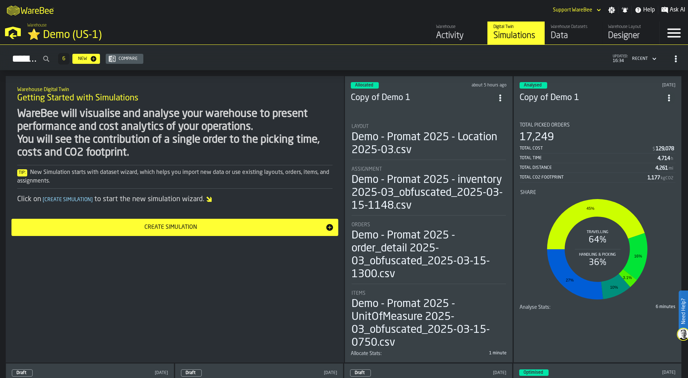
click at [468, 7] on div "M A K I N G W A R E H O U S E S M O R E EF F I C I E N T Support WareBee Settin…" at bounding box center [344, 10] width 688 height 20
click at [456, 31] on div "Activity" at bounding box center [459, 35] width 46 height 11
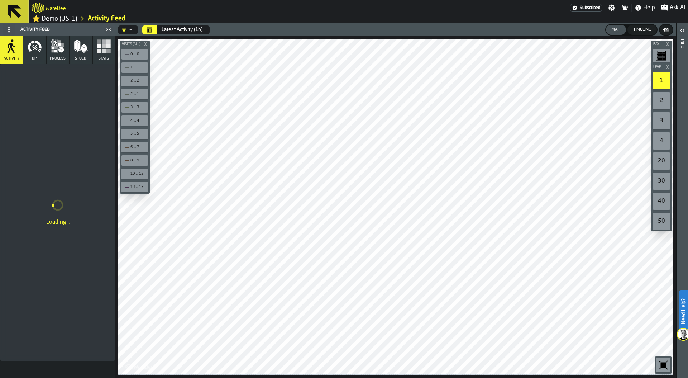
click at [150, 32] on icon "Calendar" at bounding box center [149, 31] width 5 height 4
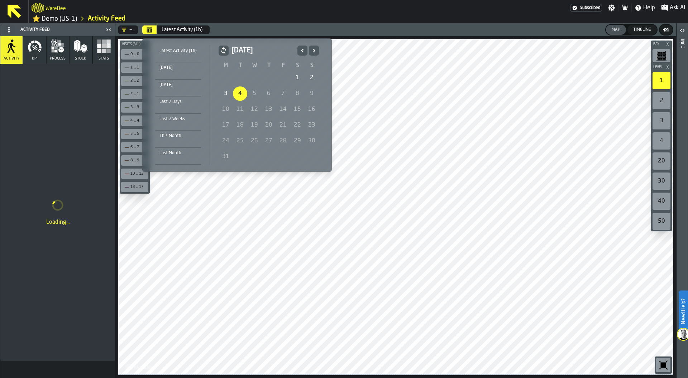
click at [300, 47] on icon "Previous" at bounding box center [302, 50] width 7 height 9
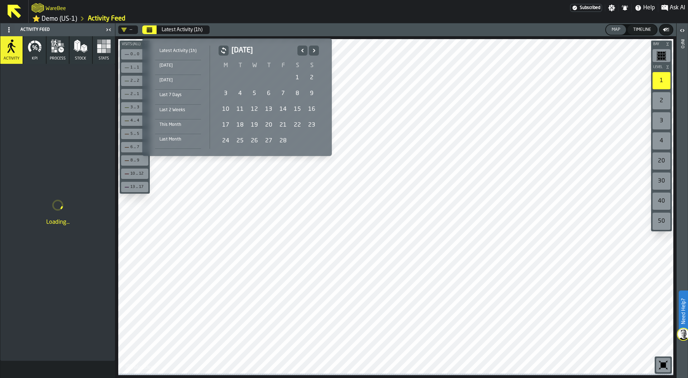
click at [293, 73] on div "1" at bounding box center [297, 78] width 14 height 14
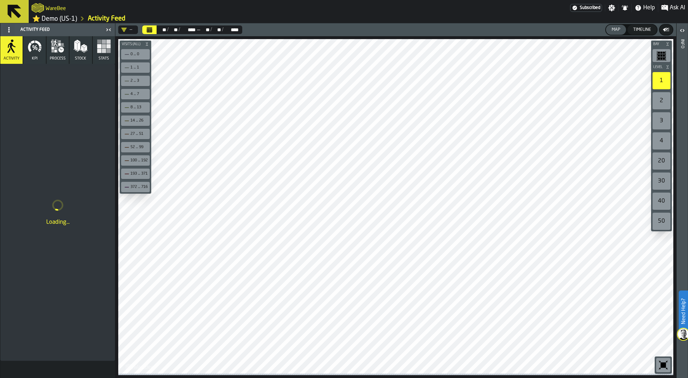
click at [107, 61] on span "Stats" at bounding box center [104, 58] width 10 height 5
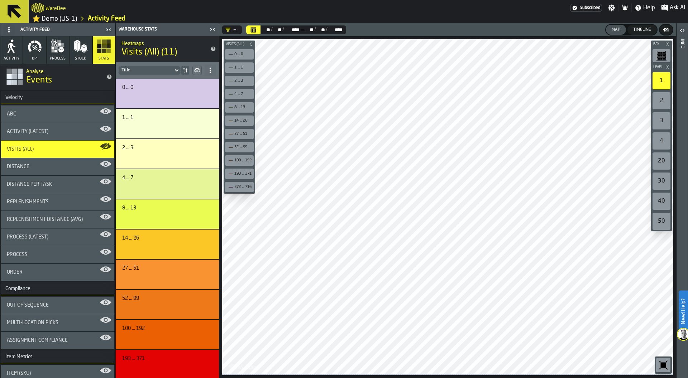
click at [663, 362] on icon "button-toolbar-undefined" at bounding box center [663, 364] width 11 height 11
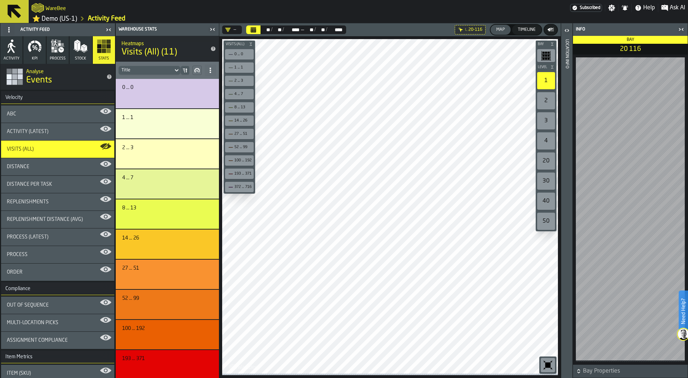
click at [57, 133] on div "Activity (Latest)" at bounding box center [58, 132] width 102 height 6
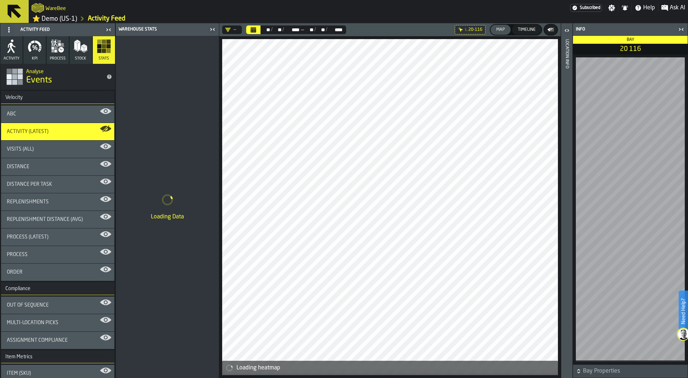
click at [0, 0] on icon at bounding box center [0, 0] width 0 height 0
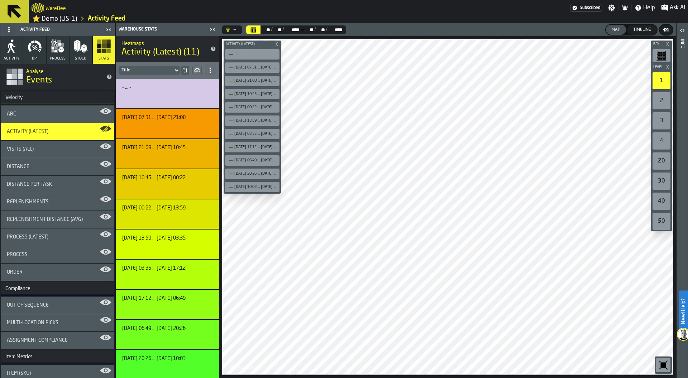
click at [53, 117] on div "ABC" at bounding box center [58, 114] width 102 height 6
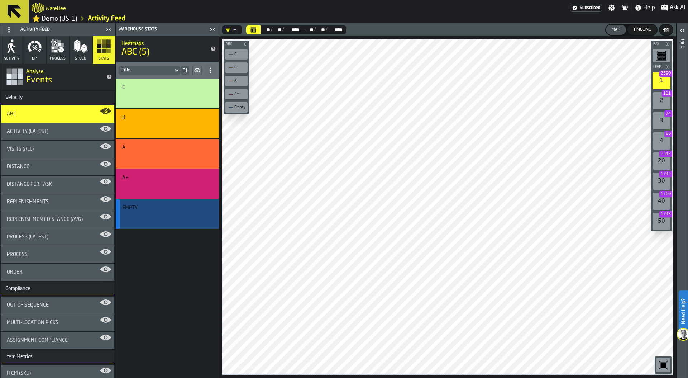
click at [202, 209] on div "Empty" at bounding box center [166, 208] width 88 height 6
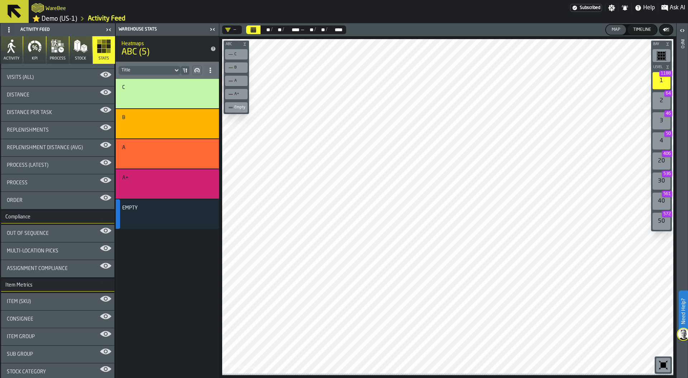
scroll to position [132, 0]
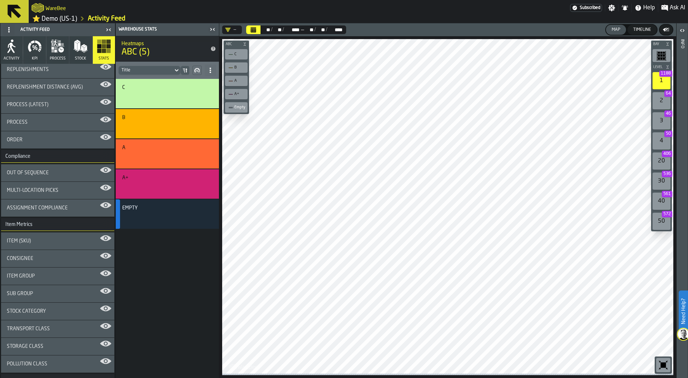
click at [65, 173] on div "Out of Sequence" at bounding box center [58, 173] width 102 height 6
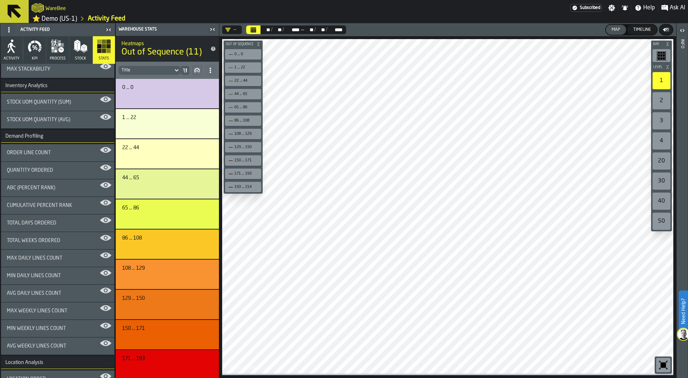
scroll to position [531, 0]
click at [38, 53] on icon "button" at bounding box center [35, 46] width 14 height 14
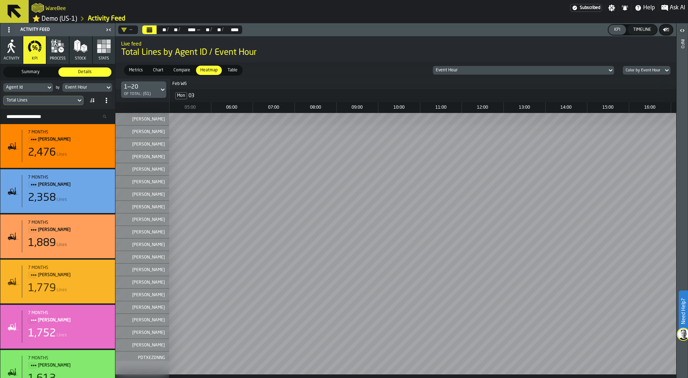
click at [531, 72] on div "Event Hour" at bounding box center [520, 70] width 169 height 5
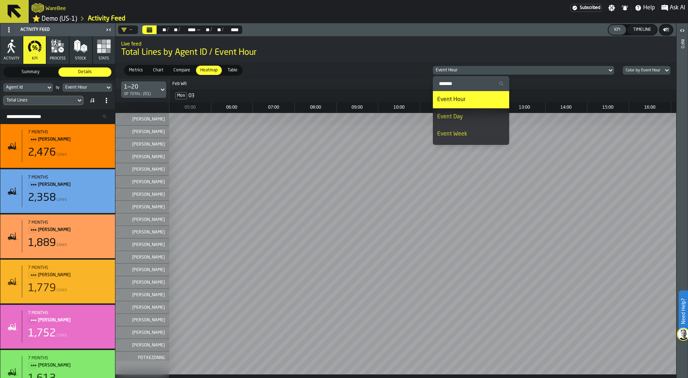
click at [491, 114] on div "Event Day" at bounding box center [471, 117] width 68 height 9
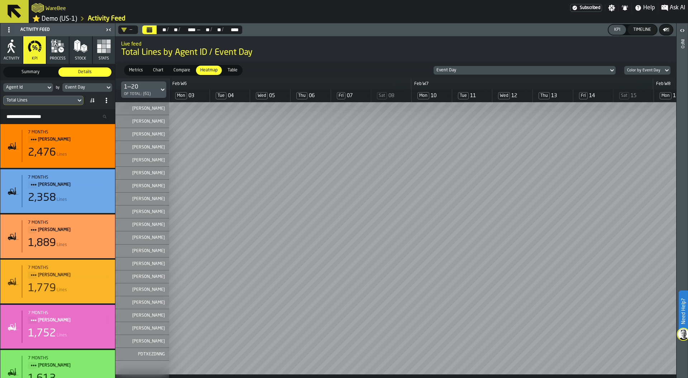
click at [49, 101] on div "Total Lines" at bounding box center [39, 100] width 67 height 5
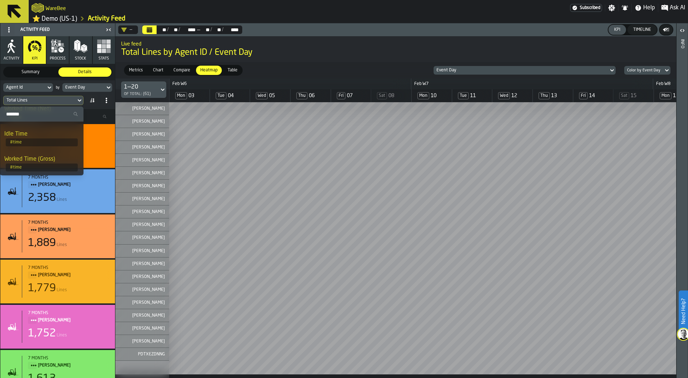
scroll to position [257, 0]
click at [644, 31] on div "Timeline" at bounding box center [643, 29] width 24 height 5
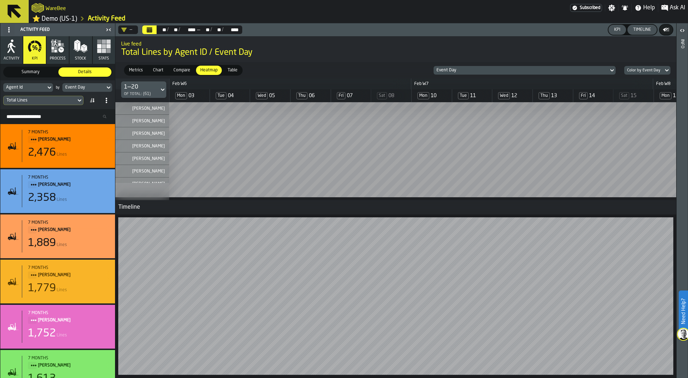
click at [644, 31] on div "Timeline" at bounding box center [643, 29] width 24 height 5
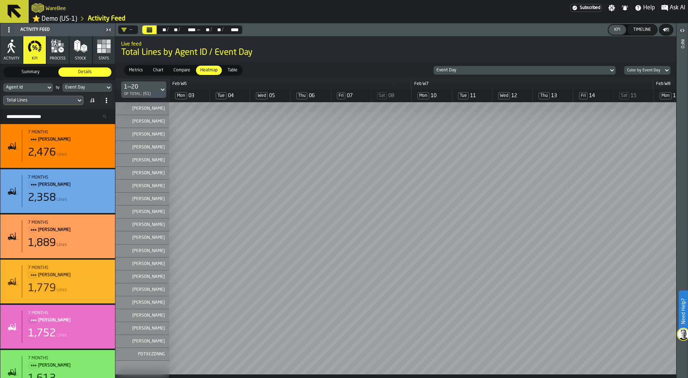
click at [464, 71] on div "Event Day" at bounding box center [522, 70] width 170 height 5
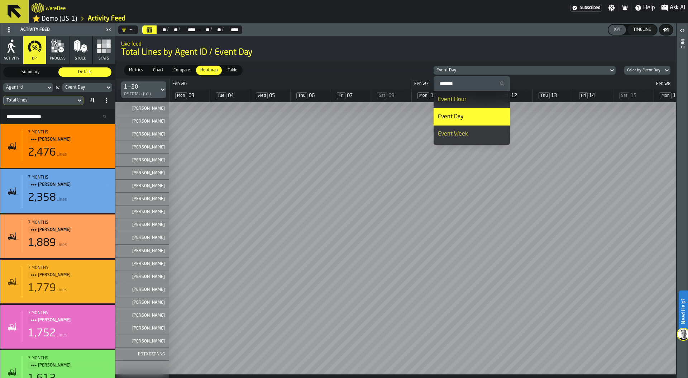
click at [464, 80] on input "Search" at bounding box center [472, 83] width 71 height 9
type input "****"
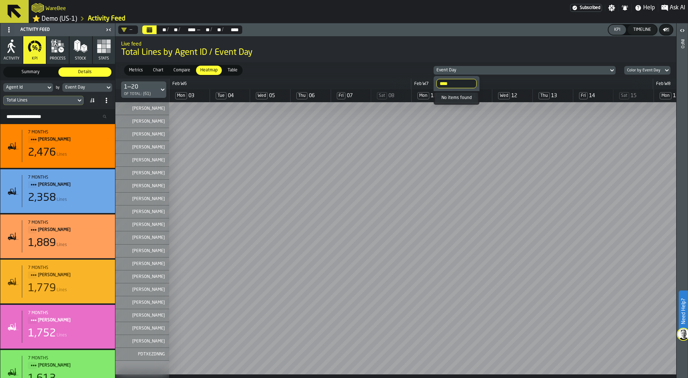
drag, startPoint x: 451, startPoint y: 82, endPoint x: 438, endPoint y: 82, distance: 12.9
click at [438, 82] on input "****" at bounding box center [457, 83] width 40 height 9
type input "****"
click at [44, 103] on div "Total Lines" at bounding box center [39, 100] width 67 height 5
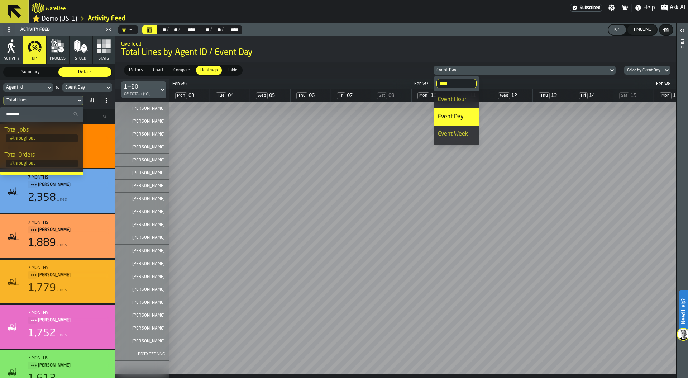
click at [44, 116] on input "Search" at bounding box center [42, 113] width 78 height 9
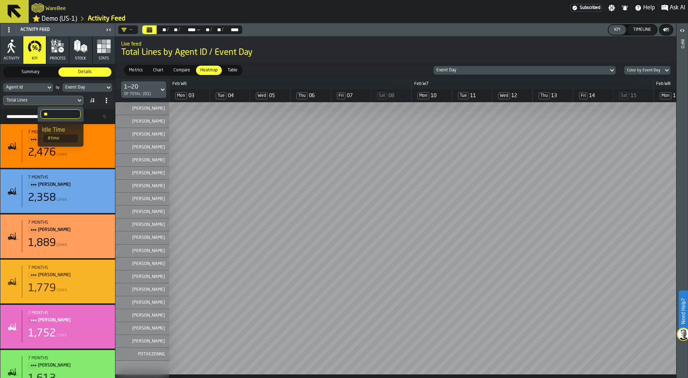
type input "**"
click at [59, 130] on div "Idle Time" at bounding box center [60, 130] width 37 height 9
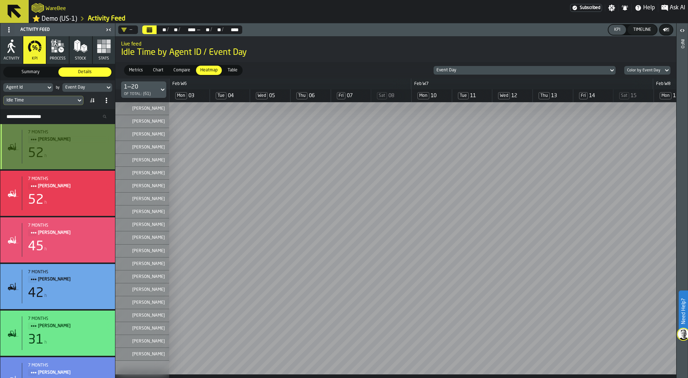
click at [59, 130] on div "7 months NATASHA DECKER 52 h" at bounding box center [57, 146] width 115 height 45
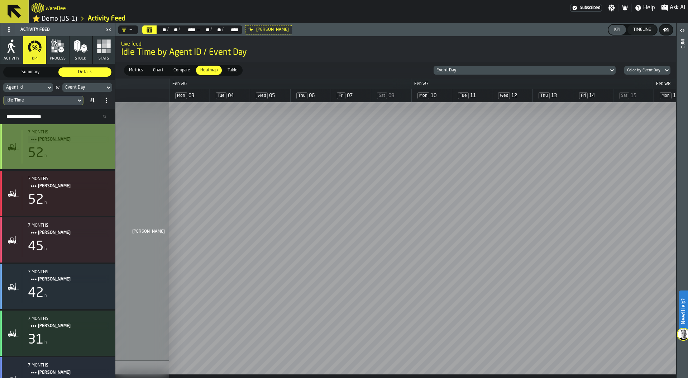
click at [53, 138] on span "NATASHA DECKER" at bounding box center [71, 140] width 66 height 8
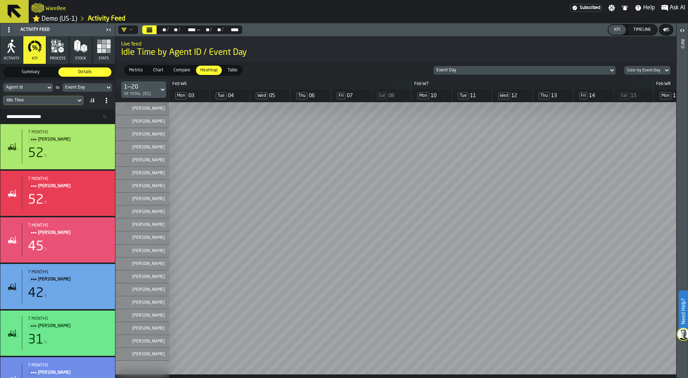
click at [59, 53] on icon "button" at bounding box center [58, 46] width 14 height 14
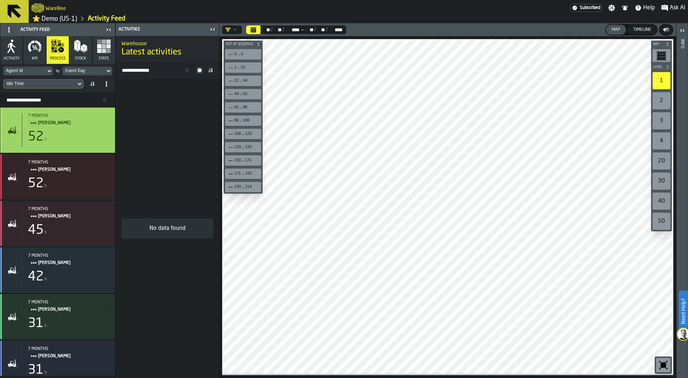
click at [60, 125] on span "NATASHA DECKER" at bounding box center [71, 123] width 66 height 8
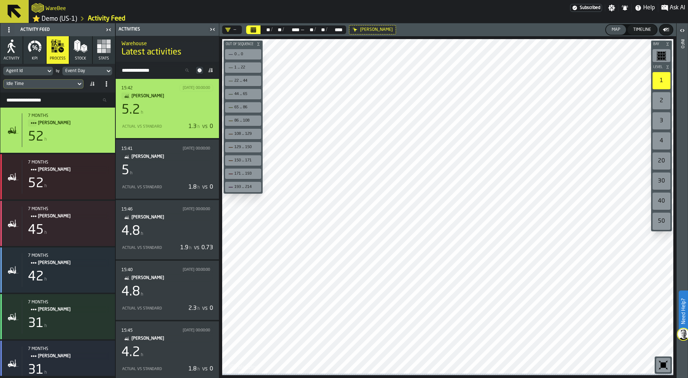
click at [182, 126] on div "1.3 h vs 0" at bounding box center [191, 126] width 44 height 9
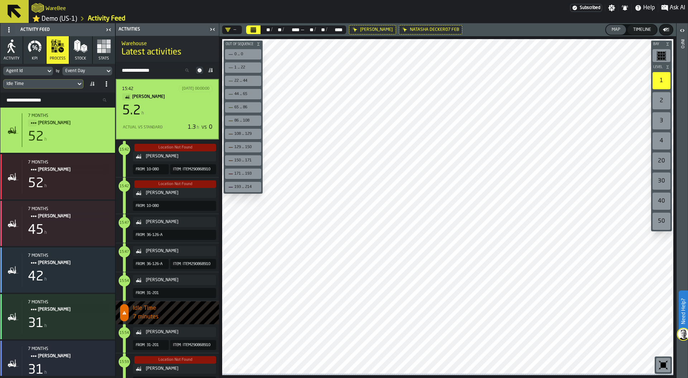
click at [102, 72] on div "Event Day" at bounding box center [83, 71] width 43 height 8
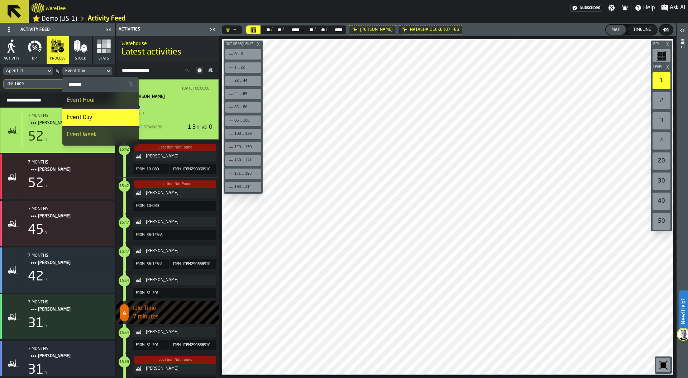
click at [90, 83] on input "Search" at bounding box center [100, 84] width 71 height 9
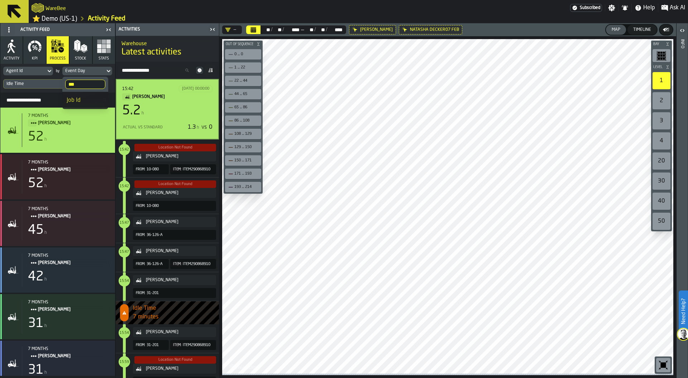
type input "***"
click at [85, 97] on div "Job Id" at bounding box center [85, 100] width 37 height 9
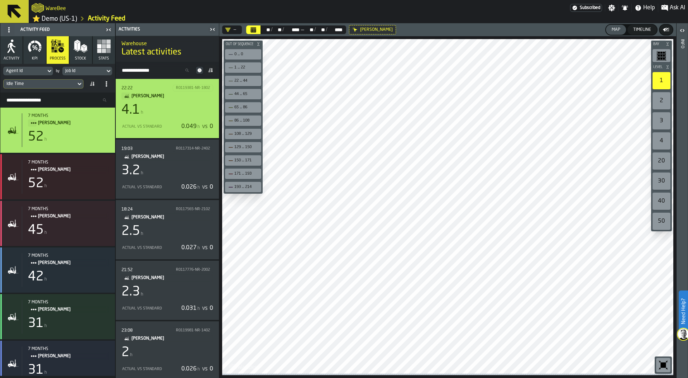
click at [185, 119] on div "22:22 R0119381-NR-1802 NATASHA DECKER 4.1 h Actual vs Standard 0.049 h vs 0" at bounding box center [168, 109] width 92 height 48
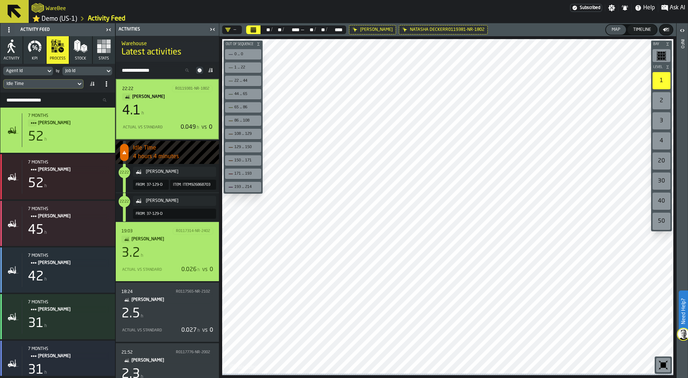
click at [198, 272] on span "h" at bounding box center [199, 269] width 3 height 5
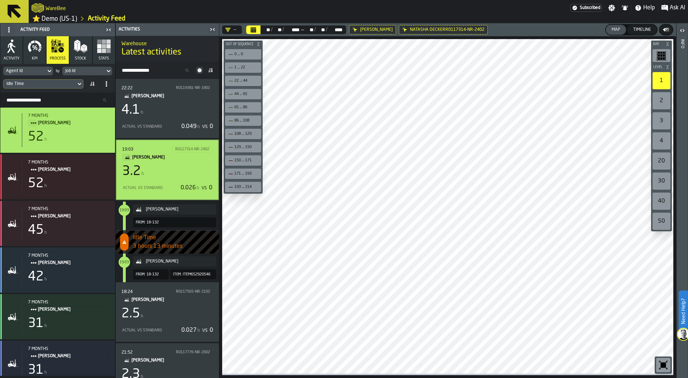
click at [678, 5] on span "Ask AI" at bounding box center [677, 8] width 15 height 9
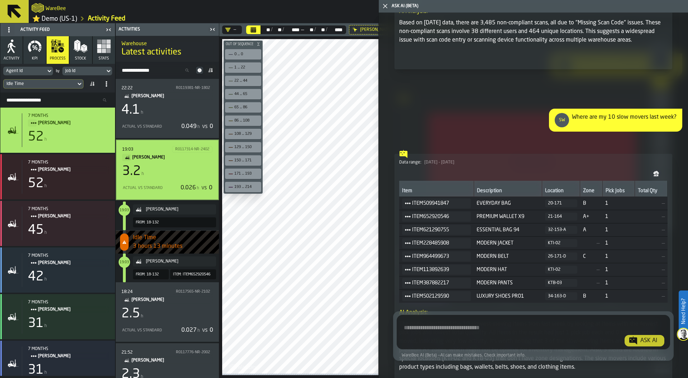
scroll to position [313, 0]
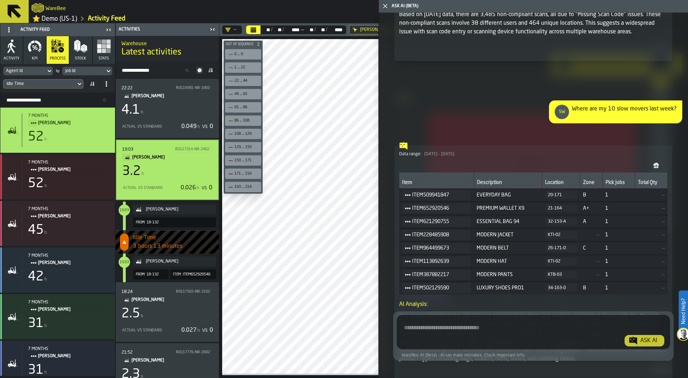
click at [441, 326] on textarea "Ask AI about the warehouse Activity" at bounding box center [534, 334] width 268 height 26
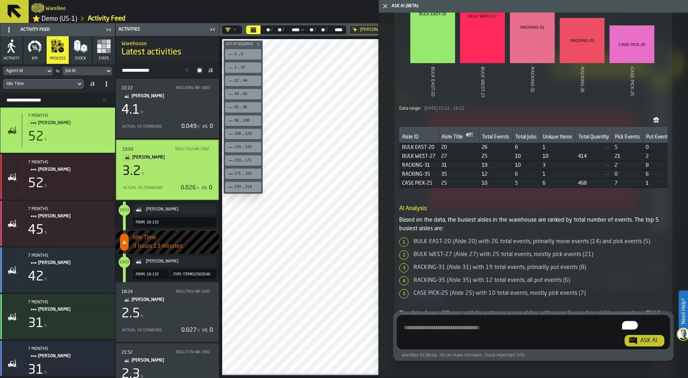
scroll to position [839, 0]
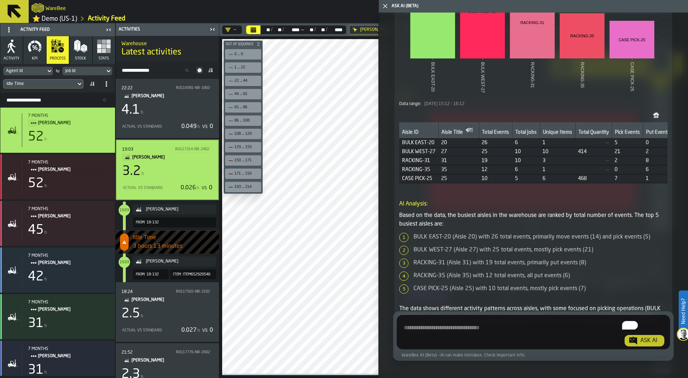
click at [465, 329] on textarea "To enrich screen reader interactions, please activate Accessibility in Grammarl…" at bounding box center [534, 334] width 268 height 26
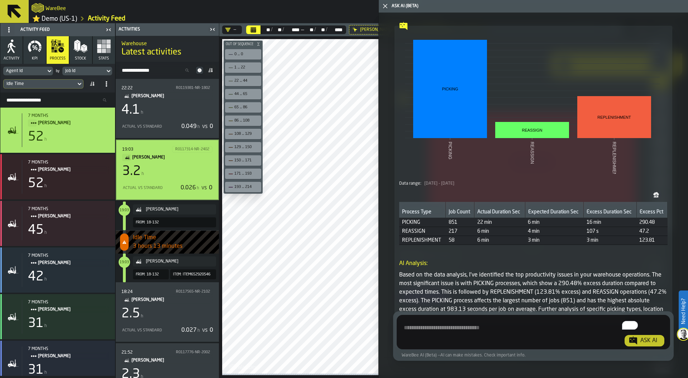
scroll to position [4382, 0]
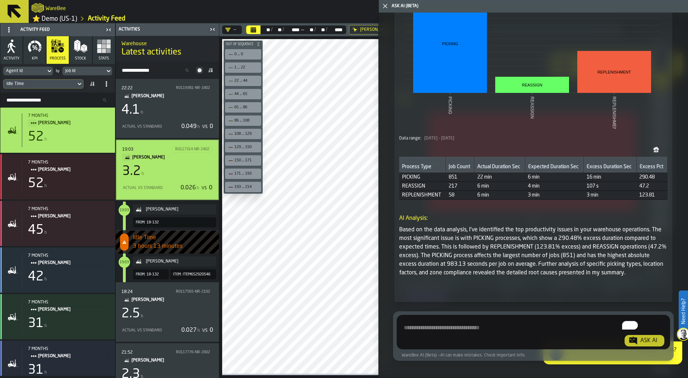
click at [68, 19] on link "⭐ Demo (US-1)" at bounding box center [54, 19] width 45 height 8
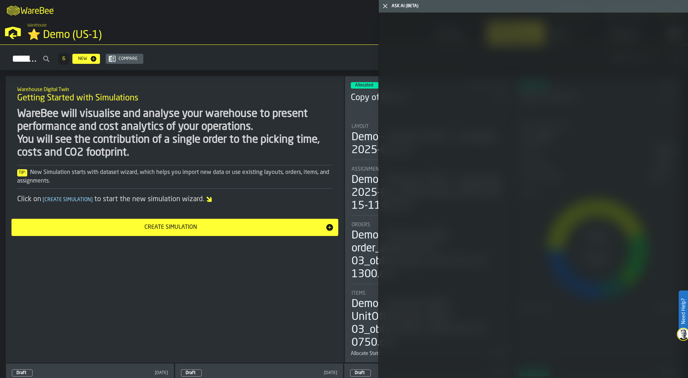
click at [386, 8] on icon "button-toggle-Close me" at bounding box center [385, 6] width 9 height 9
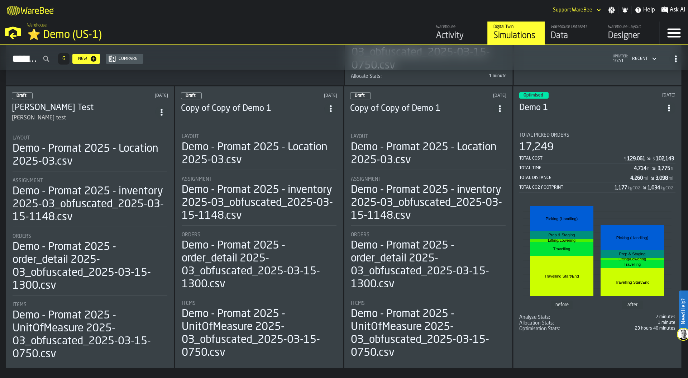
scroll to position [283, 0]
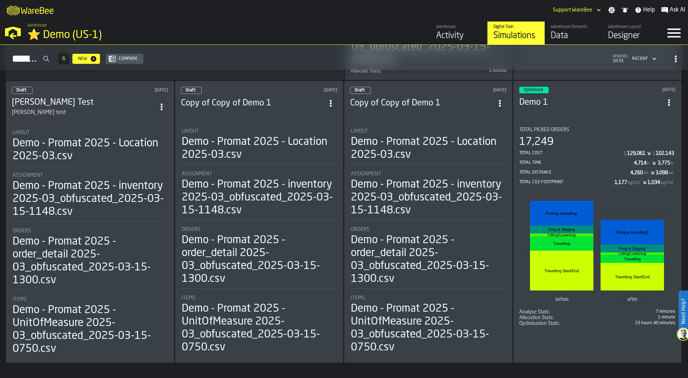
click at [598, 151] on div "Total Cost" at bounding box center [571, 153] width 104 height 5
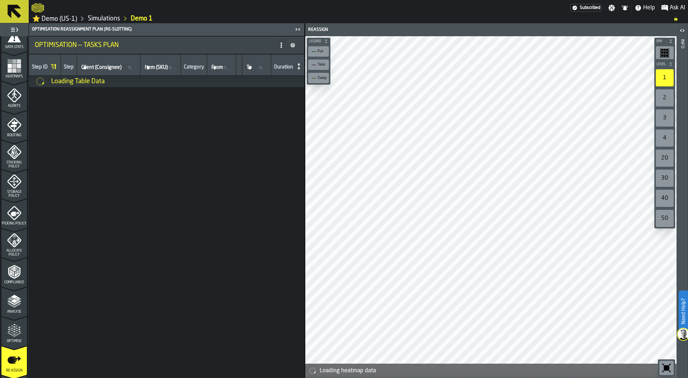
scroll to position [189, 0]
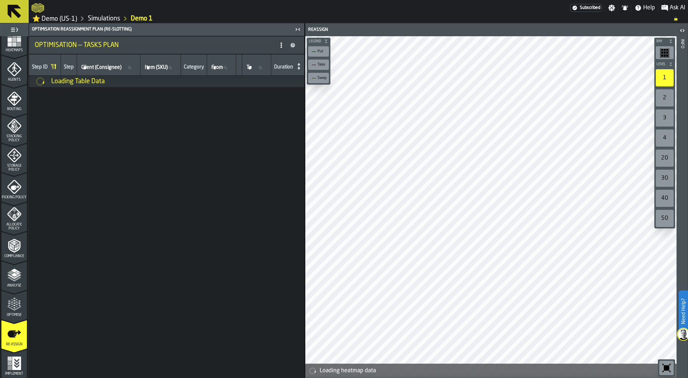
click at [13, 306] on icon "menu Optimise" at bounding box center [14, 304] width 14 height 14
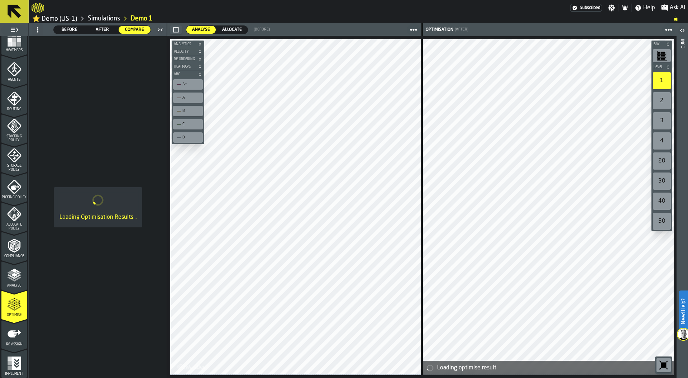
click at [72, 32] on span "Before" at bounding box center [70, 30] width 26 height 6
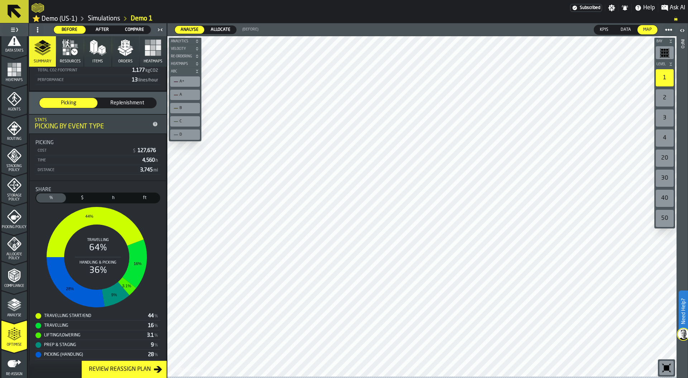
scroll to position [86, 0]
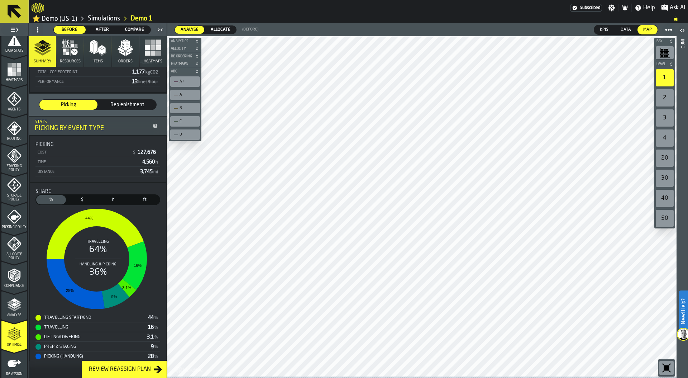
click at [71, 56] on icon "button" at bounding box center [70, 47] width 17 height 17
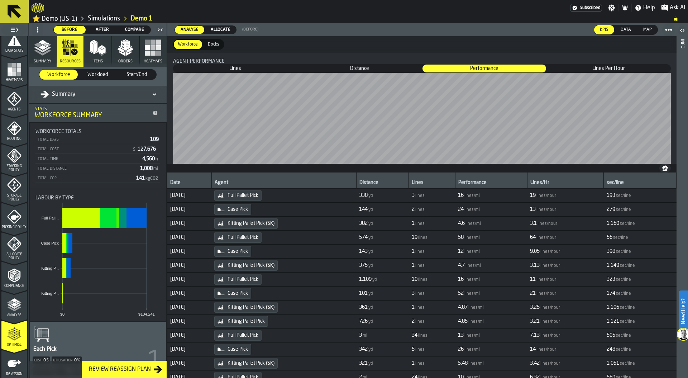
scroll to position [0, 0]
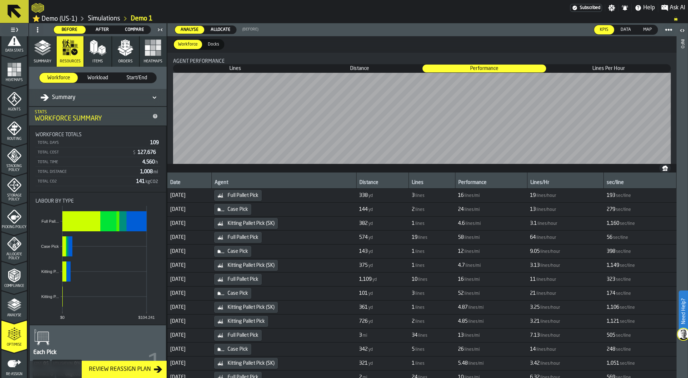
click at [83, 98] on div "Summary" at bounding box center [95, 97] width 108 height 9
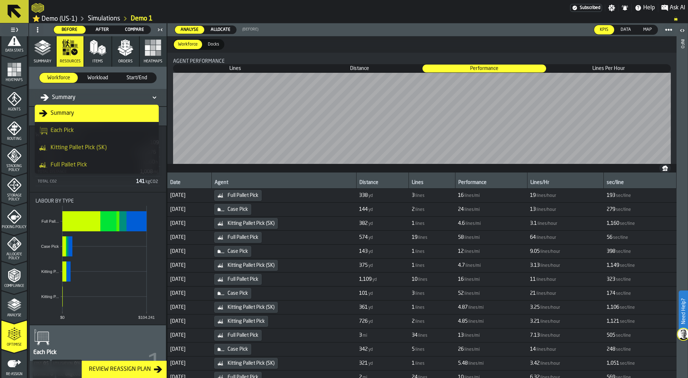
click at [87, 164] on div "Full Pallet Pick" at bounding box center [96, 165] width 115 height 9
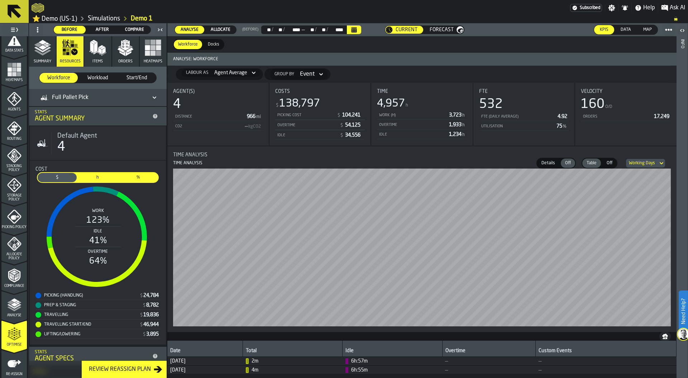
click at [123, 56] on icon "button" at bounding box center [125, 47] width 17 height 17
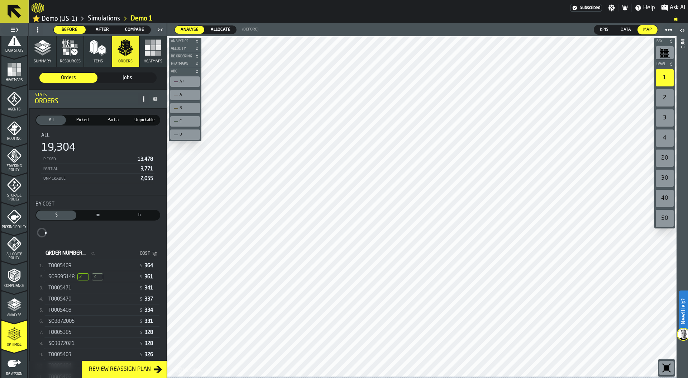
click at [119, 277] on div "SO3695148 2 2" at bounding box center [92, 276] width 88 height 7
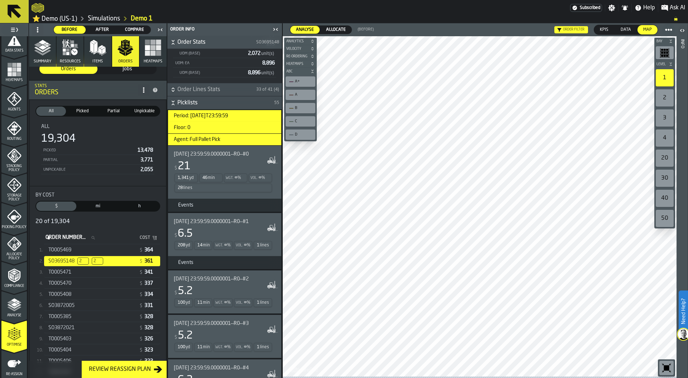
scroll to position [173, 0]
click at [217, 186] on div "1,341 yd 46 min Wgt. ∞ % Vol. ∞ % 28 lines" at bounding box center [223, 184] width 99 height 20
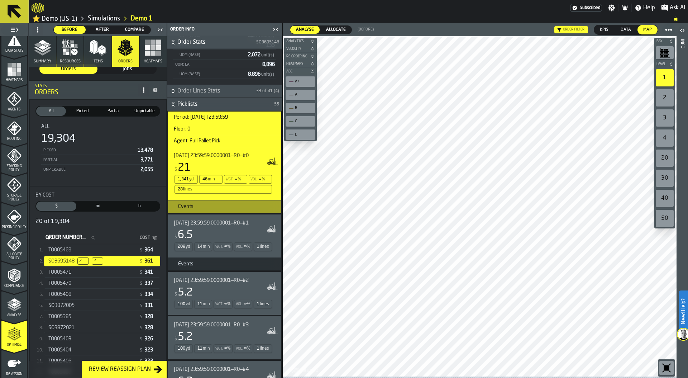
click at [252, 207] on h3 "Events" at bounding box center [224, 206] width 113 height 13
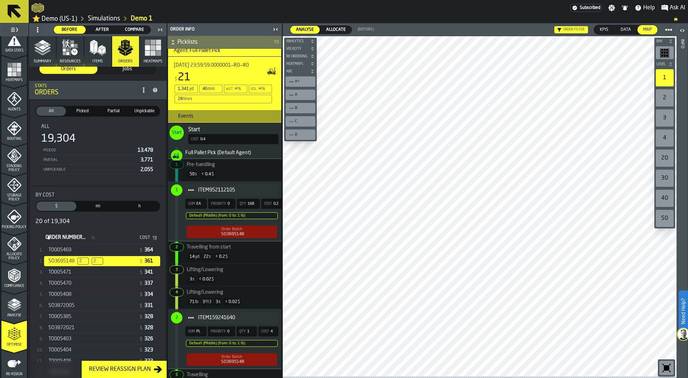
scroll to position [281, 0]
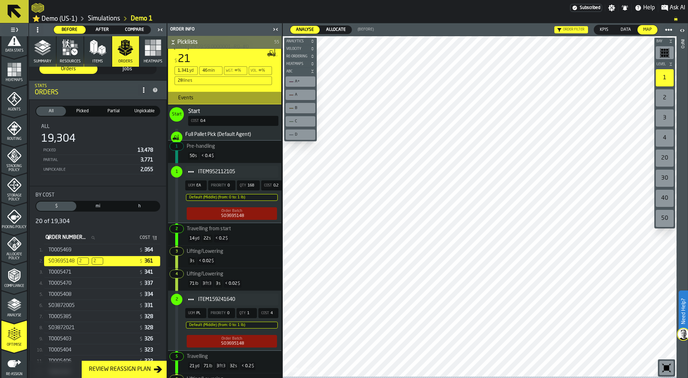
click at [234, 237] on div "14 yd 22 s < 0.2 $" at bounding box center [225, 239] width 108 height 14
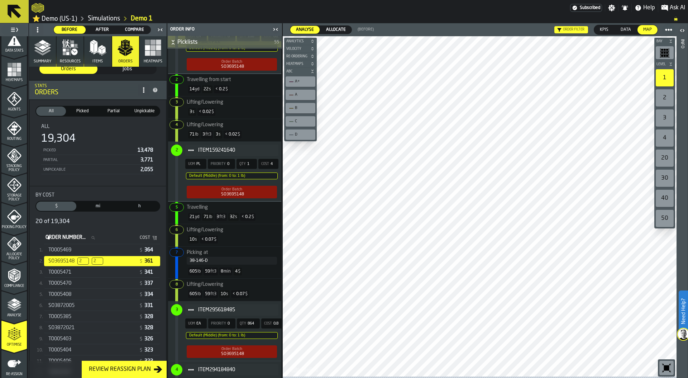
scroll to position [434, 0]
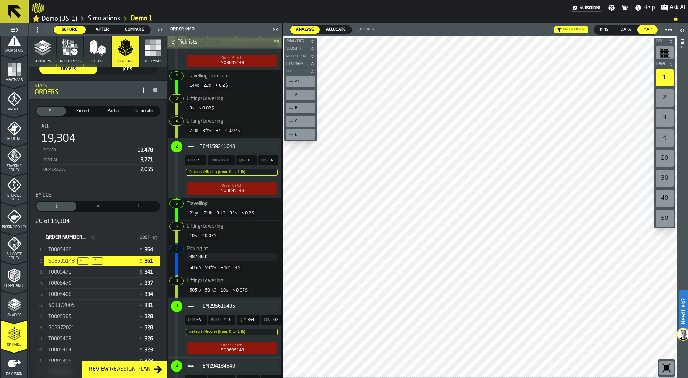
click at [257, 215] on div "21 yd 71 lb 3 ft3 32 s < 0.2 $" at bounding box center [225, 214] width 108 height 14
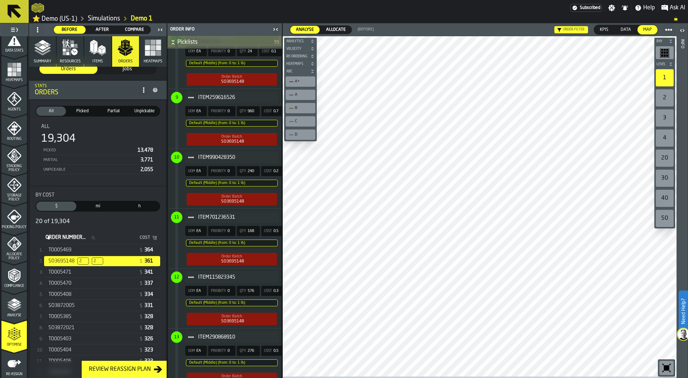
scroll to position [1003, 0]
click at [0, 0] on icon at bounding box center [0, 0] width 0 height 0
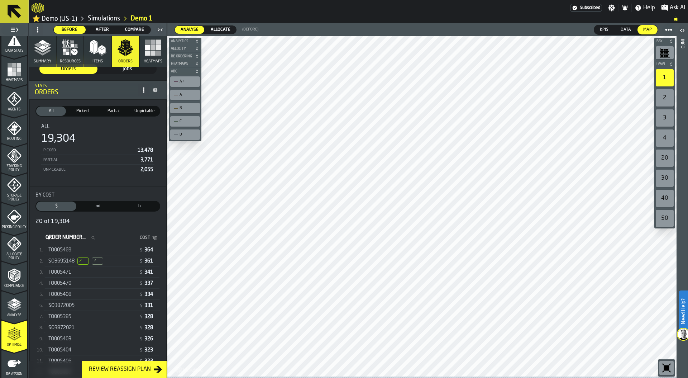
click at [39, 53] on polyline "button" at bounding box center [42, 52] width 17 height 6
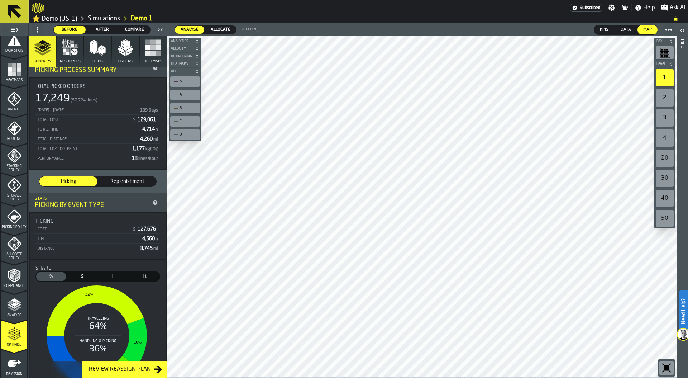
click at [667, 368] on icon "button-toolbar-undefined" at bounding box center [666, 367] width 5 height 5
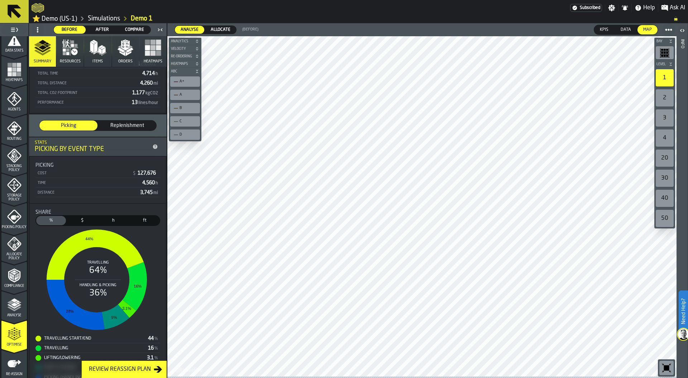
scroll to position [95, 0]
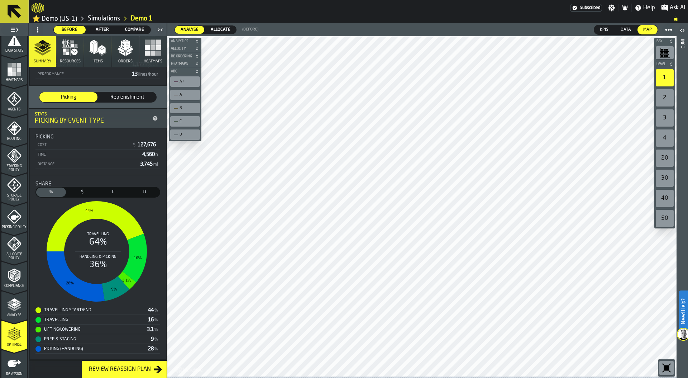
click at [138, 30] on span "Compare" at bounding box center [135, 30] width 26 height 6
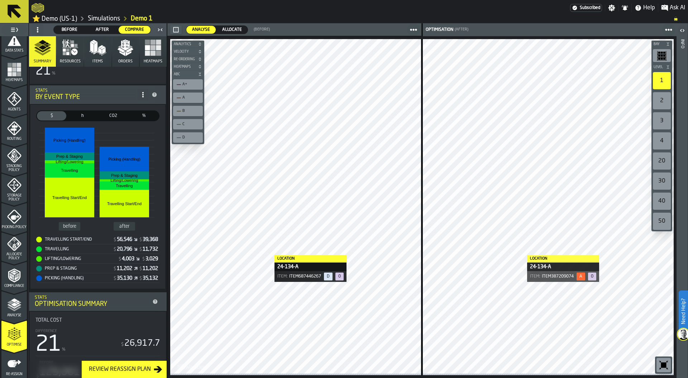
scroll to position [189, 0]
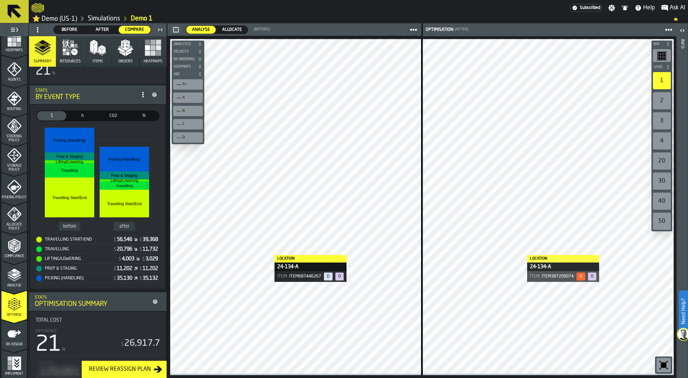
click at [15, 331] on icon "menu Re-assign" at bounding box center [14, 334] width 14 height 14
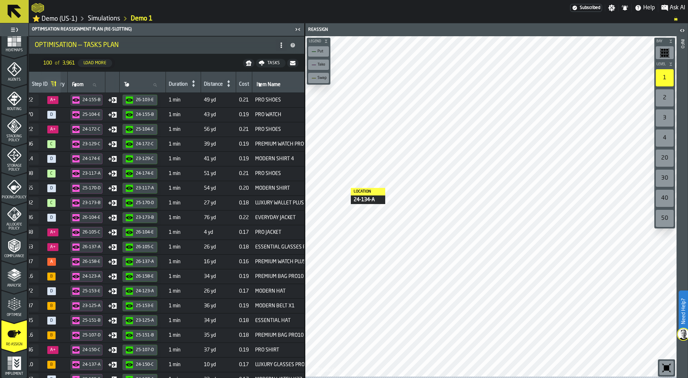
scroll to position [0, 198]
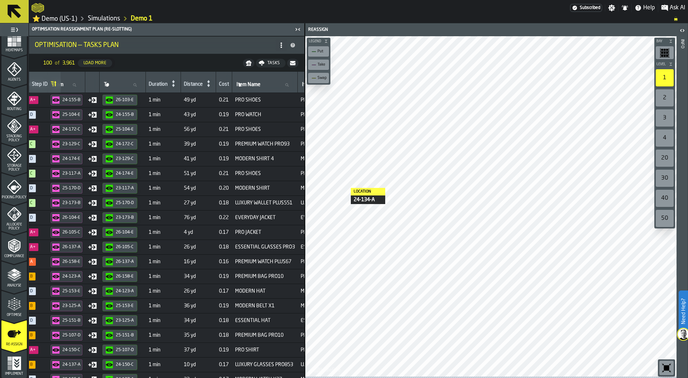
click at [17, 301] on icon "menu Optimise" at bounding box center [14, 304] width 14 height 14
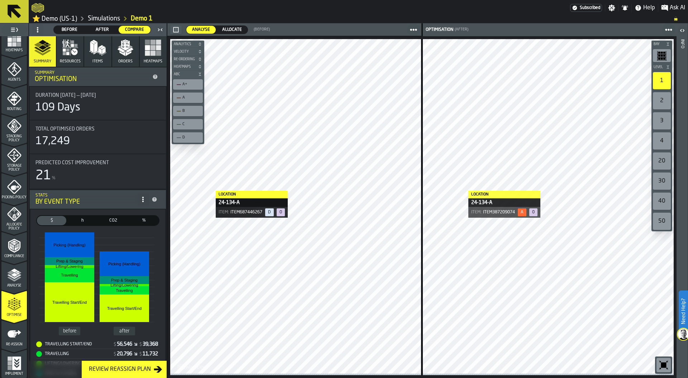
click at [152, 52] on rect "button" at bounding box center [153, 53] width 5 height 5
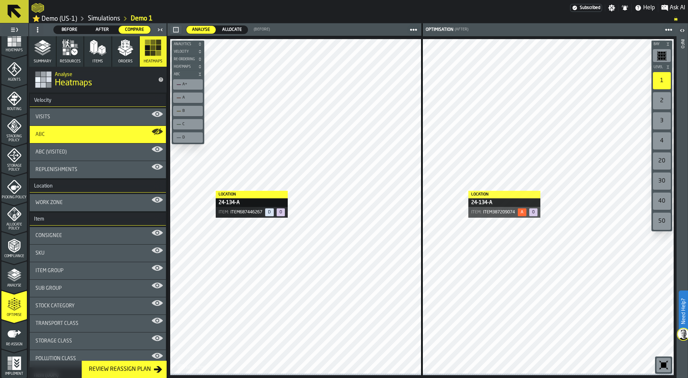
click at [70, 28] on span "Before" at bounding box center [70, 30] width 26 height 6
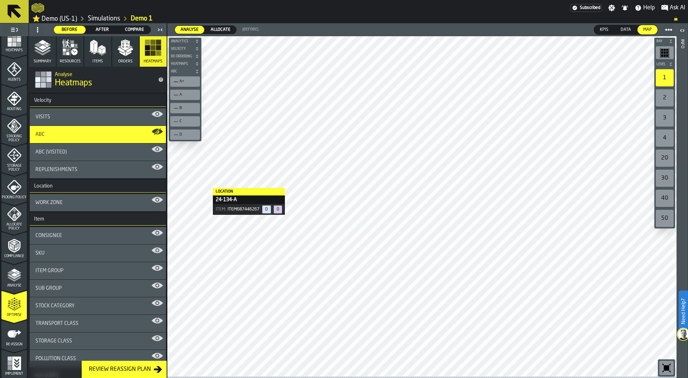
click at [103, 172] on div "Replenishments" at bounding box center [97, 170] width 125 height 6
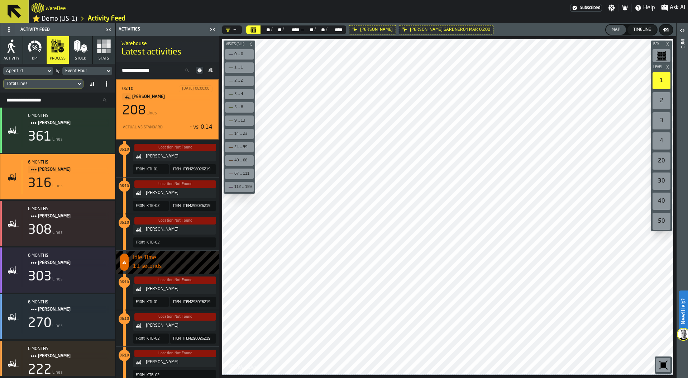
click at [18, 55] on button "Activity" at bounding box center [11, 50] width 22 height 28
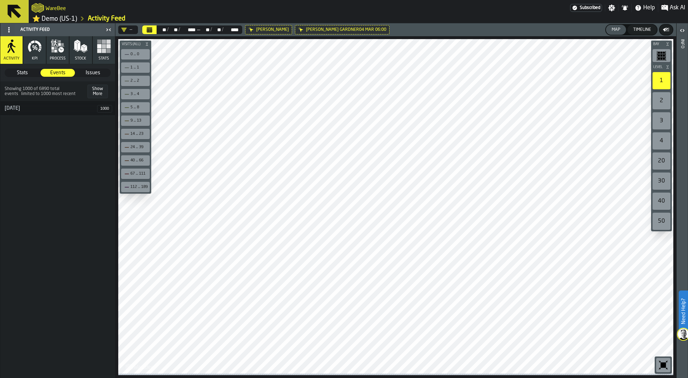
click at [56, 111] on div "4 March" at bounding box center [48, 108] width 97 height 6
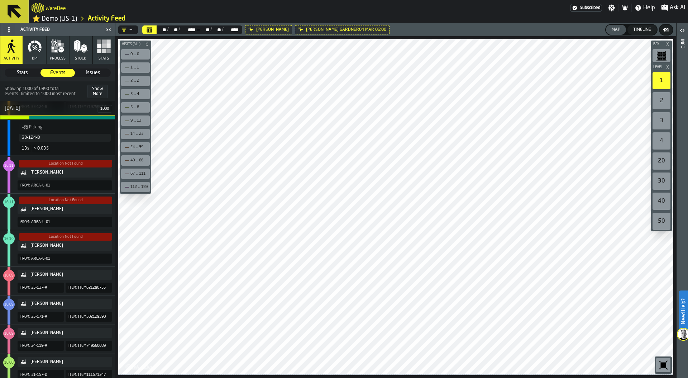
scroll to position [31, 0]
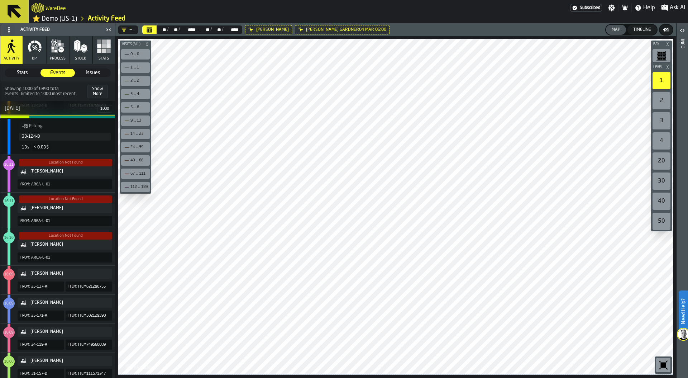
click at [34, 60] on span "KPI" at bounding box center [35, 58] width 6 height 5
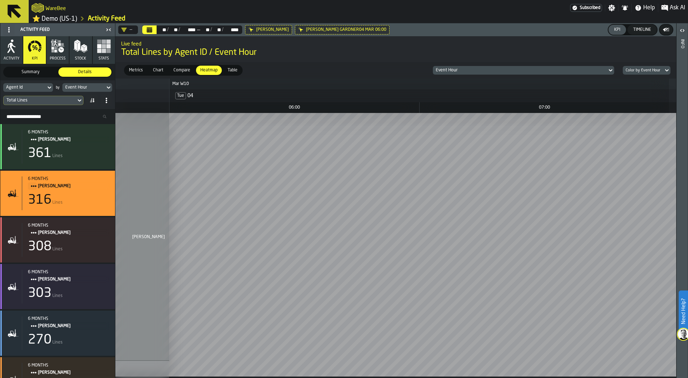
click at [34, 87] on div "Agent Id" at bounding box center [24, 87] width 37 height 5
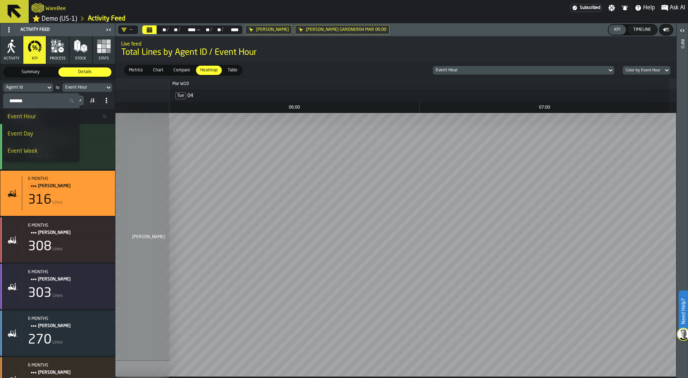
click at [31, 103] on input "Search" at bounding box center [41, 100] width 71 height 9
type input "****"
click at [40, 113] on div "Event Process Type" at bounding box center [32, 117] width 49 height 9
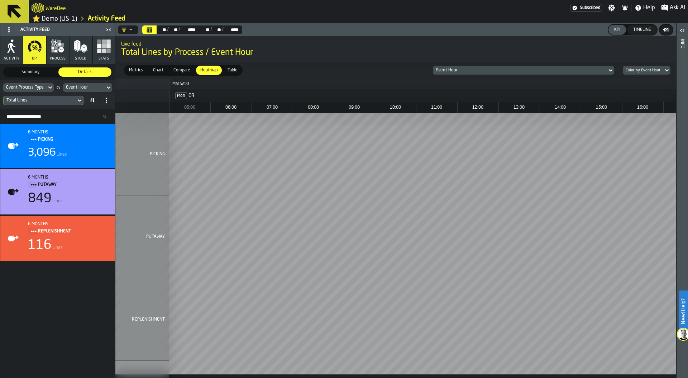
click at [95, 86] on div "Event Hour" at bounding box center [84, 87] width 36 height 5
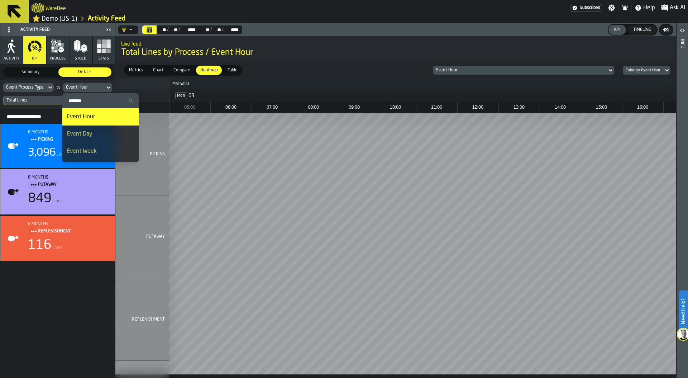
click at [86, 100] on input "Search" at bounding box center [100, 100] width 71 height 9
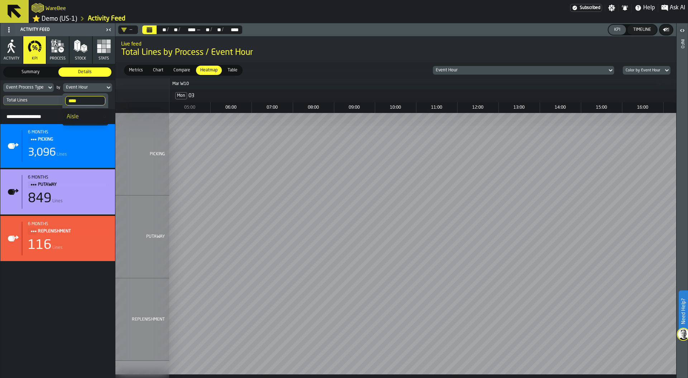
type input "****"
click at [91, 116] on div "Aisle" at bounding box center [85, 117] width 37 height 9
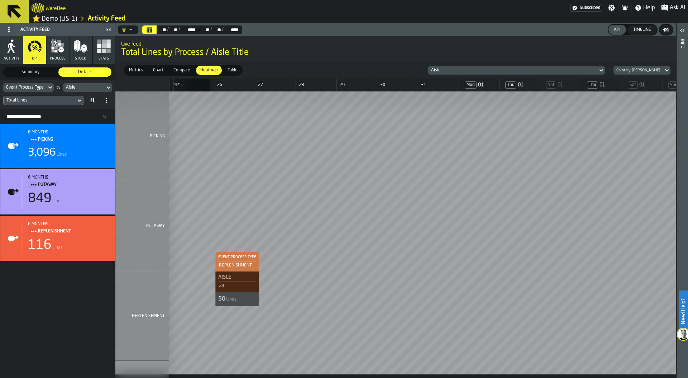
scroll to position [0, 342]
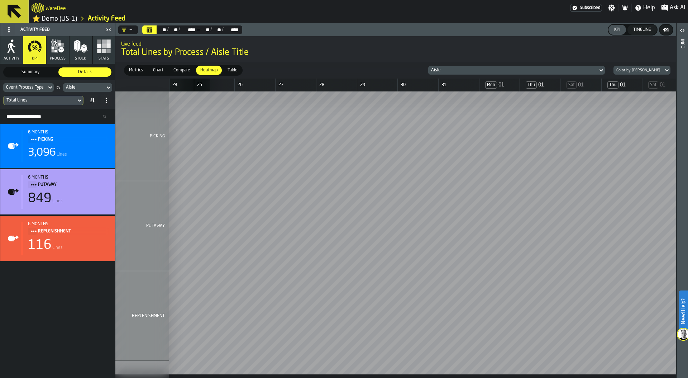
click at [676, 8] on span "Ask AI" at bounding box center [677, 8] width 15 height 9
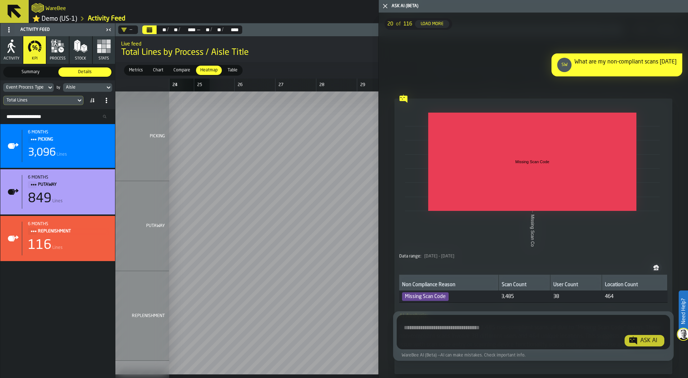
click at [388, 7] on icon "button-toggle-Close me" at bounding box center [385, 6] width 9 height 9
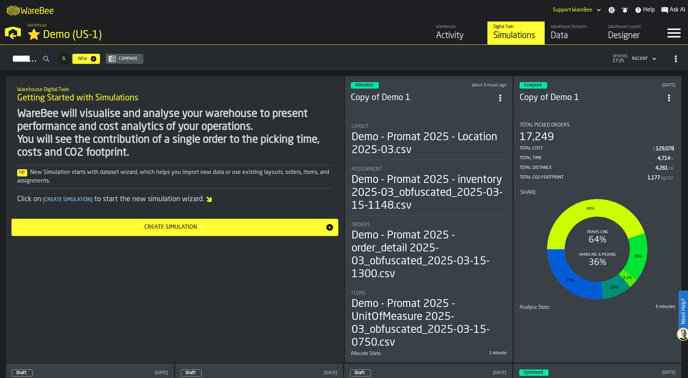
click at [66, 31] on div "⭐ Demo (US-1)" at bounding box center [124, 35] width 194 height 13
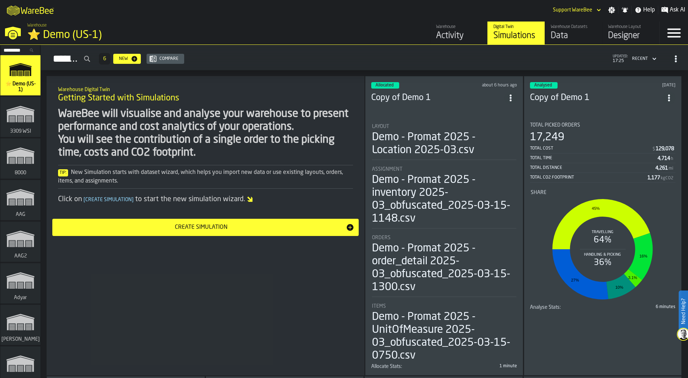
scroll to position [8481, 0]
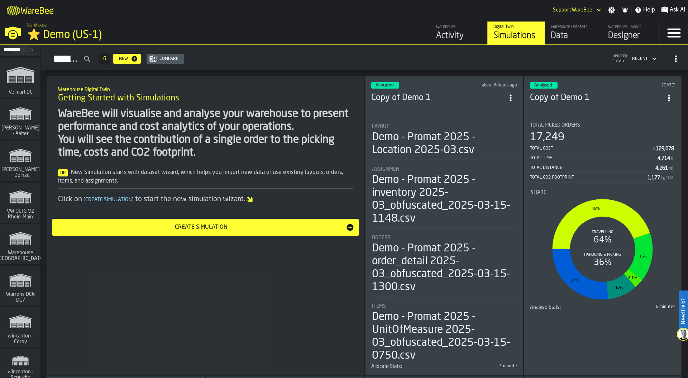
click at [14, 203] on icon "link-to-/wh/i/44979e6c-6f66-405e-9874-c1e29f02a54a/simulations" at bounding box center [20, 196] width 34 height 23
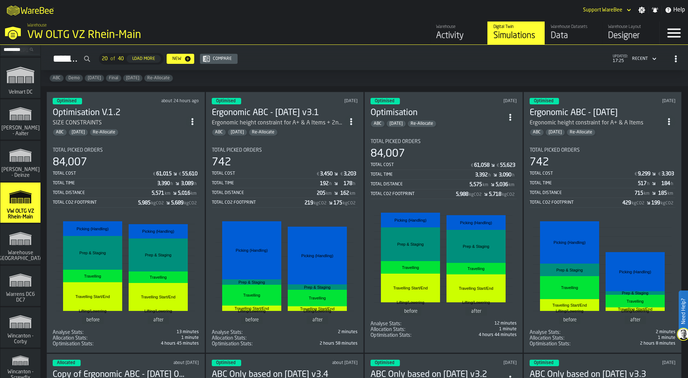
click at [128, 148] on div "Total Picked Orders" at bounding box center [126, 150] width 146 height 6
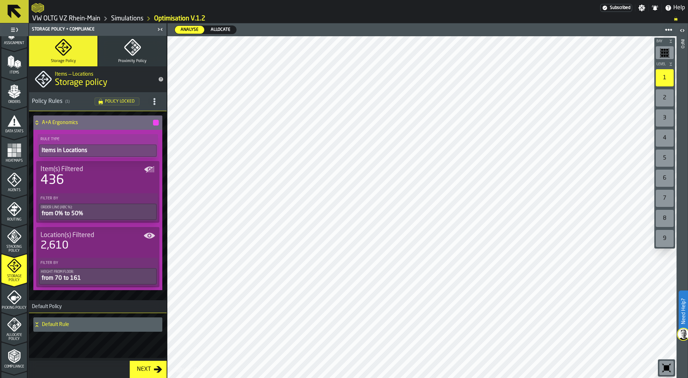
scroll to position [155, 0]
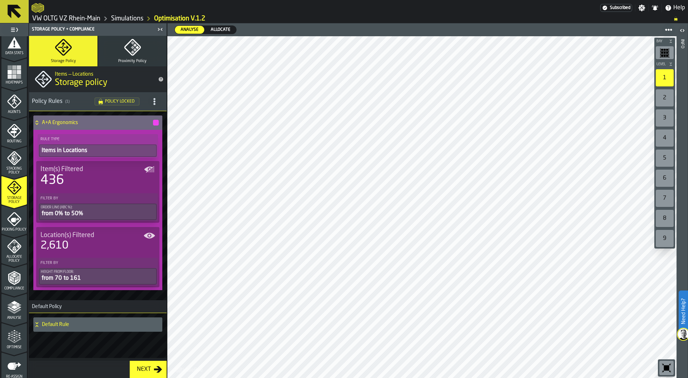
click at [12, 338] on icon "menu Optimise" at bounding box center [14, 336] width 14 height 14
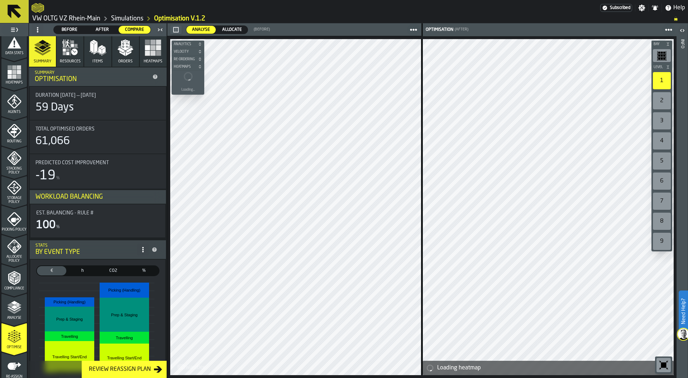
click at [108, 27] on span "After" at bounding box center [102, 30] width 26 height 6
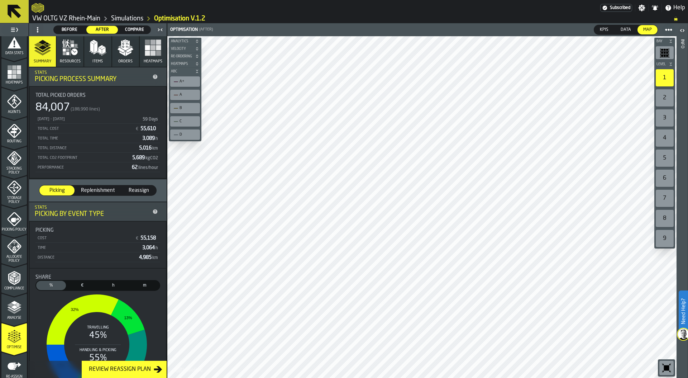
click at [116, 56] on button "Orders" at bounding box center [125, 51] width 27 height 30
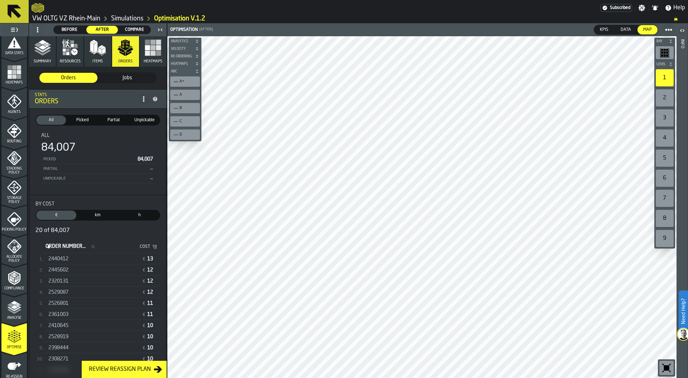
click at [103, 261] on div "2440412" at bounding box center [93, 259] width 91 height 6
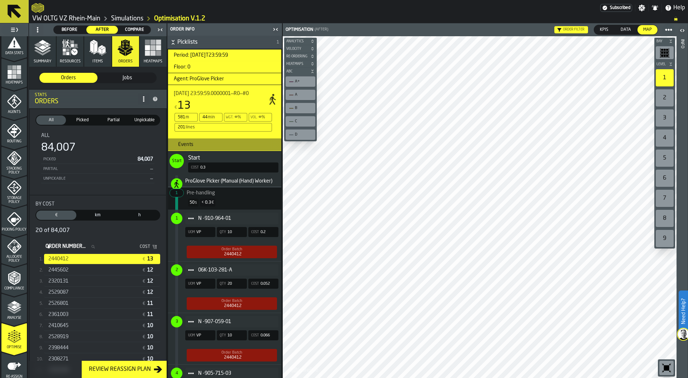
click at [85, 269] on div "2445602" at bounding box center [93, 270] width 91 height 6
click at [0, 0] on icon "Optimisation" at bounding box center [0, 0] width 0 height 0
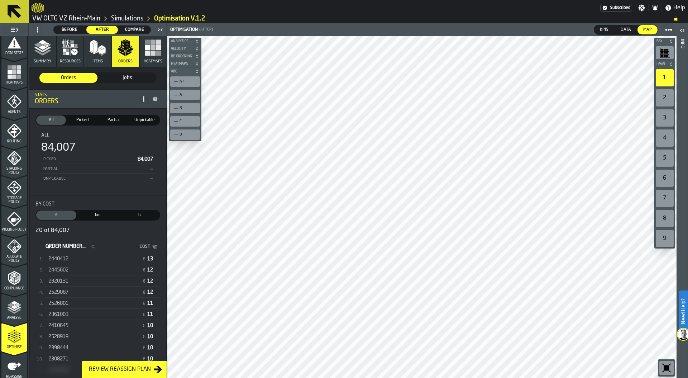
click at [663, 365] on icon "button-toolbar-undefined" at bounding box center [666, 367] width 11 height 11
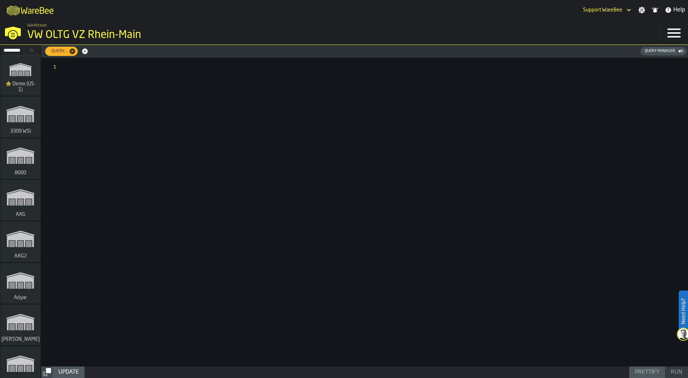
click at [664, 53] on div "Query Manager" at bounding box center [660, 51] width 36 height 5
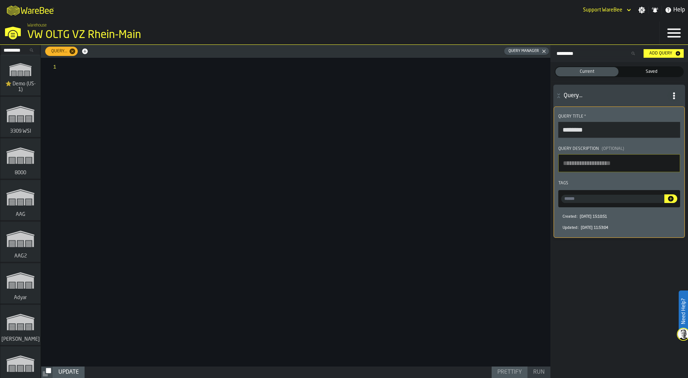
click at [646, 72] on span "Saved" at bounding box center [652, 71] width 60 height 6
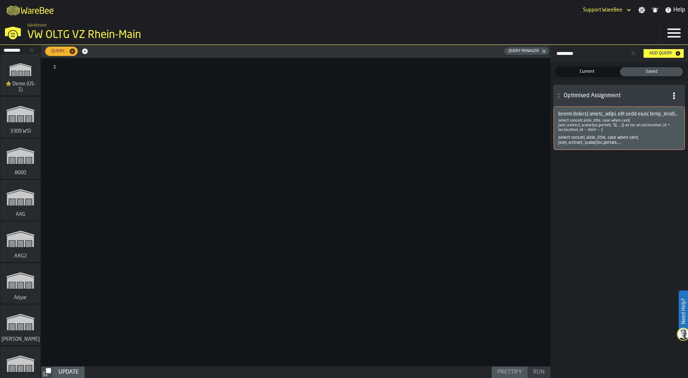
click at [621, 120] on p "select concat( aisle_title, case when cast( json_extract_scalar(loc.portals, '$…" at bounding box center [620, 125] width 122 height 14
click at [619, 111] on span at bounding box center [620, 114] width 122 height 6
click at [271, 91] on div at bounding box center [308, 212] width 485 height 309
click at [577, 126] on p "select concat( aisle_title, case when cast( json_extract_scalar(loc.portals, '$…" at bounding box center [620, 125] width 122 height 14
click at [575, 140] on div "select concat( aisle_title, case when cast( json_extract_scalar(loc.portals,..." at bounding box center [620, 140] width 122 height 10
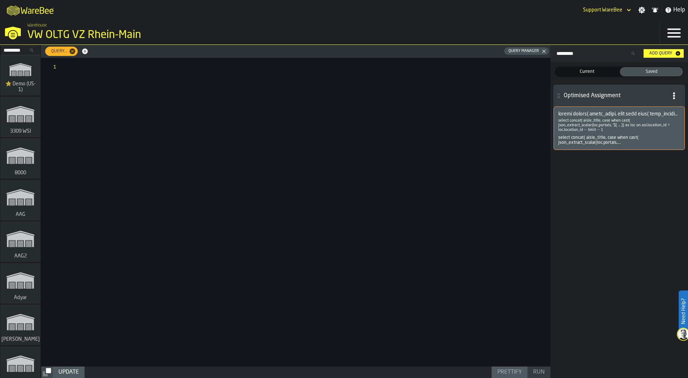
click at [579, 114] on span at bounding box center [620, 114] width 122 height 6
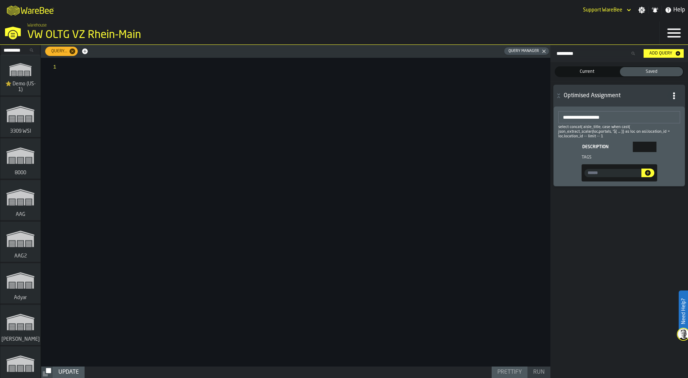
click at [495, 89] on div at bounding box center [308, 212] width 485 height 309
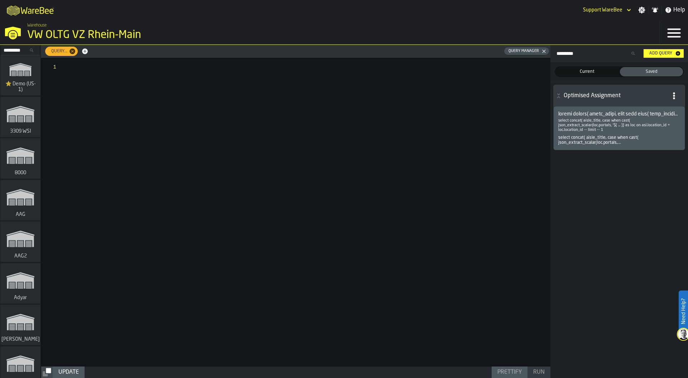
click at [678, 89] on div "button-" at bounding box center [674, 95] width 13 height 13
click at [665, 106] on div "Show Query" at bounding box center [659, 110] width 37 height 9
click at [593, 115] on span at bounding box center [620, 114] width 122 height 6
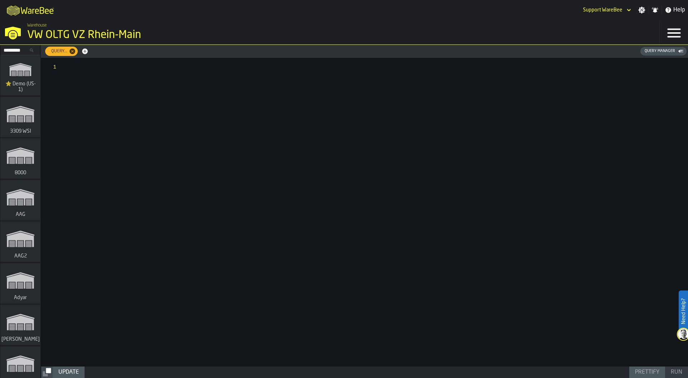
click at [663, 51] on div "Query Manager" at bounding box center [660, 51] width 36 height 5
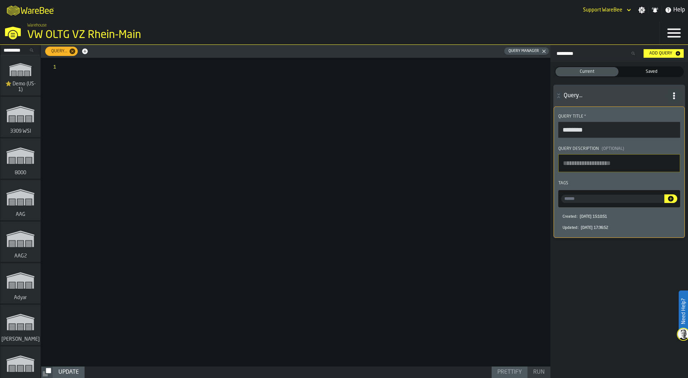
click at [656, 72] on span "Saved" at bounding box center [652, 71] width 60 height 6
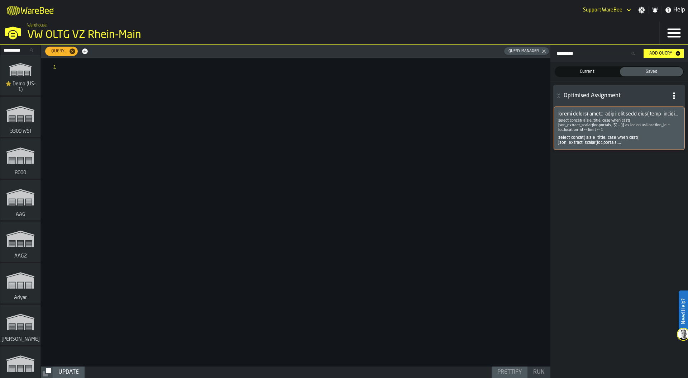
click at [623, 112] on span at bounding box center [620, 114] width 122 height 6
click at [595, 114] on span at bounding box center [620, 114] width 122 height 6
click at [600, 135] on div "select concat( aisle_title, case when cast( json_extract_scalar(loc.portals,..." at bounding box center [620, 140] width 122 height 10
click at [602, 119] on p "select concat( aisle_title, case when cast( json_extract_scalar(loc.portals, '$…" at bounding box center [620, 125] width 122 height 14
click at [304, 203] on div at bounding box center [308, 212] width 485 height 309
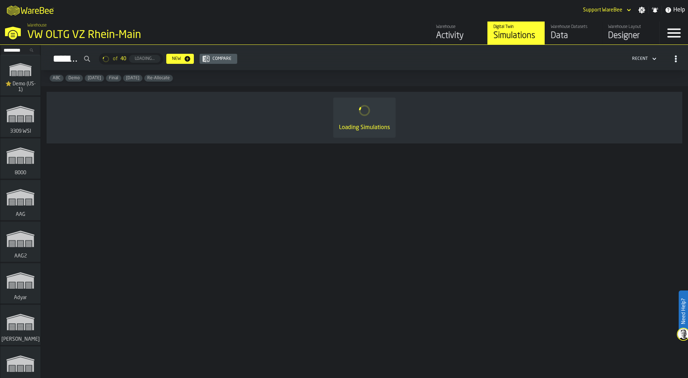
scroll to position [5742, 0]
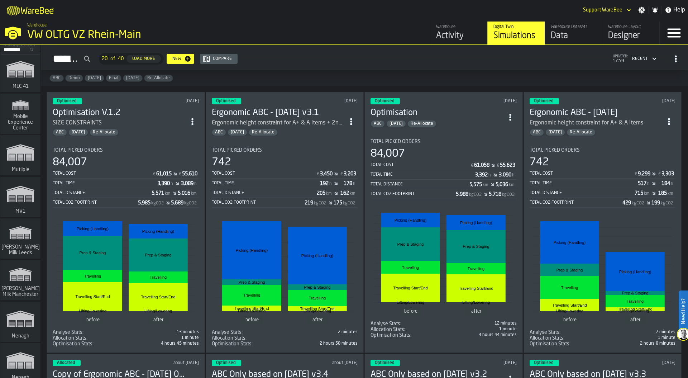
click at [24, 198] on polygon "link-to-/wh/i/3ccf57d1-1e0c-4a81-a3bb-c2011c5f0d50/simulations" at bounding box center [20, 195] width 27 height 15
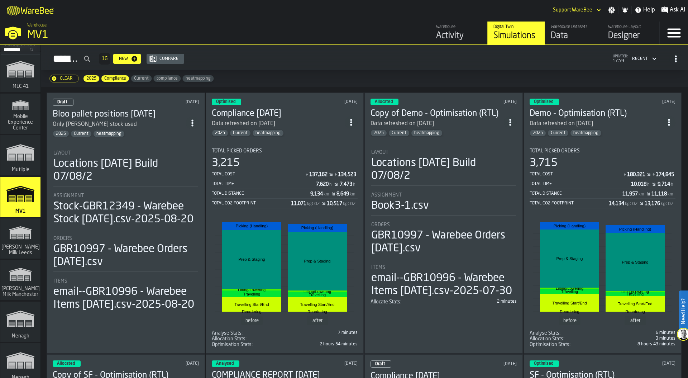
click at [310, 56] on div "Simulations 16 New Compare updated: 17:59 Recent" at bounding box center [365, 59] width 636 height 16
click at [24, 32] on div "Warehouse MV1" at bounding box center [165, 32] width 330 height 24
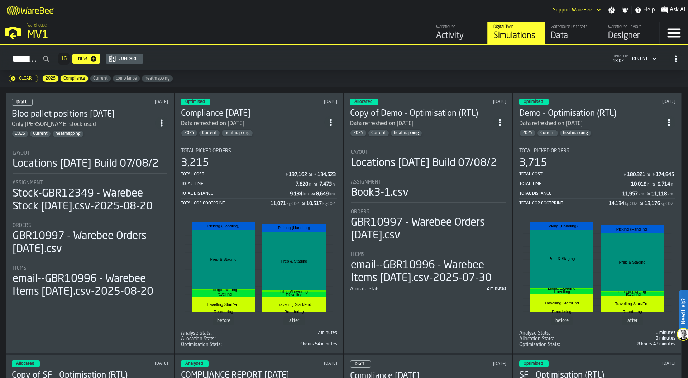
click at [266, 170] on div "Total Cost £ 137,162 £ 134,523 Total Time 7,620 h 7,473 h Total Distance 9,134 …" at bounding box center [259, 189] width 156 height 39
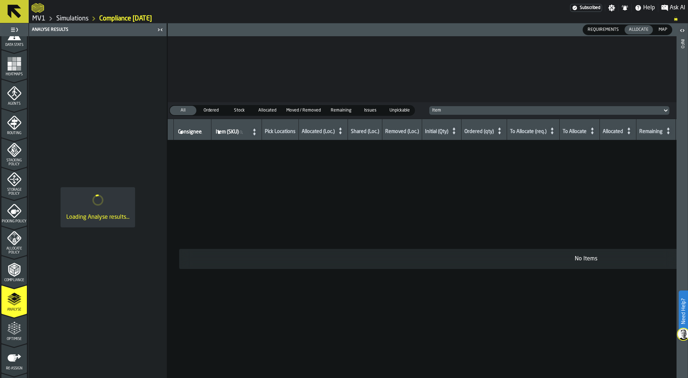
scroll to position [174, 0]
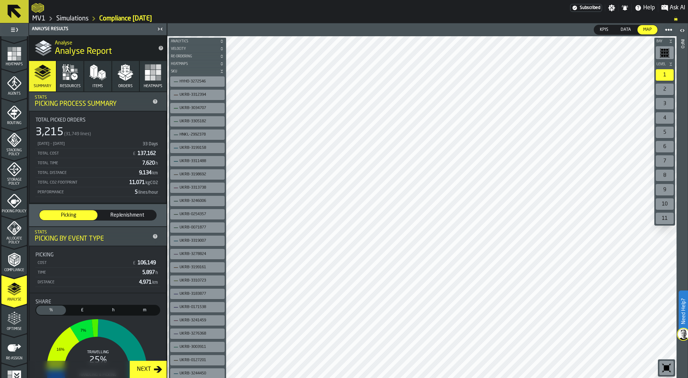
click at [73, 19] on link "Simulations" at bounding box center [72, 19] width 32 height 8
click at [77, 19] on link "Simulations" at bounding box center [72, 19] width 32 height 8
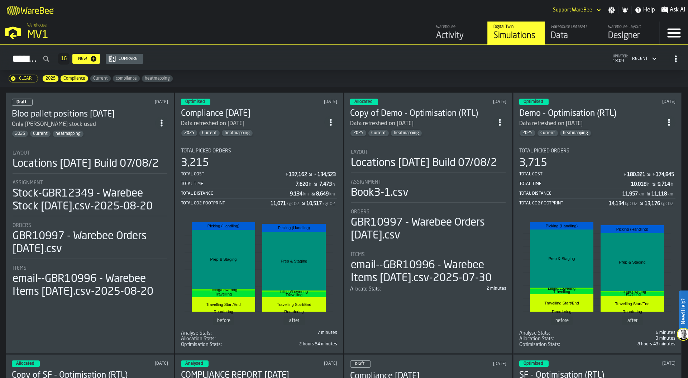
click at [446, 28] on div "Warehouse" at bounding box center [459, 26] width 46 height 5
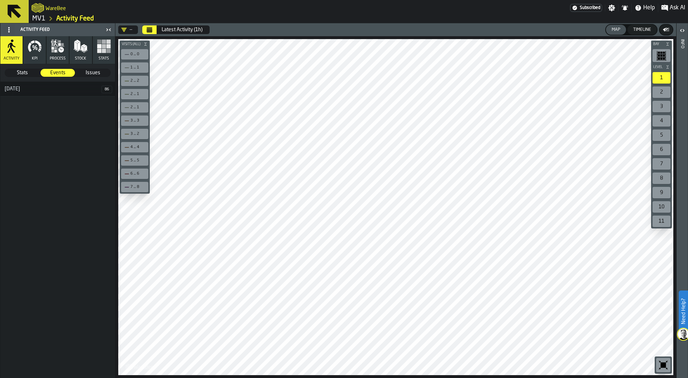
click at [100, 54] on button "Stats" at bounding box center [104, 50] width 22 height 28
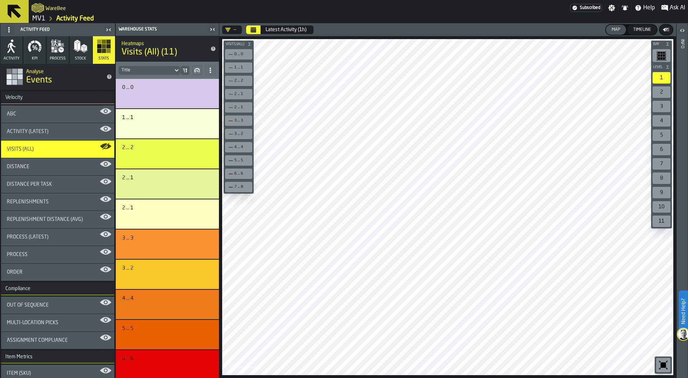
click at [65, 134] on div "Activity (Latest)" at bounding box center [58, 132] width 102 height 6
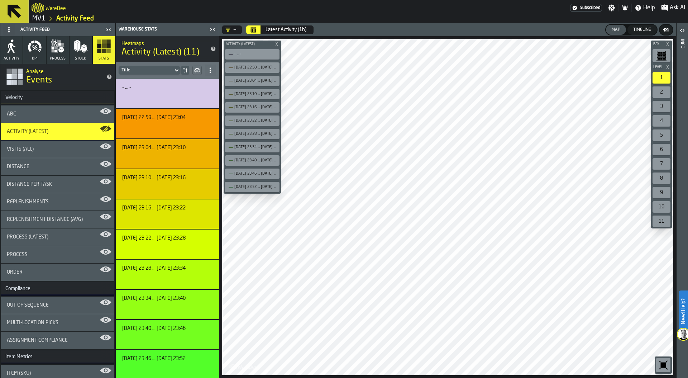
click at [252, 26] on button "Calendar" at bounding box center [253, 29] width 14 height 9
click at [36, 12] on icon "logo-header" at bounding box center [38, 7] width 13 height 9
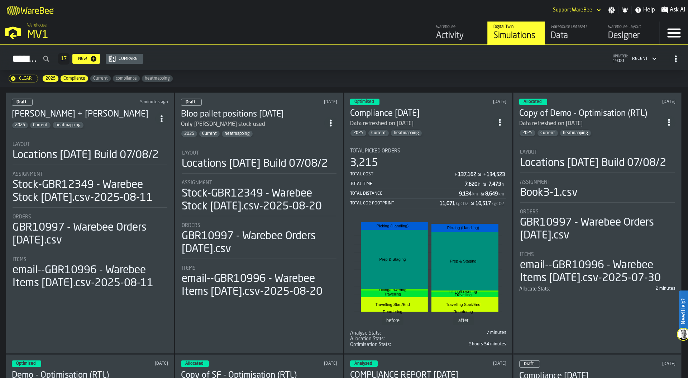
click at [399, 144] on section "Total Picked Orders 3,215 Total Cost £ 137,162 £ 134,523 Total Time 7,620 h 7,4…" at bounding box center [428, 244] width 156 height 205
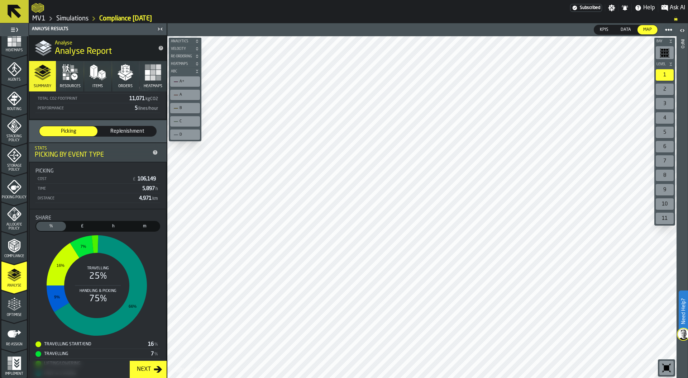
scroll to position [86, 0]
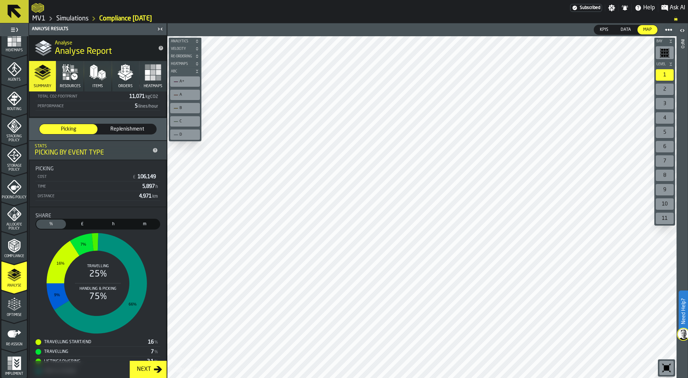
click at [76, 81] on button "Resources" at bounding box center [70, 76] width 27 height 30
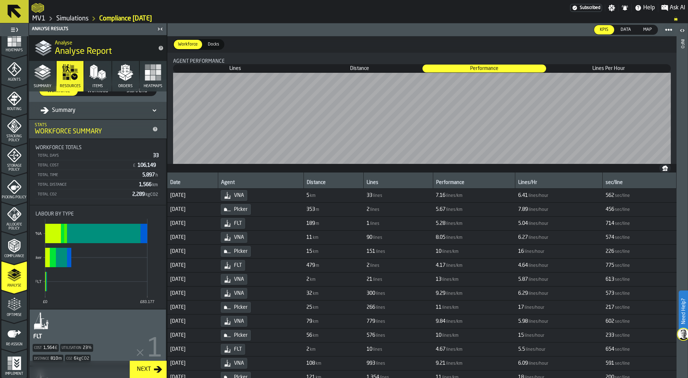
scroll to position [0, 0]
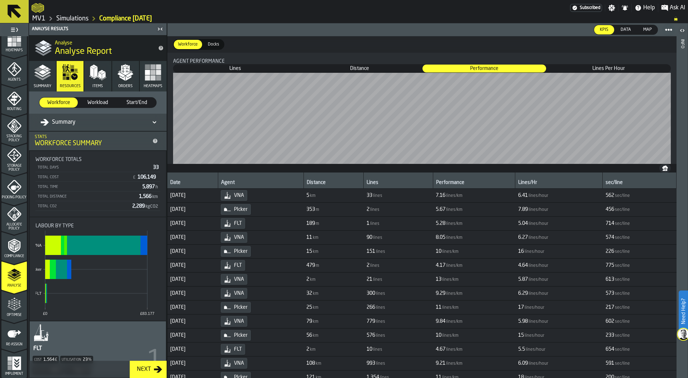
click at [81, 123] on div "Summary" at bounding box center [95, 122] width 108 height 9
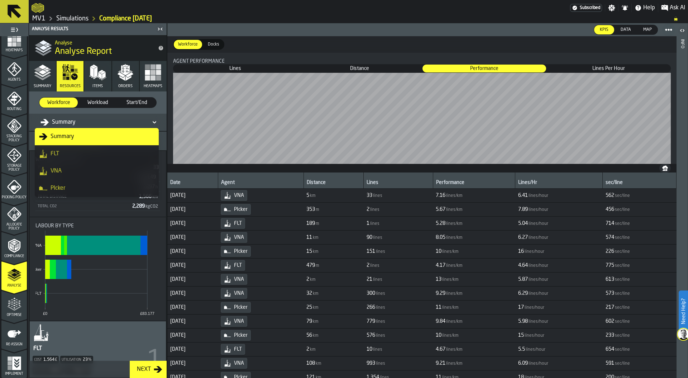
click at [75, 186] on div "PIcker" at bounding box center [96, 188] width 115 height 9
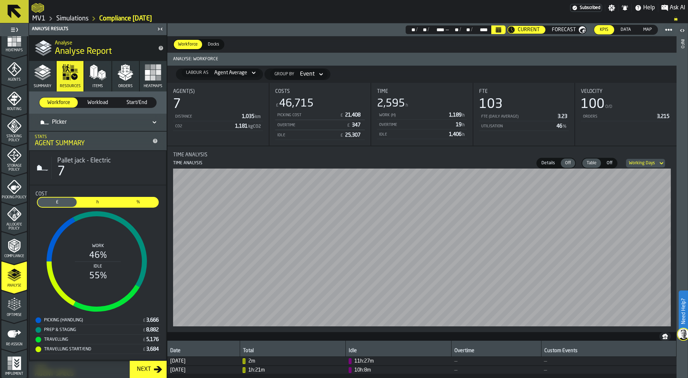
click at [103, 81] on button "Items" at bounding box center [97, 76] width 27 height 30
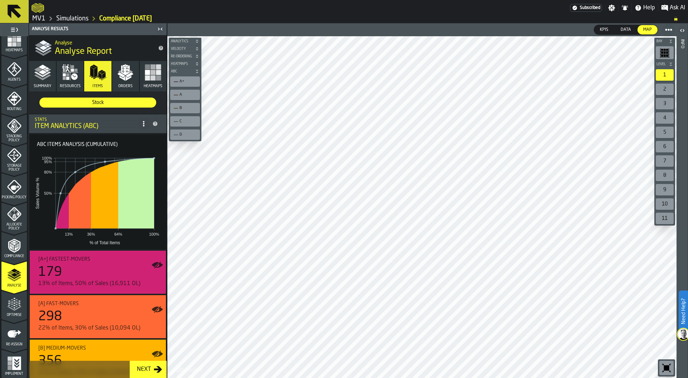
click at [124, 74] on icon "button" at bounding box center [125, 70] width 9 height 10
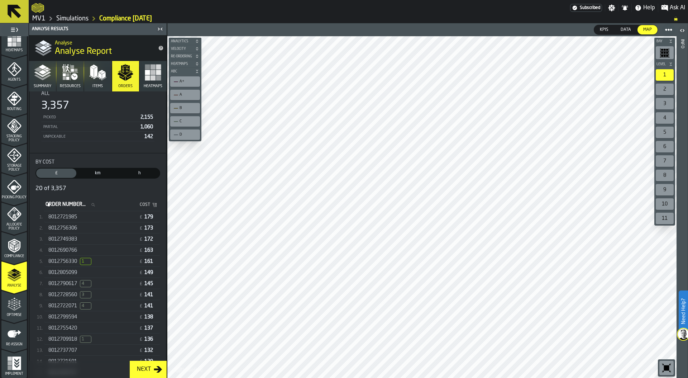
scroll to position [68, 0]
click at [144, 81] on button "Heatmaps" at bounding box center [153, 76] width 27 height 30
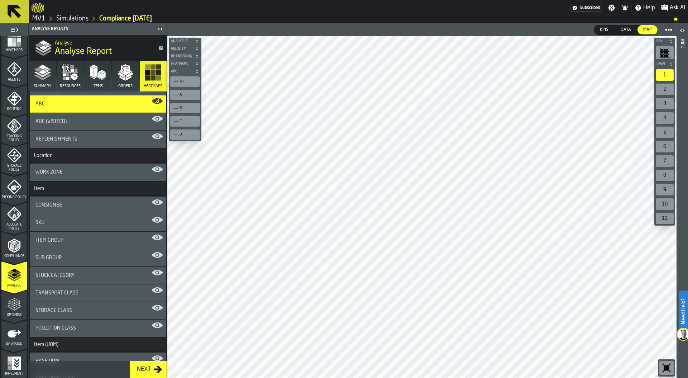
scroll to position [0, 0]
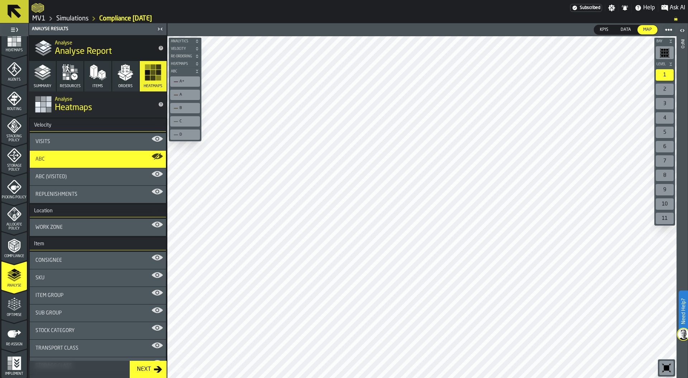
click at [15, 304] on polygon "menu Optimise" at bounding box center [16, 304] width 2 height 1
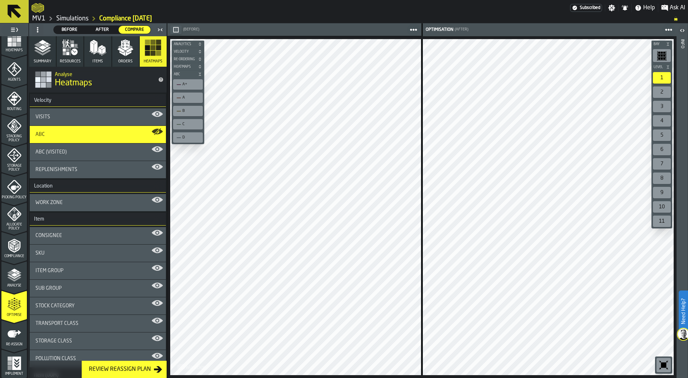
click at [47, 50] on icon "button" at bounding box center [42, 47] width 17 height 17
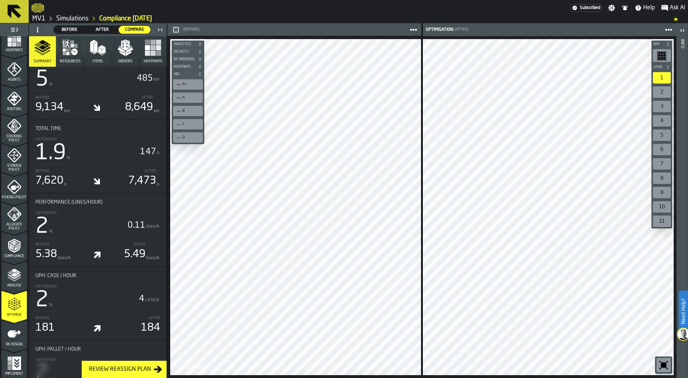
scroll to position [448, 0]
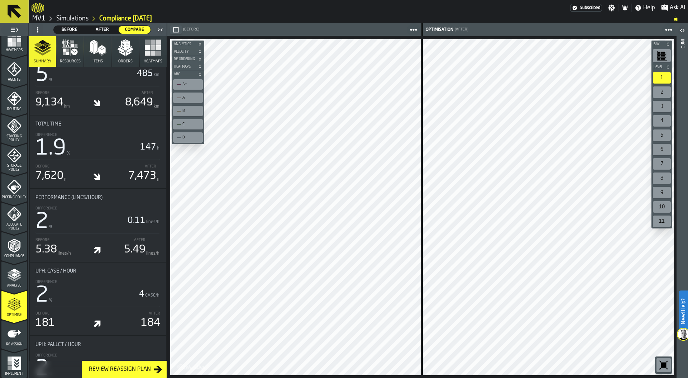
click at [15, 338] on icon "menu Re-assign" at bounding box center [14, 334] width 14 height 14
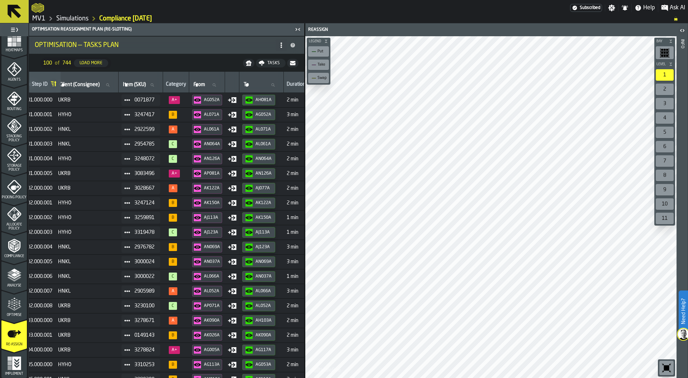
scroll to position [0, 38]
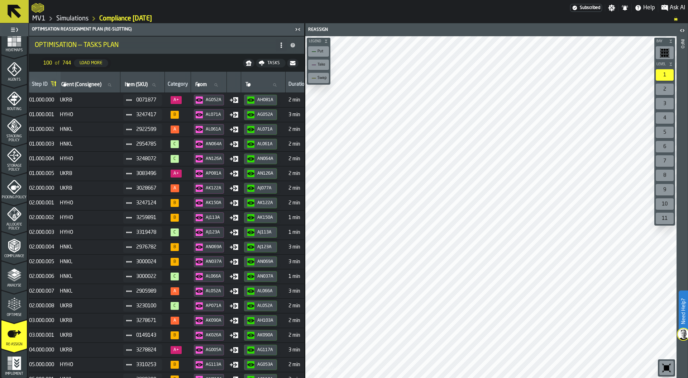
click at [18, 308] on icon "menu Optimise" at bounding box center [14, 304] width 14 height 14
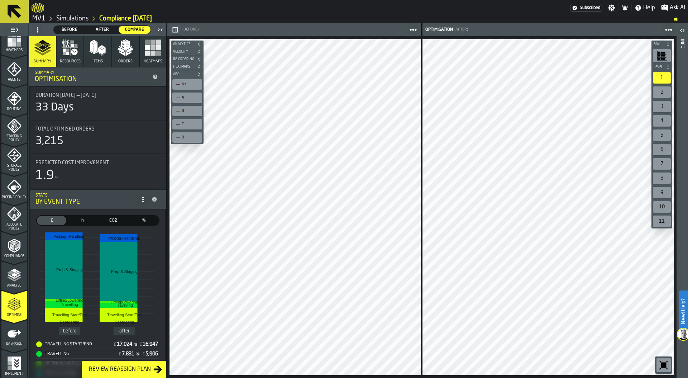
click at [110, 29] on span "After" at bounding box center [102, 30] width 26 height 6
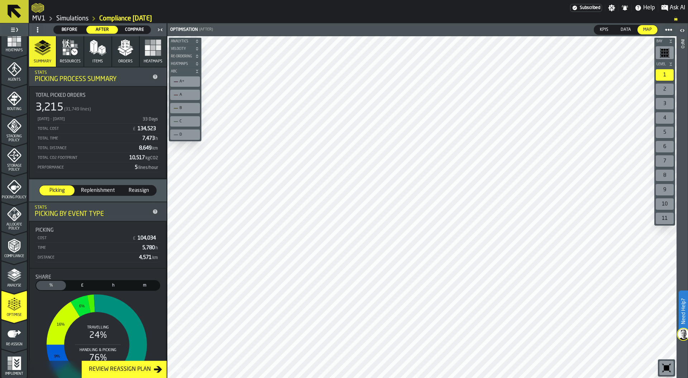
click at [94, 191] on span "Replenishment" at bounding box center [97, 190] width 39 height 7
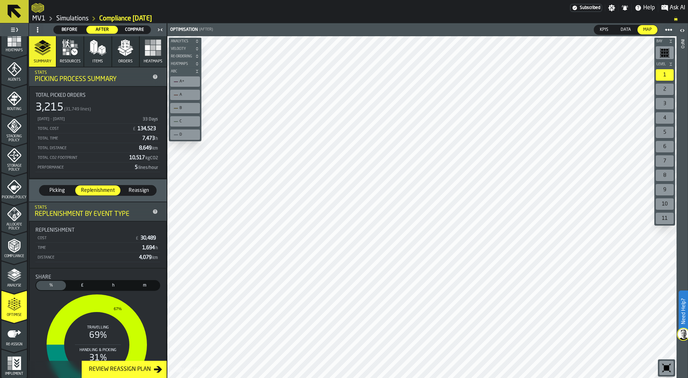
click at [132, 193] on span "Reassign" at bounding box center [138, 190] width 29 height 7
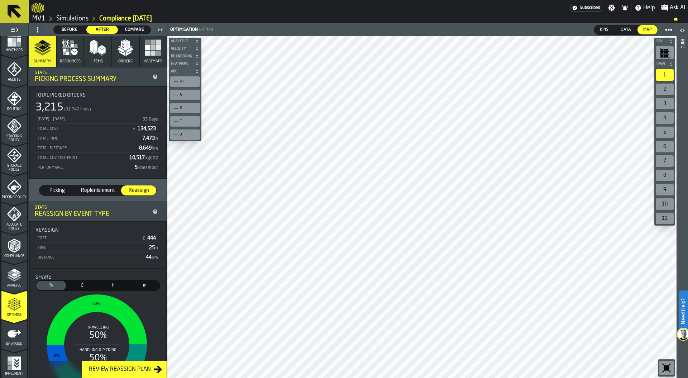
click at [91, 188] on span "Replenishment" at bounding box center [97, 190] width 39 height 7
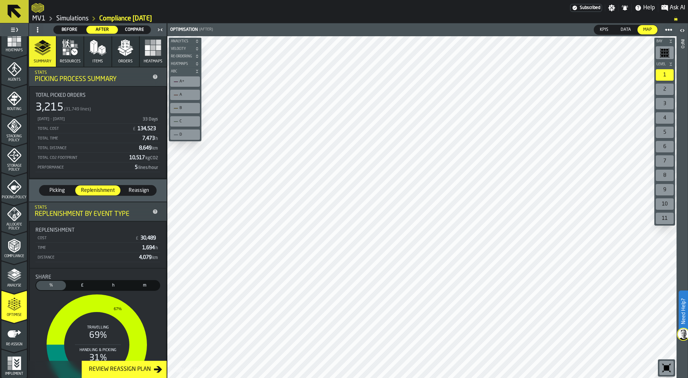
drag, startPoint x: 144, startPoint y: 27, endPoint x: 62, endPoint y: 35, distance: 82.5
click at [144, 27] on span "Compare" at bounding box center [135, 30] width 26 height 6
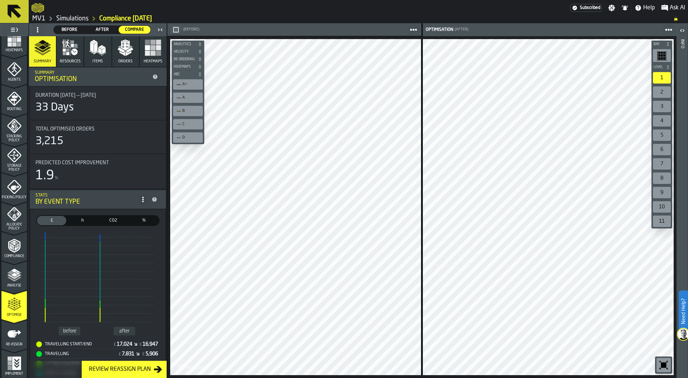
click at [72, 30] on span "Before" at bounding box center [70, 30] width 26 height 6
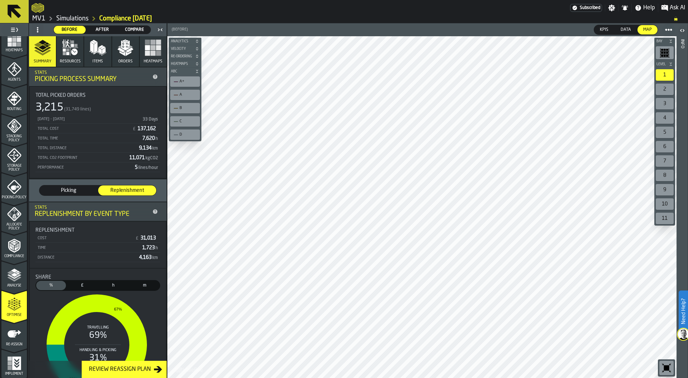
click at [56, 190] on span "Picking" at bounding box center [68, 190] width 52 height 7
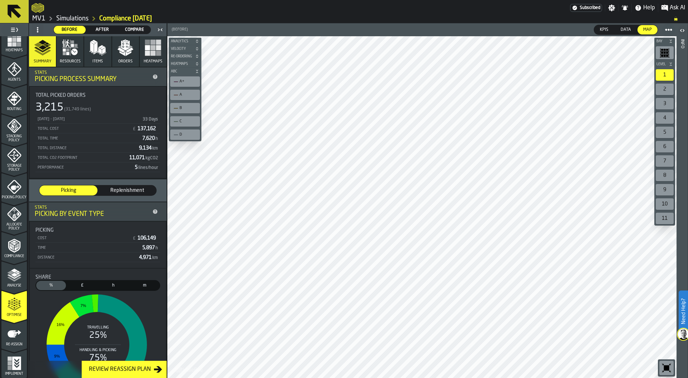
click at [117, 189] on span "Replenishment" at bounding box center [127, 190] width 52 height 7
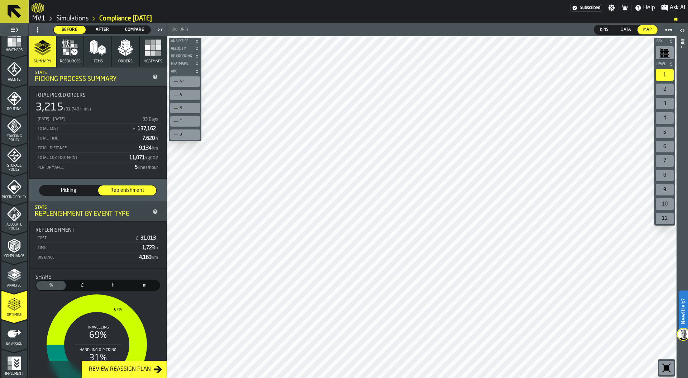
click at [109, 29] on span "After" at bounding box center [102, 30] width 26 height 6
click at [60, 192] on span "Picking" at bounding box center [56, 190] width 29 height 7
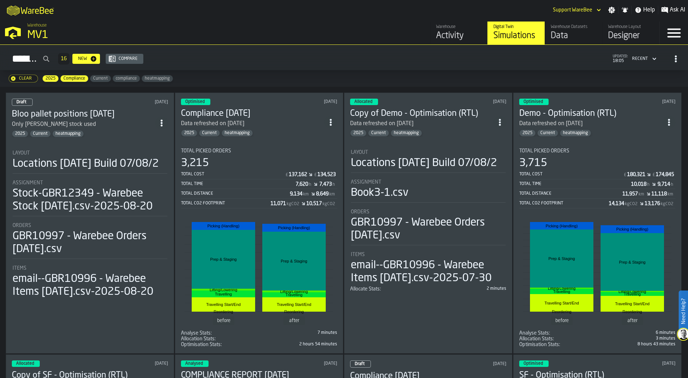
click at [105, 136] on div "Draft [DATE] Bloo pallet positions [DATE] Only [PERSON_NAME] stock used 2025 Cu…" at bounding box center [90, 222] width 169 height 261
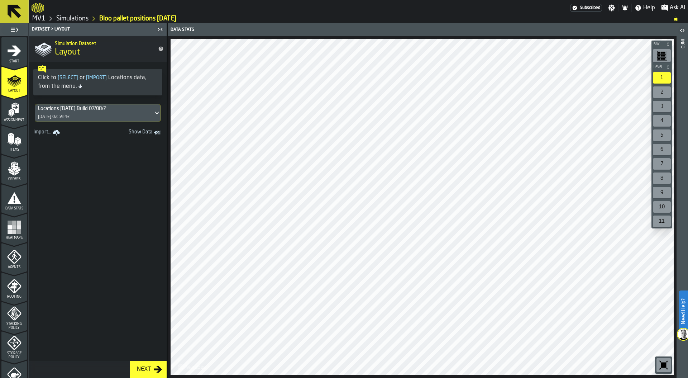
click at [19, 114] on icon "menu Assignment" at bounding box center [14, 110] width 14 height 14
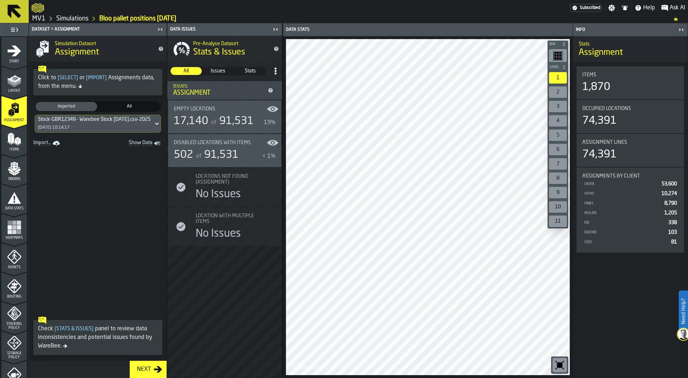
click at [12, 136] on polygon "menu Items" at bounding box center [12, 138] width 3 height 9
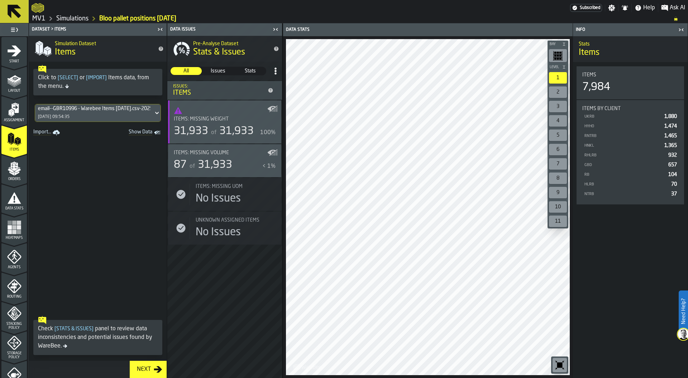
click at [10, 168] on icon "menu Orders" at bounding box center [13, 166] width 7 height 8
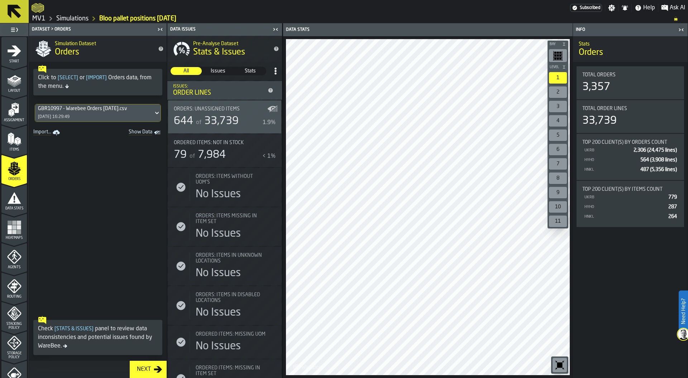
click at [684, 29] on icon "button-toggle-Close me" at bounding box center [681, 29] width 9 height 9
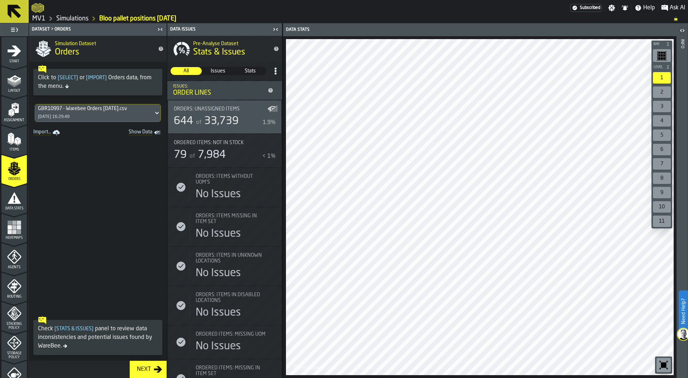
scroll to position [188, 0]
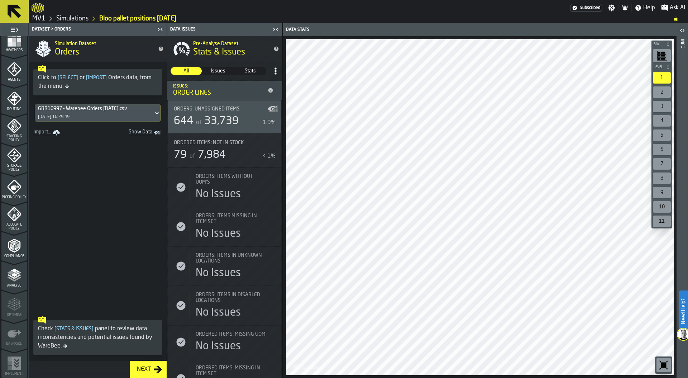
click at [5, 277] on div "Analyse" at bounding box center [13, 278] width 25 height 20
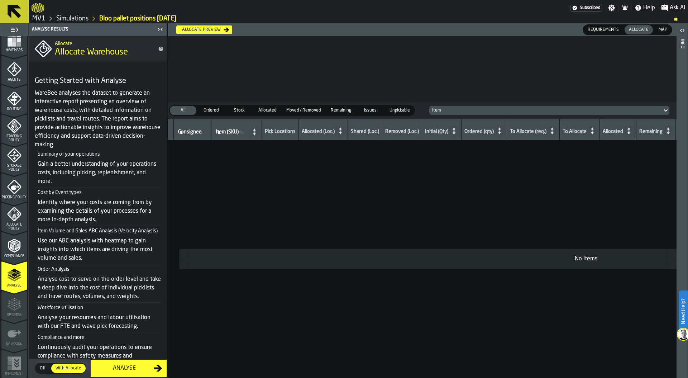
click at [16, 220] on icon "menu Allocate Policy" at bounding box center [14, 214] width 14 height 14
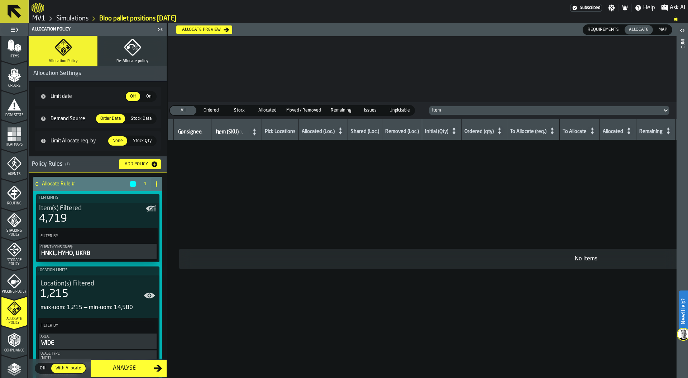
scroll to position [166, 0]
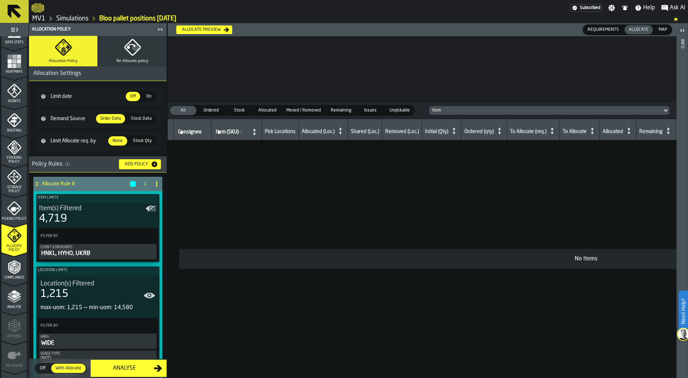
click at [80, 19] on link "Simulations" at bounding box center [72, 19] width 32 height 8
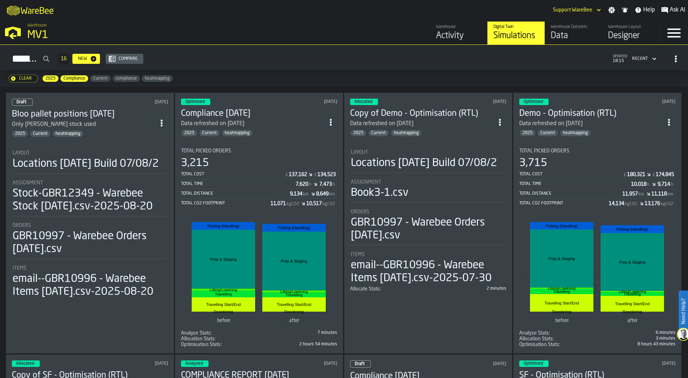
click at [328, 122] on icon "ItemListCard-DashboardItemContainer" at bounding box center [330, 122] width 7 height 7
click at [314, 170] on div "Duplicate" at bounding box center [313, 171] width 37 height 9
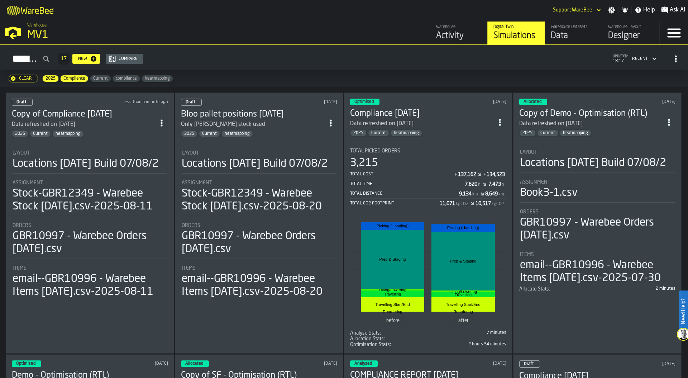
click at [81, 188] on li "Layout Locations [DATE] Build 07/08/2 Assignment Stock-GBR12349 - Warebee Stock…" at bounding box center [90, 221] width 156 height 155
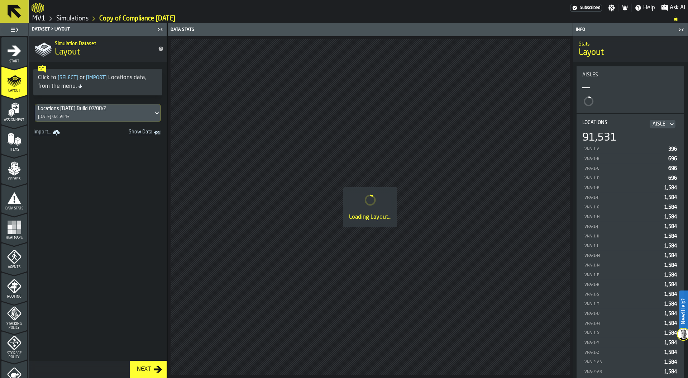
click at [10, 56] on icon "menu Start" at bounding box center [14, 51] width 14 height 14
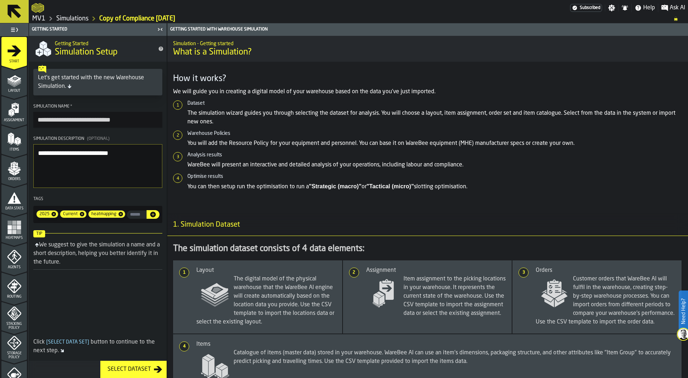
drag, startPoint x: 133, startPoint y: 121, endPoint x: 28, endPoint y: 117, distance: 105.5
click at [27, 117] on aside "**********" at bounding box center [83, 200] width 167 height 355
type input "**********"
drag, startPoint x: 127, startPoint y: 154, endPoint x: 37, endPoint y: 152, distance: 89.7
click at [37, 152] on textarea "**********" at bounding box center [97, 166] width 129 height 44
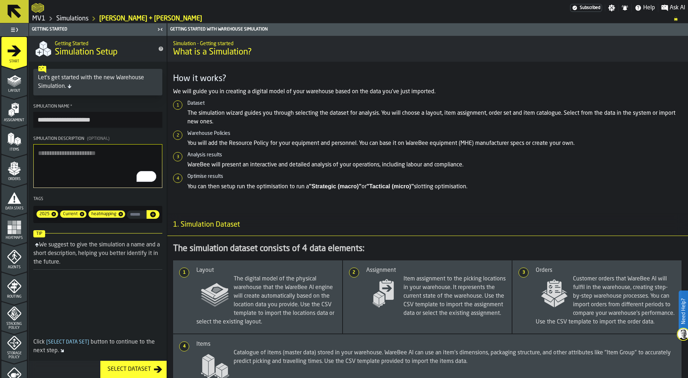
click at [56, 166] on textarea "**********" at bounding box center [97, 166] width 129 height 44
click at [70, 165] on textarea "**********" at bounding box center [97, 166] width 129 height 44
click at [13, 82] on icon "menu Layout" at bounding box center [14, 79] width 11 height 8
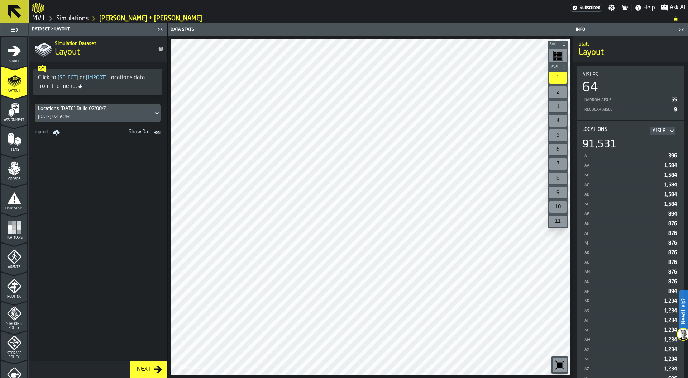
click at [131, 113] on div "Locations [DATE] Build 07/08/2 [DATE] 02:59:43" at bounding box center [94, 112] width 118 height 17
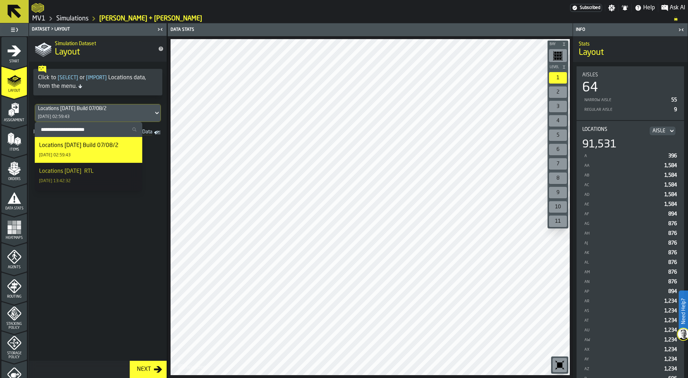
click at [146, 56] on h1 "Layout" at bounding box center [104, 52] width 98 height 11
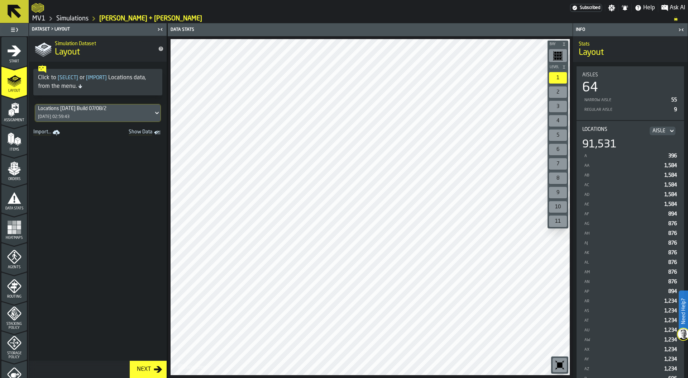
click at [12, 112] on polygon "menu Assignment" at bounding box center [12, 112] width 3 height 5
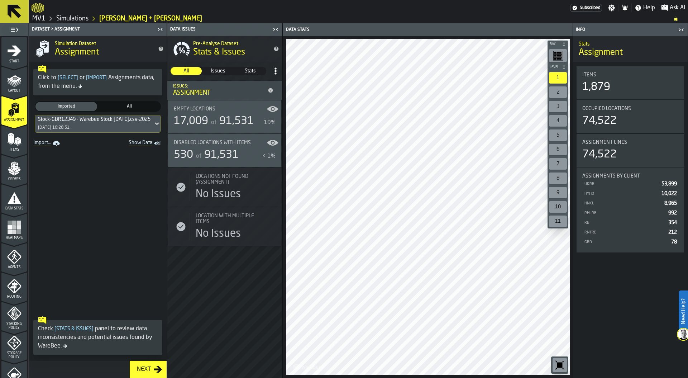
click at [561, 364] on icon "button-toolbar-undefined" at bounding box center [559, 364] width 5 height 5
click at [136, 144] on span "Show Data" at bounding box center [128, 143] width 49 height 7
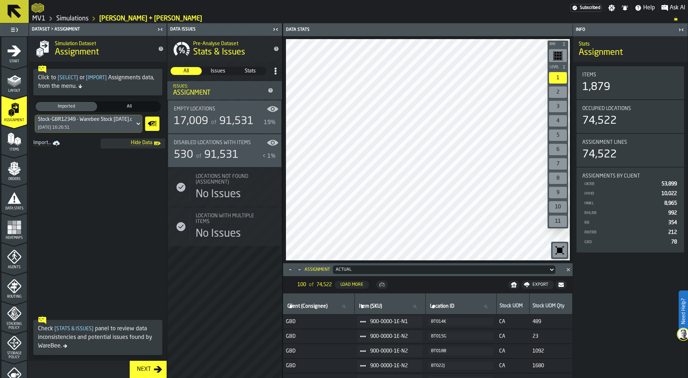
click at [682, 28] on icon "button-toggle-Close me" at bounding box center [681, 29] width 9 height 9
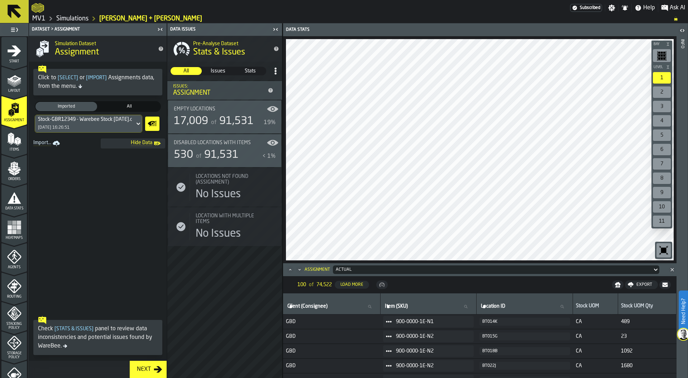
click at [13, 142] on icon "menu Items" at bounding box center [14, 139] width 14 height 14
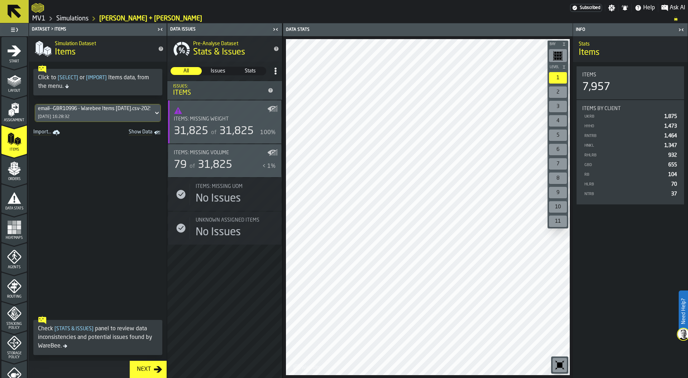
click at [0, 0] on rect "Show Data" at bounding box center [0, 0] width 0 height 0
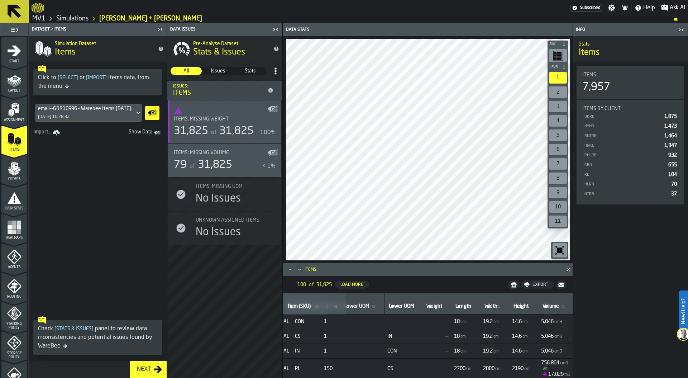
scroll to position [0, 151]
click at [9, 175] on icon "menu Orders" at bounding box center [14, 168] width 14 height 14
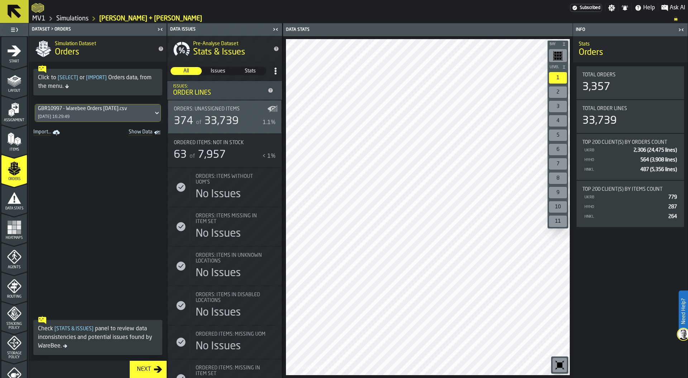
click at [143, 135] on span "Show Data" at bounding box center [128, 132] width 49 height 7
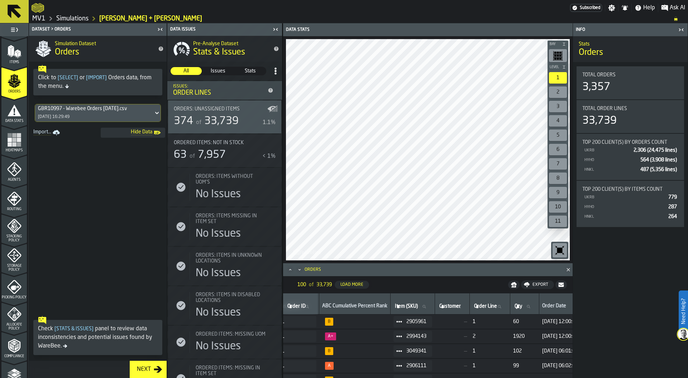
scroll to position [78, 0]
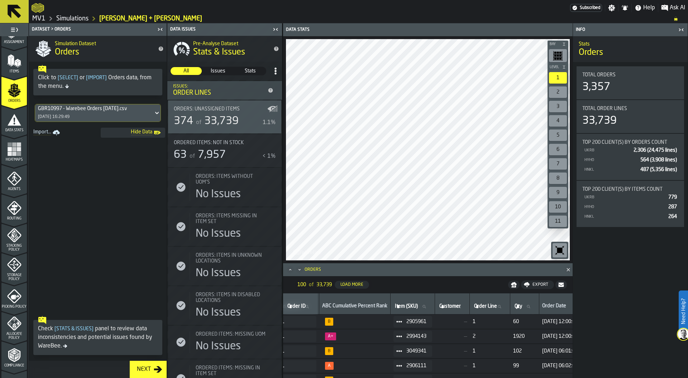
click at [11, 123] on icon "menu Data Stats" at bounding box center [15, 119] width 14 height 11
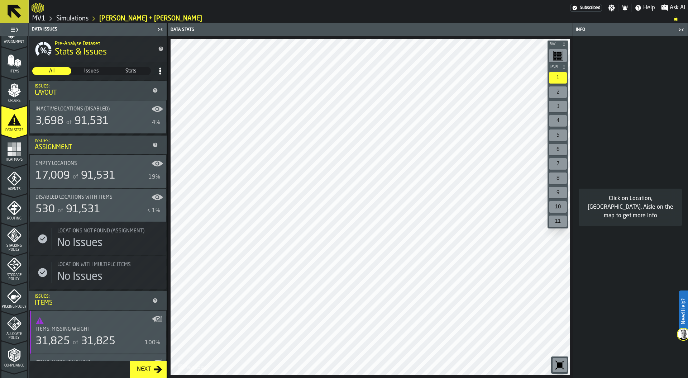
click at [560, 361] on icon "button-toolbar-undefined" at bounding box center [559, 364] width 11 height 11
click at [682, 28] on icon "button-toggle-Close me" at bounding box center [681, 29] width 9 height 9
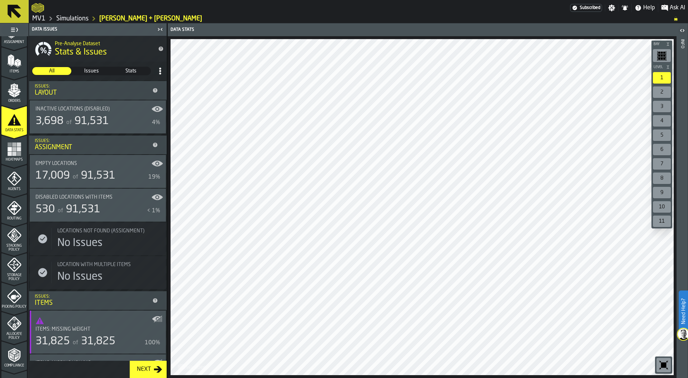
click at [666, 367] on icon "button-toolbar-undefined" at bounding box center [663, 364] width 5 height 5
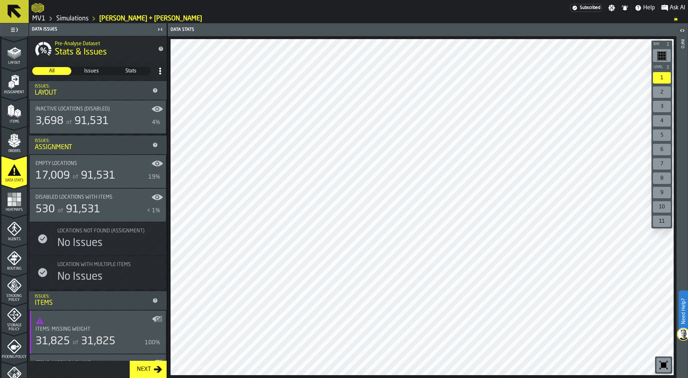
scroll to position [0, 0]
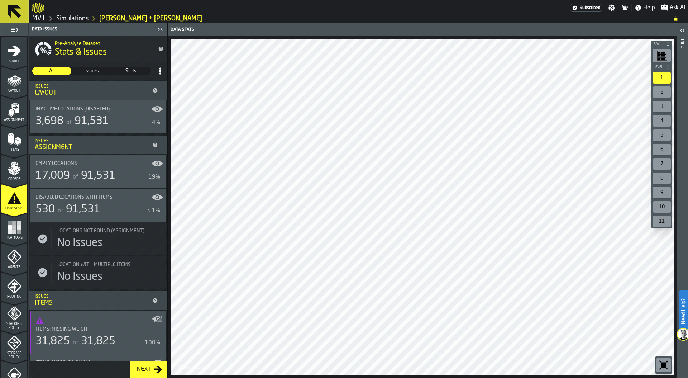
click at [82, 118] on span "91,531" at bounding box center [92, 121] width 34 height 11
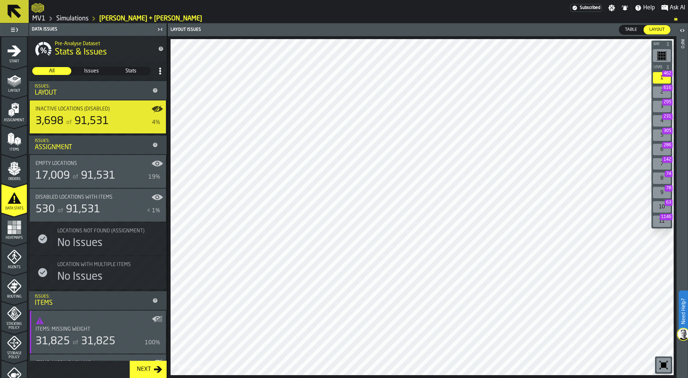
click at [40, 141] on div "Issues:" at bounding box center [92, 140] width 115 height 5
click at [103, 169] on div "of 91,531" at bounding box center [93, 175] width 44 height 13
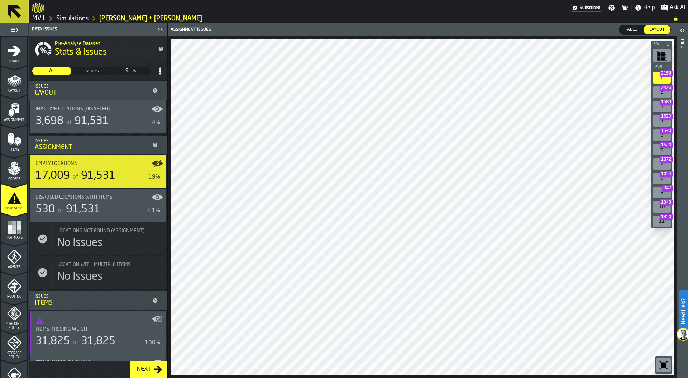
click at [665, 91] on span "2426" at bounding box center [666, 88] width 13 height 6
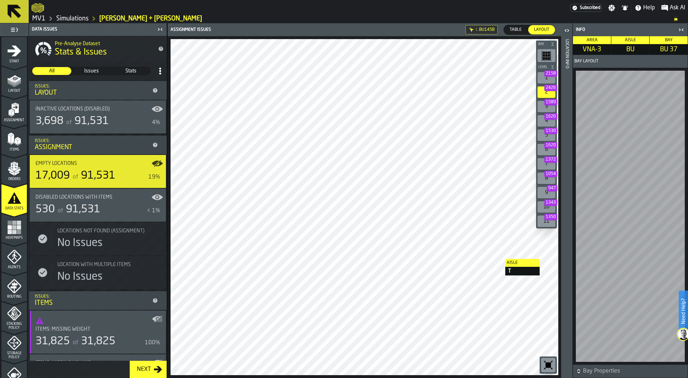
click at [680, 30] on icon "button-toggle-Close me" at bounding box center [680, 29] width 2 height 3
click at [681, 28] on icon "button-toggle-Close me" at bounding box center [681, 29] width 9 height 9
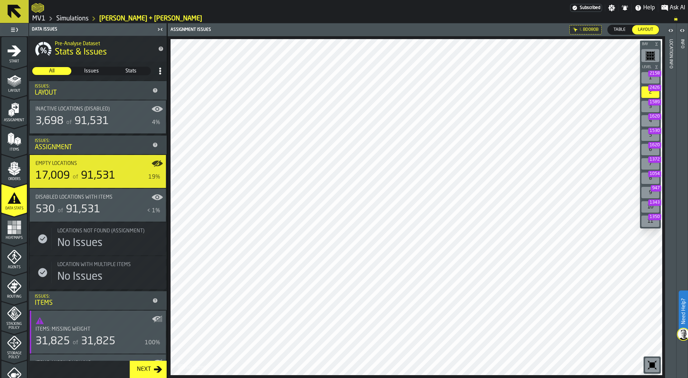
click at [88, 204] on span "91,531" at bounding box center [83, 209] width 34 height 11
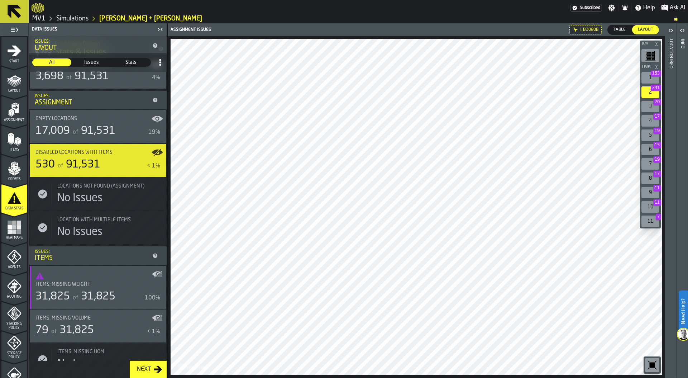
scroll to position [46, 0]
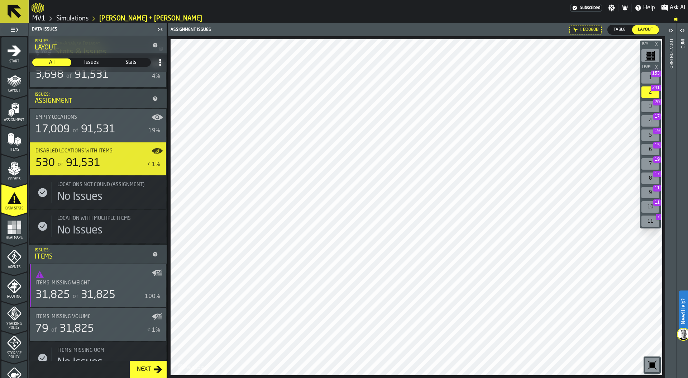
click at [620, 29] on span "Table" at bounding box center [620, 30] width 18 height 6
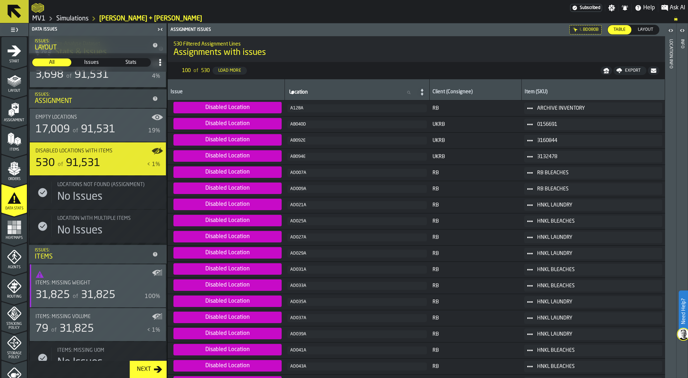
click at [650, 28] on span "Layout" at bounding box center [645, 30] width 21 height 6
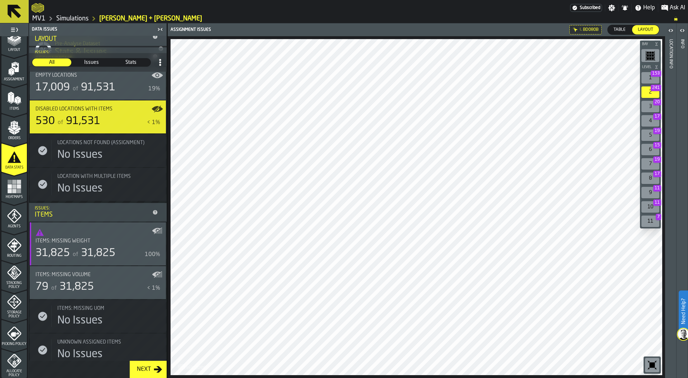
scroll to position [121, 0]
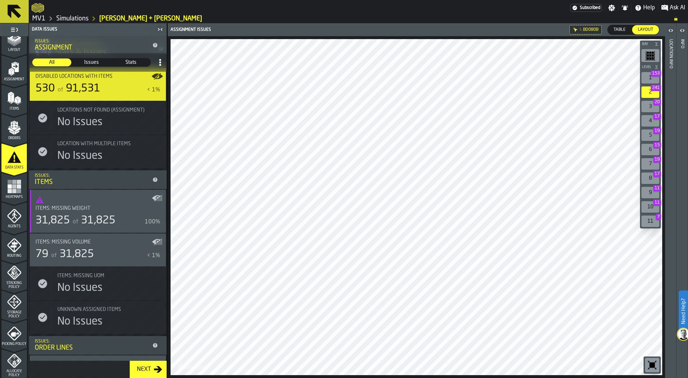
click at [86, 252] on span "31,825" at bounding box center [77, 254] width 34 height 11
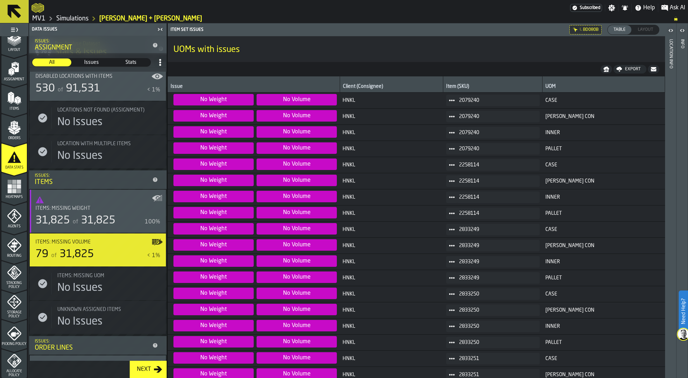
click at [19, 178] on div "Heatmaps" at bounding box center [13, 187] width 25 height 24
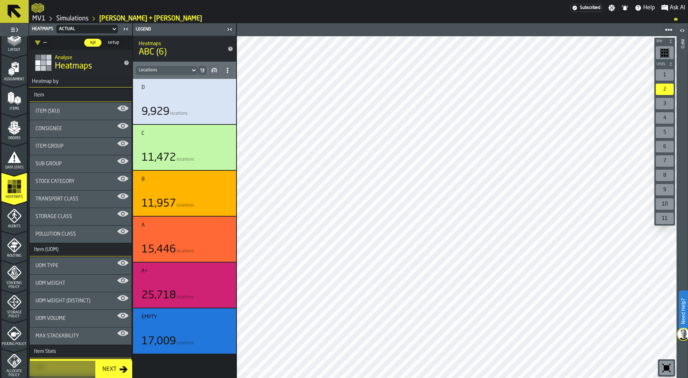
click at [10, 157] on icon "menu Data Stats" at bounding box center [15, 156] width 14 height 11
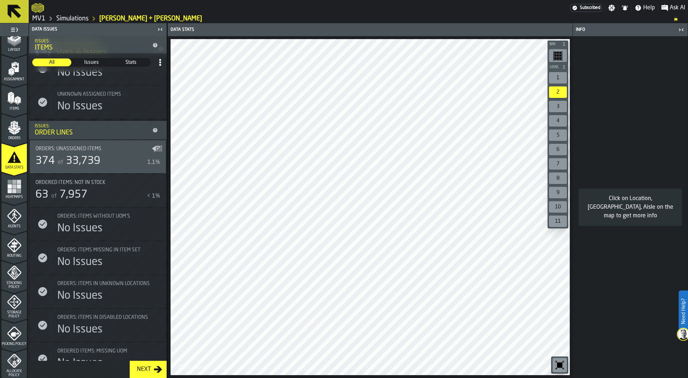
scroll to position [343, 0]
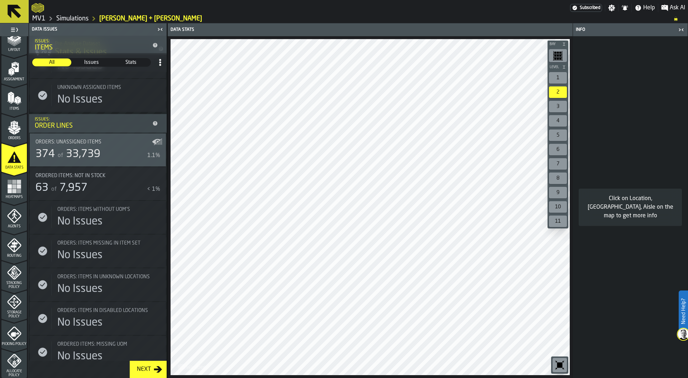
click at [87, 179] on div "Ordered Items: Not in Stock 63 of 7,957 < 1%" at bounding box center [97, 184] width 125 height 22
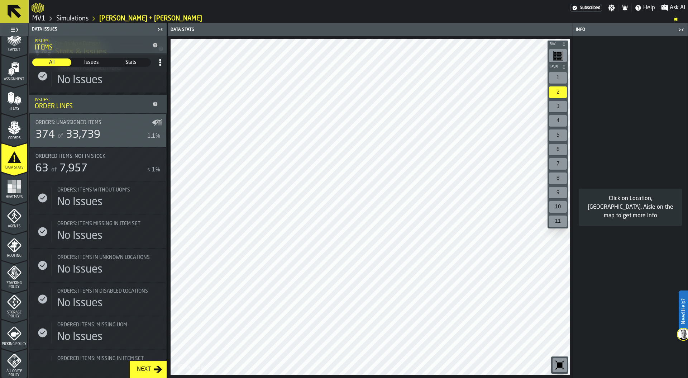
scroll to position [352, 0]
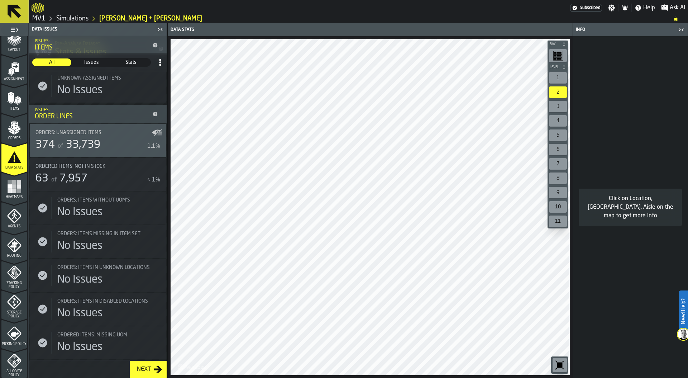
click at [82, 181] on span "7,957" at bounding box center [74, 178] width 28 height 11
click at [80, 171] on div "Ordered Items: Not in Stock 63 of 7,957 < 1%" at bounding box center [97, 174] width 125 height 22
click at [85, 149] on span "33,739" at bounding box center [83, 144] width 34 height 11
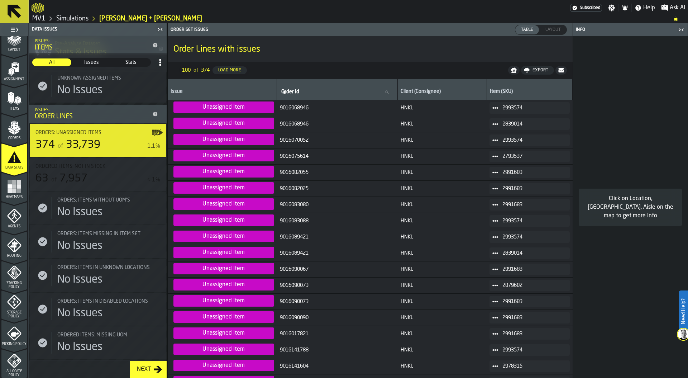
click at [543, 32] on span "Layout" at bounding box center [553, 30] width 21 height 6
click at [6, 197] on span "Heatmaps" at bounding box center [13, 197] width 25 height 4
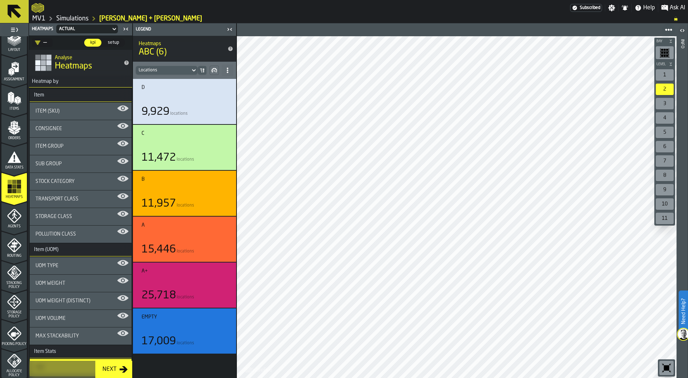
click at [69, 177] on div "Stock Category" at bounding box center [81, 181] width 102 height 17
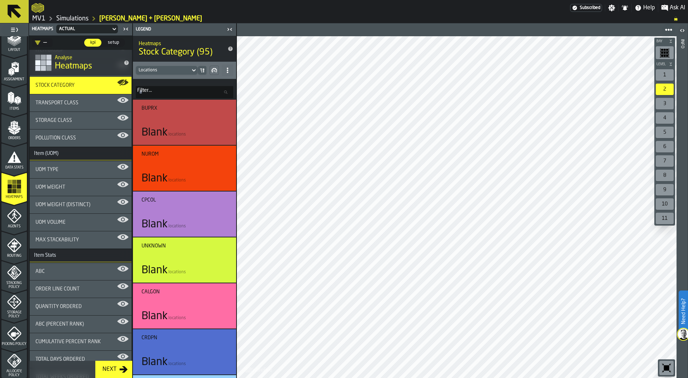
scroll to position [103, 0]
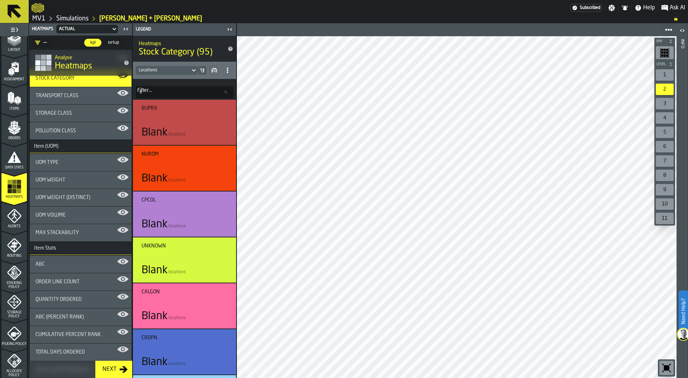
click at [67, 178] on div "UOM Weight" at bounding box center [80, 180] width 90 height 6
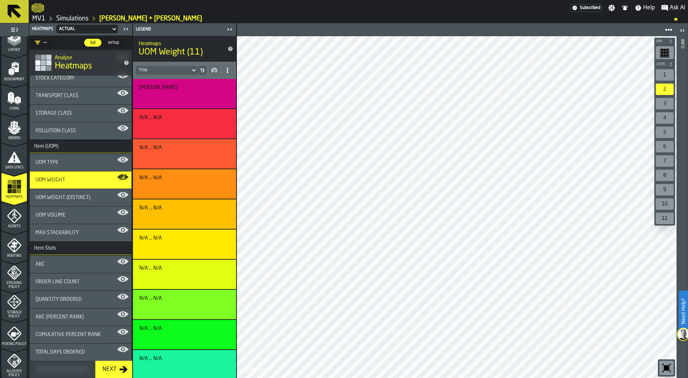
click at [62, 213] on span "UOM Volume" at bounding box center [50, 215] width 30 height 6
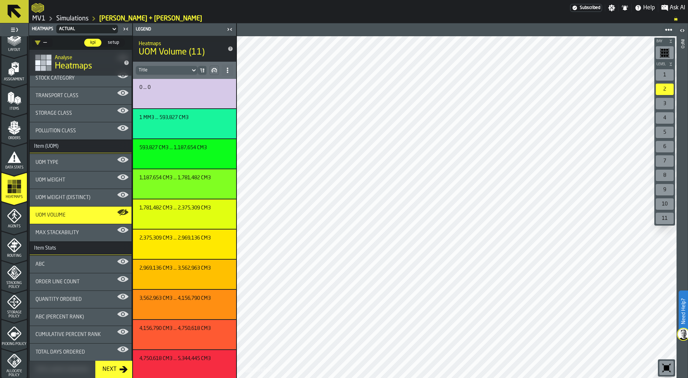
click at [76, 180] on div "UOM Weight" at bounding box center [80, 180] width 90 height 6
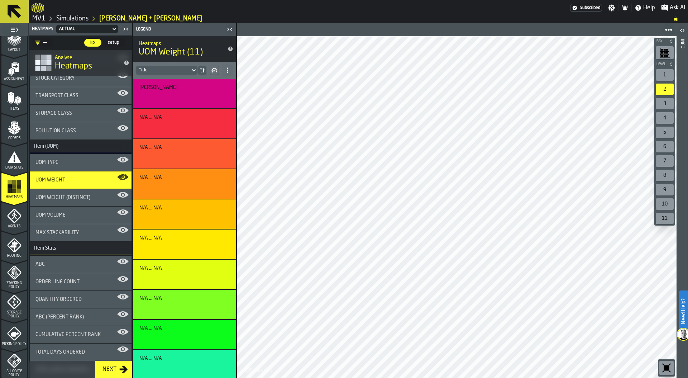
click at [17, 107] on span "Items" at bounding box center [13, 109] width 25 height 4
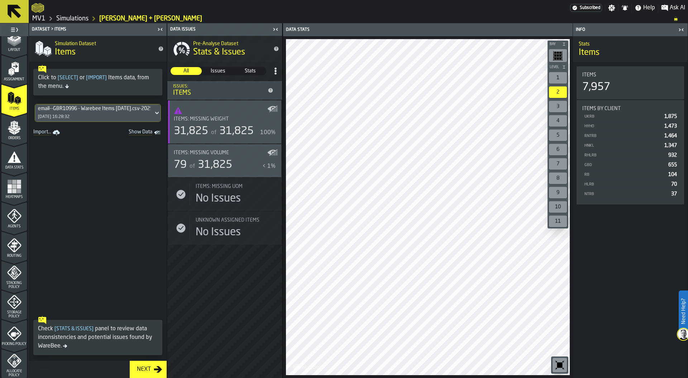
click at [142, 132] on span "Show Data" at bounding box center [128, 132] width 49 height 7
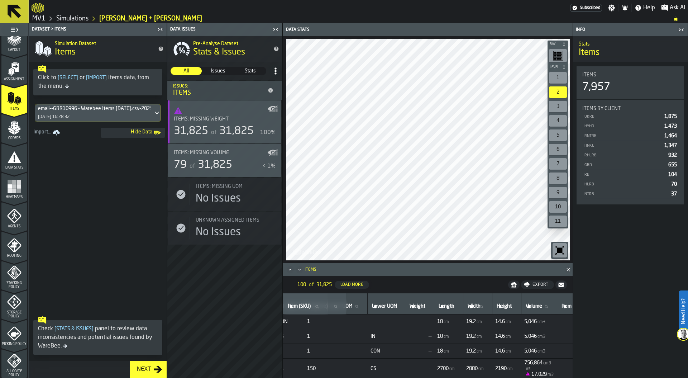
scroll to position [0, 179]
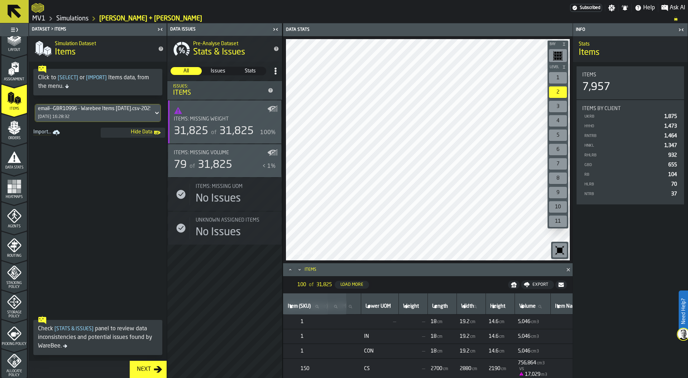
click at [16, 179] on icon "menu Heatmaps" at bounding box center [14, 186] width 14 height 14
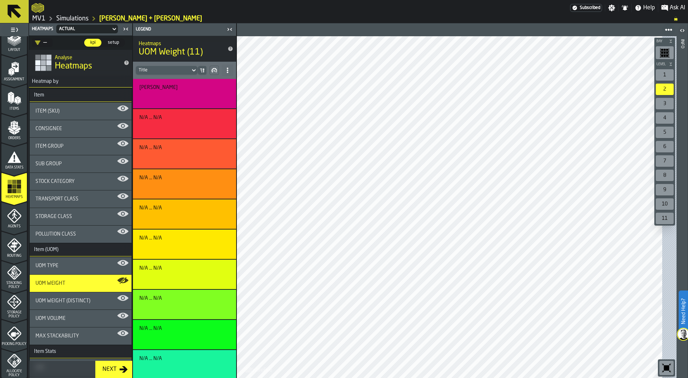
click at [86, 317] on div "UOM Volume" at bounding box center [80, 318] width 90 height 6
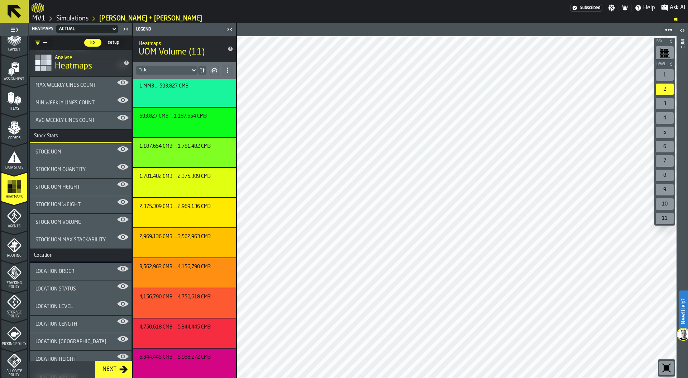
scroll to position [456, 0]
click at [83, 224] on div "Stock UOM Volume" at bounding box center [80, 224] width 90 height 6
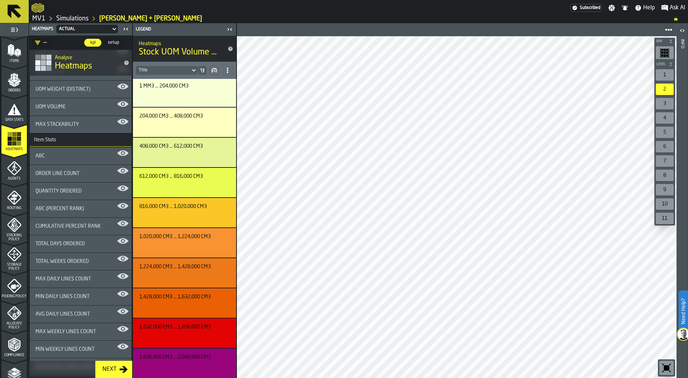
scroll to position [101, 0]
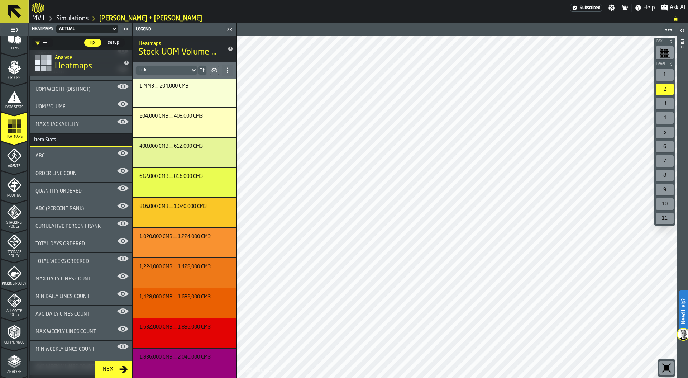
click at [8, 162] on icon "menu Agents" at bounding box center [14, 155] width 14 height 14
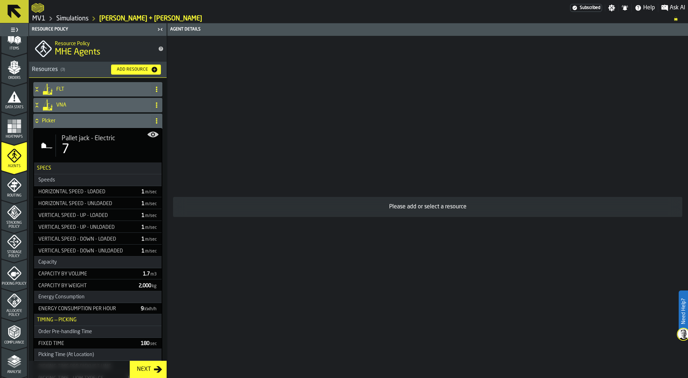
click at [38, 120] on icon at bounding box center [36, 121] width 7 height 6
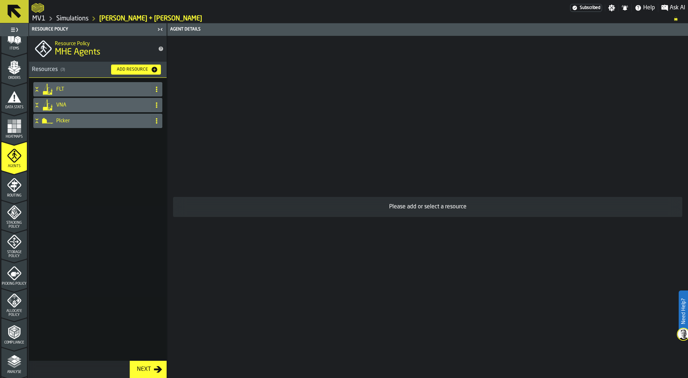
click at [79, 120] on h4 "PIcker" at bounding box center [102, 121] width 92 height 6
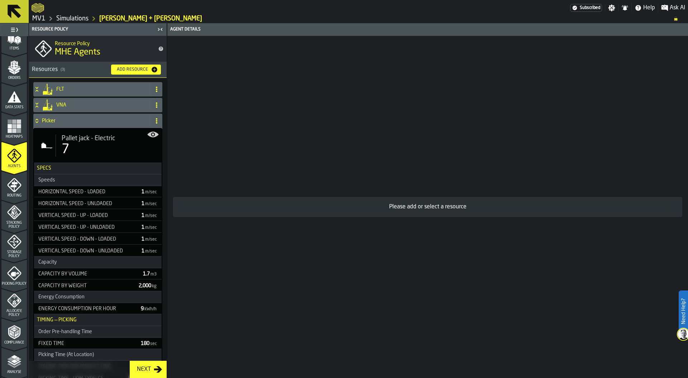
click at [93, 140] on span "Pallet jack - Electric" at bounding box center [88, 138] width 53 height 8
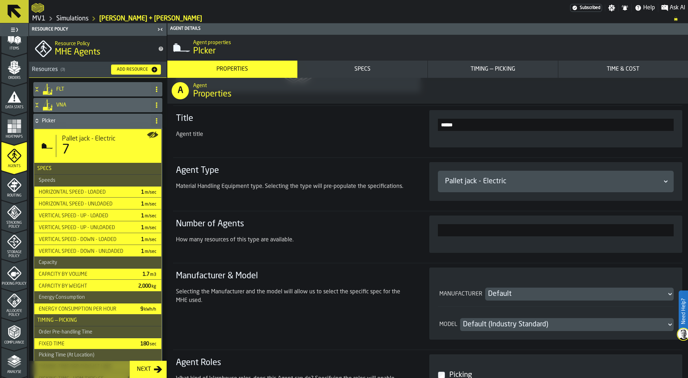
scroll to position [114, 0]
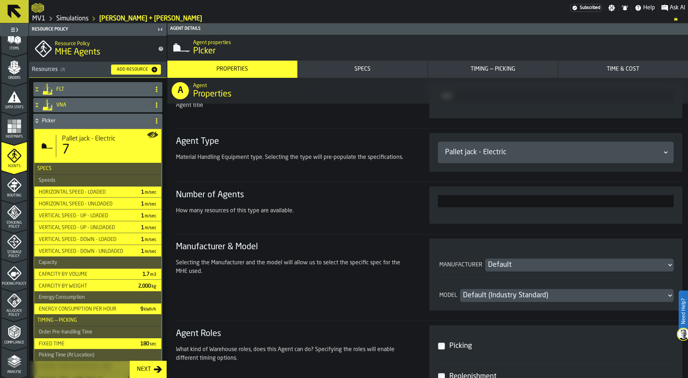
drag, startPoint x: 665, startPoint y: 201, endPoint x: 683, endPoint y: 201, distance: 18.3
click at [683, 201] on div "Default A default manufacturer Title Agent title ****** Agent Type Material Han…" at bounding box center [427, 241] width 521 height 472
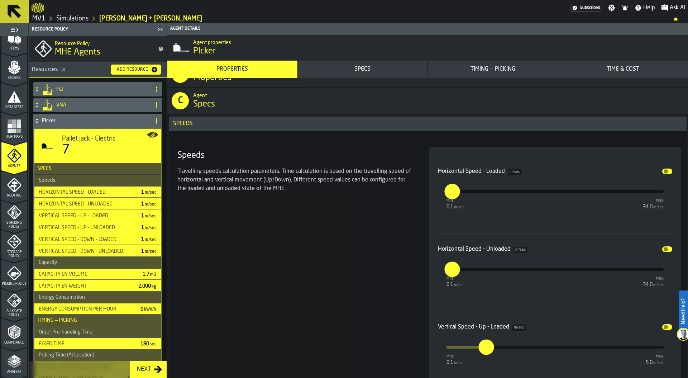
scroll to position [678, 0]
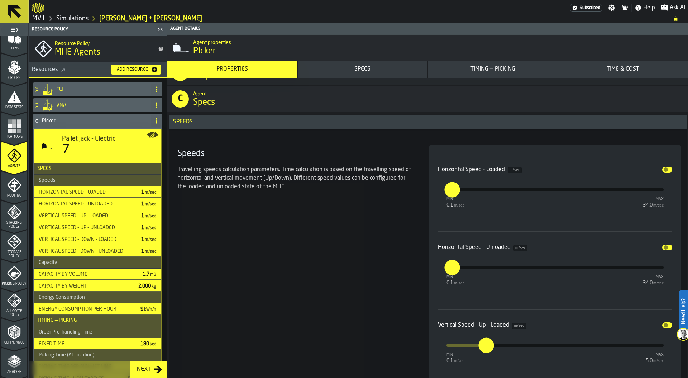
click at [389, 64] on button "Specs" at bounding box center [363, 69] width 130 height 17
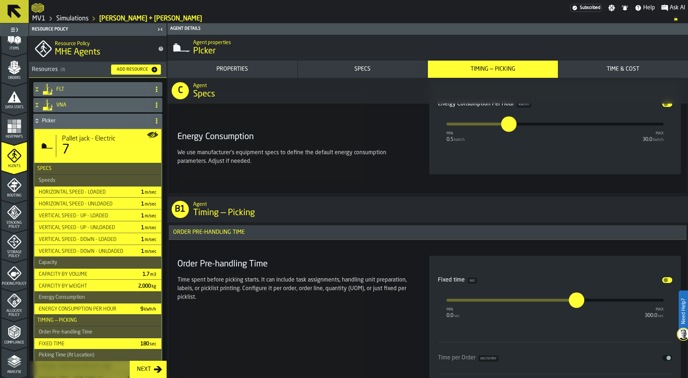
scroll to position [2018, 0]
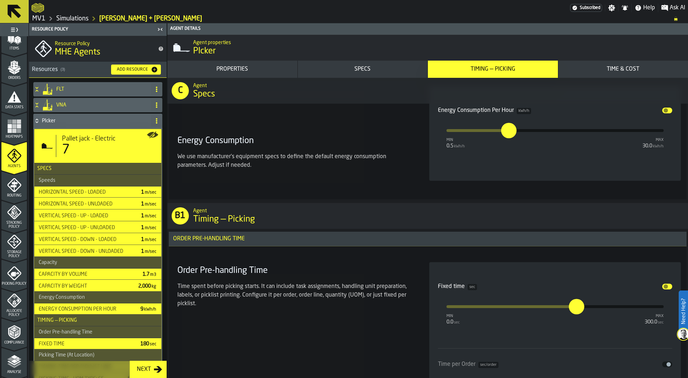
click at [308, 238] on h3 "Order Pre-handling Time" at bounding box center [428, 239] width 518 height 15
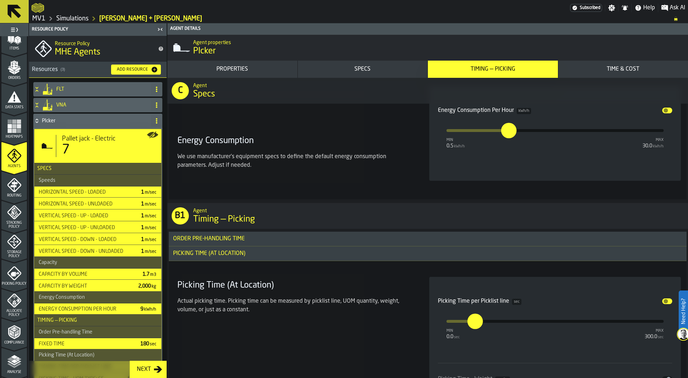
click at [307, 256] on h3 "Picking Time (At Location)" at bounding box center [428, 253] width 518 height 15
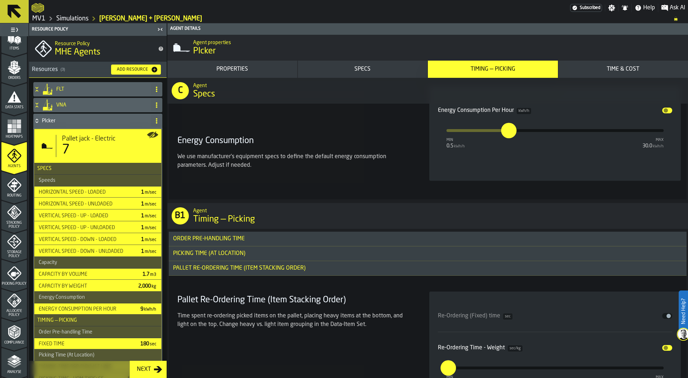
click at [306, 263] on h3 "Pallet Re-Ordering Time (Item Stacking Order)" at bounding box center [428, 268] width 518 height 15
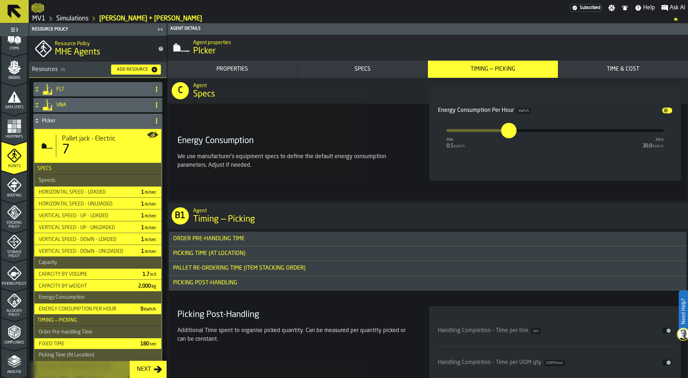
click at [307, 285] on h3 "Picking Post-Handling" at bounding box center [428, 283] width 518 height 15
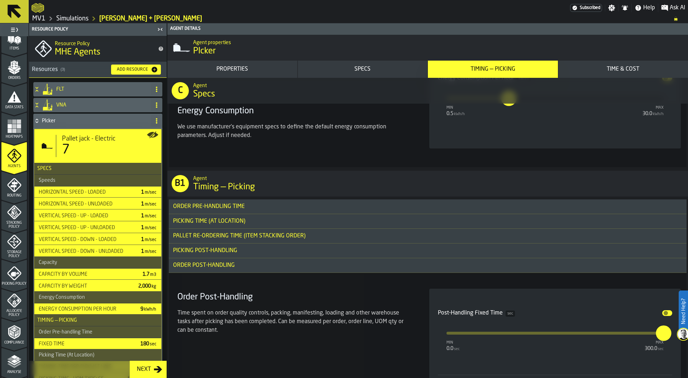
scroll to position [2058, 0]
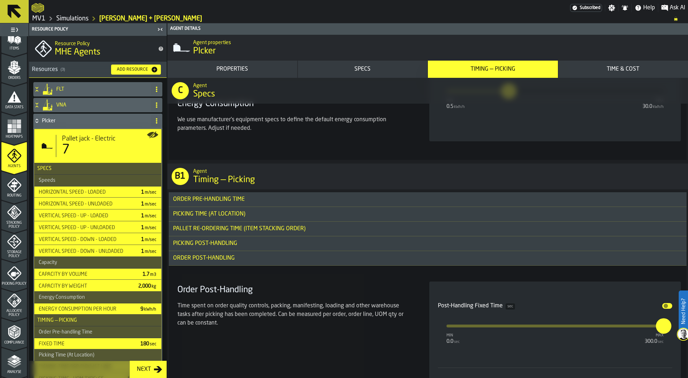
click at [307, 259] on h3 "Order Post-Handling" at bounding box center [428, 258] width 518 height 15
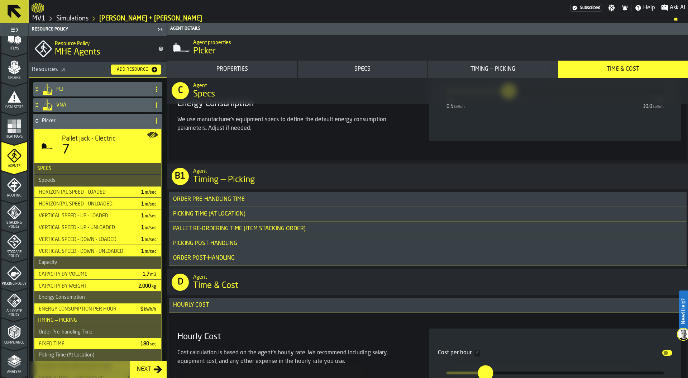
click at [256, 213] on h3 "Picking Time (At Location)" at bounding box center [428, 214] width 518 height 15
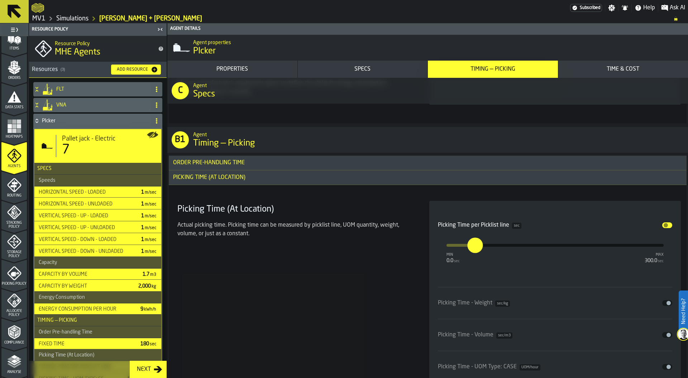
scroll to position [2091, 0]
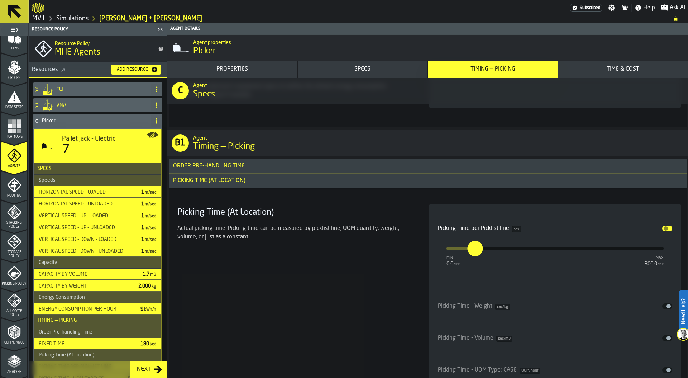
click at [313, 179] on h3 "Picking Time (At Location)" at bounding box center [428, 181] width 518 height 15
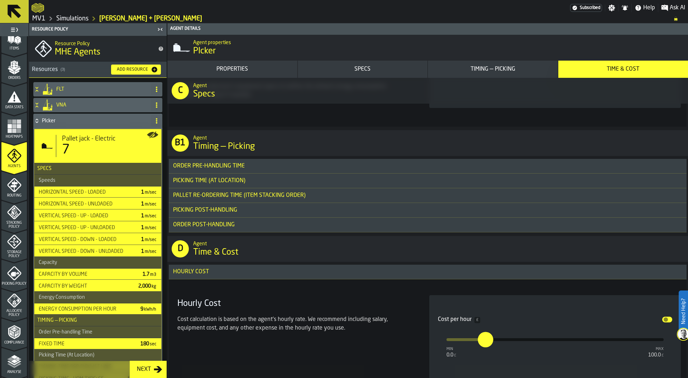
click at [86, 122] on h4 "PIcker" at bounding box center [95, 121] width 106 height 6
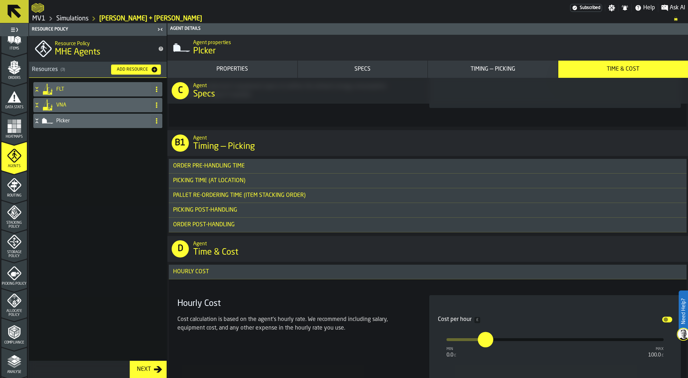
click at [82, 105] on h4 "VNA" at bounding box center [102, 105] width 92 height 6
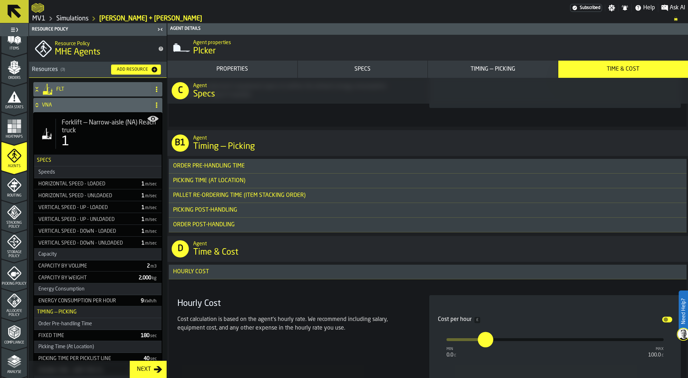
click at [82, 105] on h4 "VNA" at bounding box center [95, 105] width 106 height 6
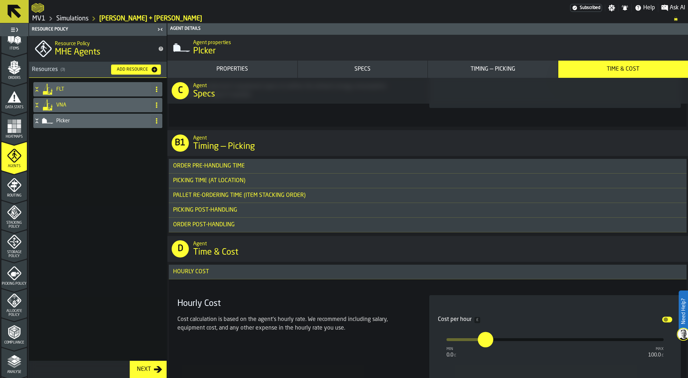
click at [88, 87] on h4 "FLT" at bounding box center [102, 89] width 92 height 6
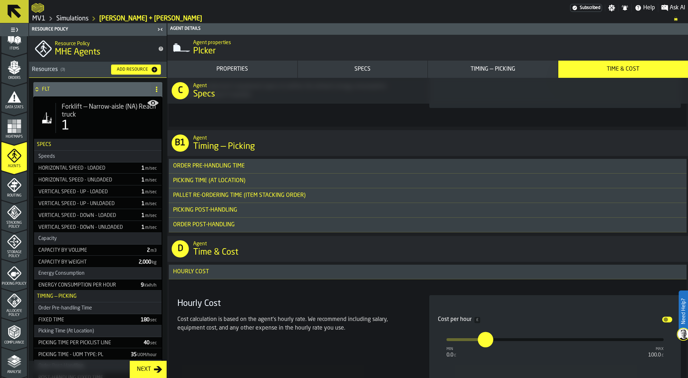
click at [88, 87] on h4 "FLT" at bounding box center [95, 89] width 106 height 6
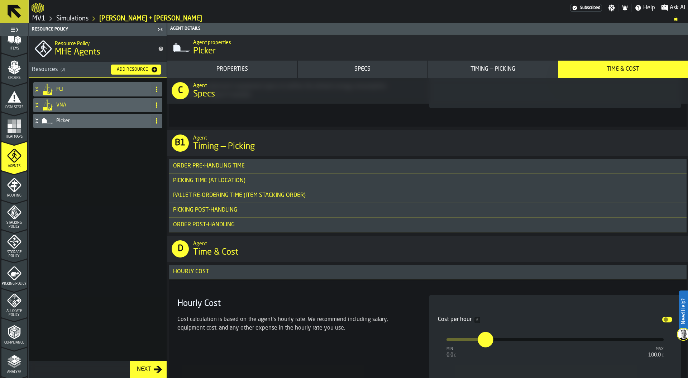
click at [159, 122] on icon at bounding box center [157, 121] width 6 height 6
click at [57, 143] on div "FLT VNA PIcker" at bounding box center [98, 219] width 138 height 283
click at [57, 142] on div "FLT VNA PIcker" at bounding box center [98, 219] width 138 height 283
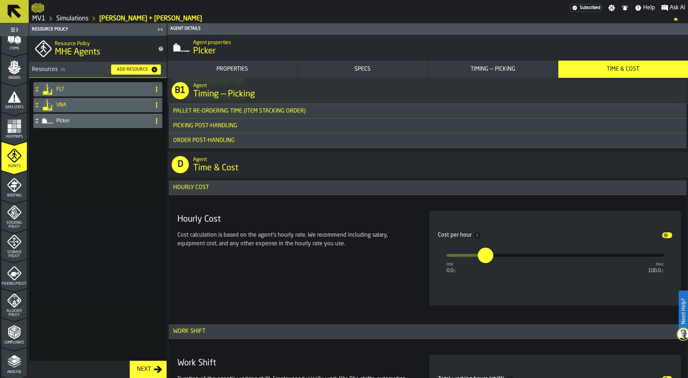
scroll to position [2255, 0]
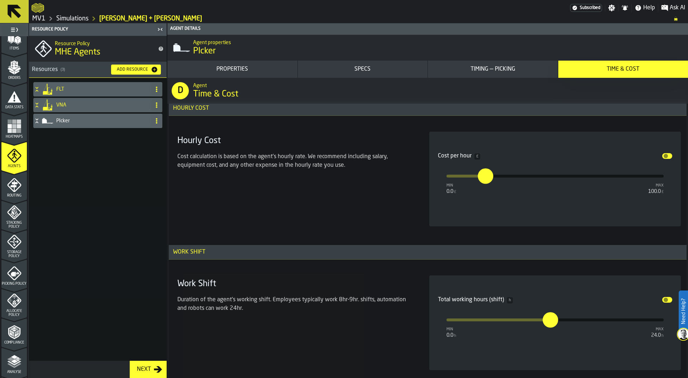
click at [11, 186] on icon "menu Routing" at bounding box center [14, 185] width 8 height 11
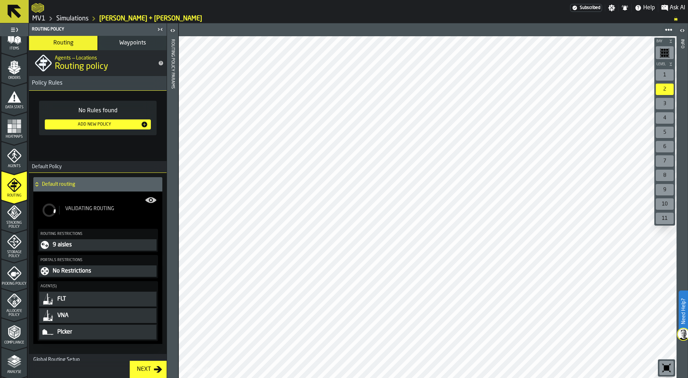
click at [88, 207] on span "Validating Routing" at bounding box center [89, 209] width 49 height 6
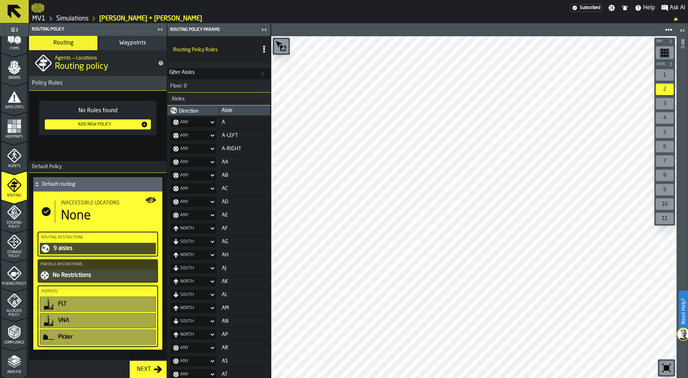
click at [136, 43] on span "Waypoints" at bounding box center [132, 43] width 27 height 6
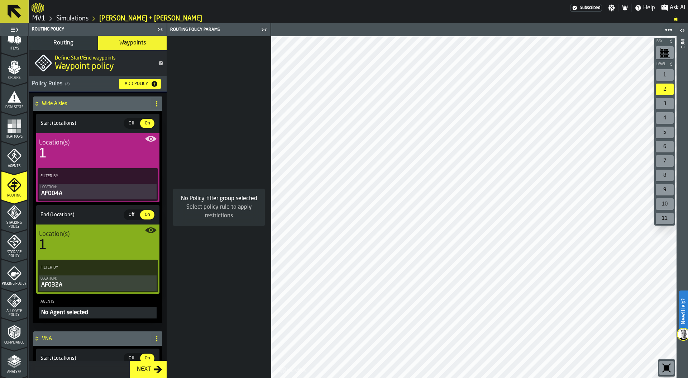
click at [86, 155] on div "1" at bounding box center [98, 154] width 118 height 14
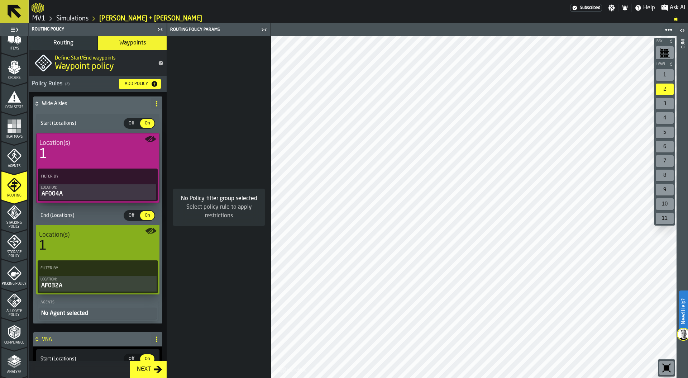
click at [118, 281] on div "Location:" at bounding box center [98, 279] width 115 height 4
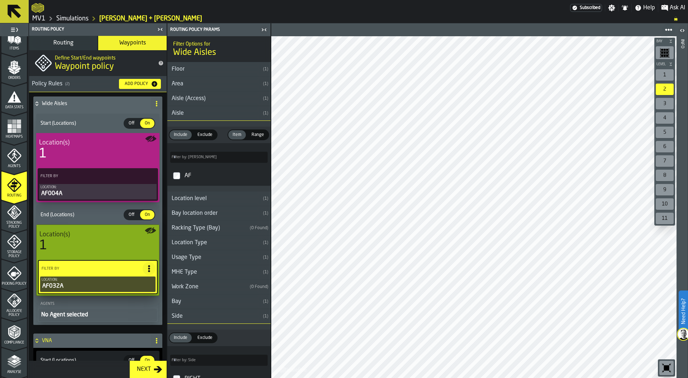
click at [15, 214] on icon "menu Stacking Policy" at bounding box center [14, 212] width 14 height 14
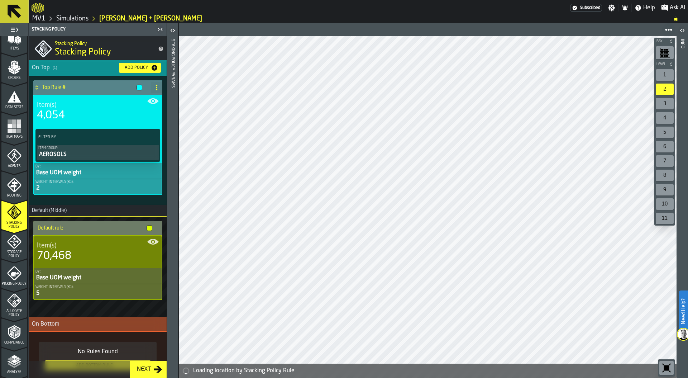
scroll to position [0, 0]
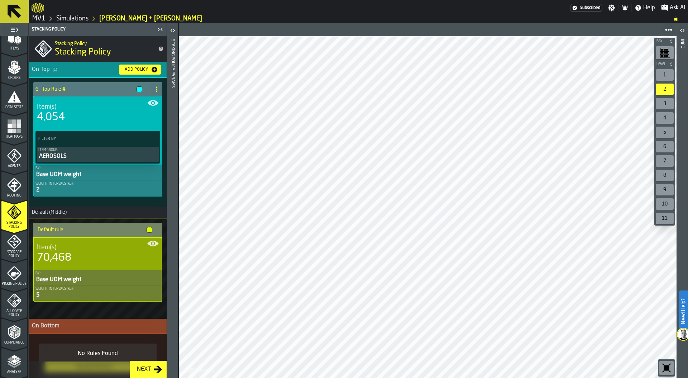
click at [72, 295] on div "5" at bounding box center [97, 295] width 125 height 9
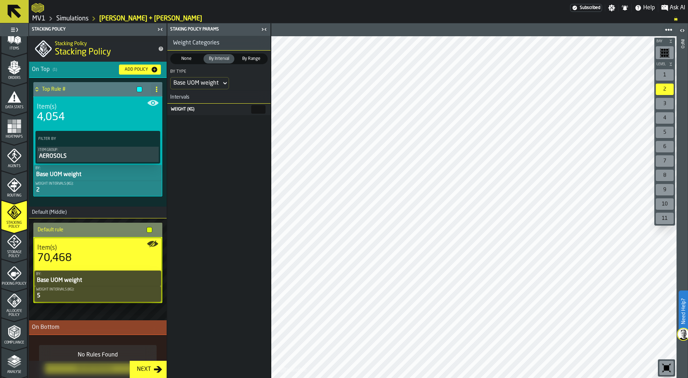
scroll to position [29, 0]
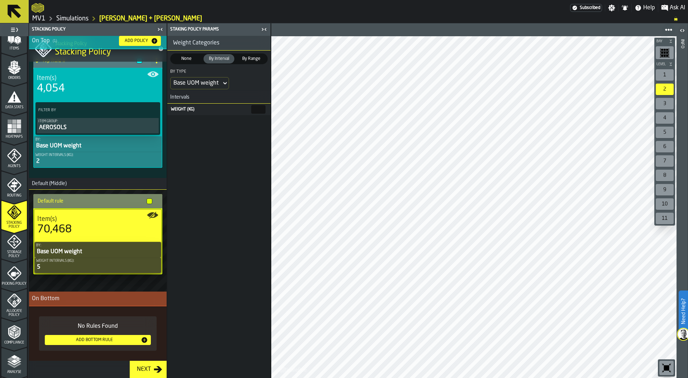
click at [18, 247] on icon "menu Storage Policy" at bounding box center [14, 241] width 14 height 14
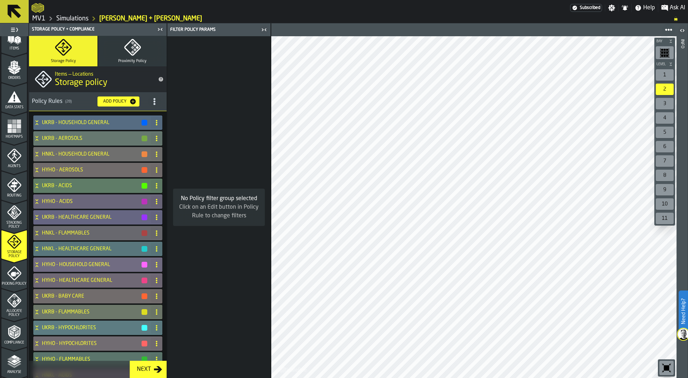
click at [80, 139] on h4 "UKRB - AEROSOLS" at bounding box center [91, 139] width 99 height 6
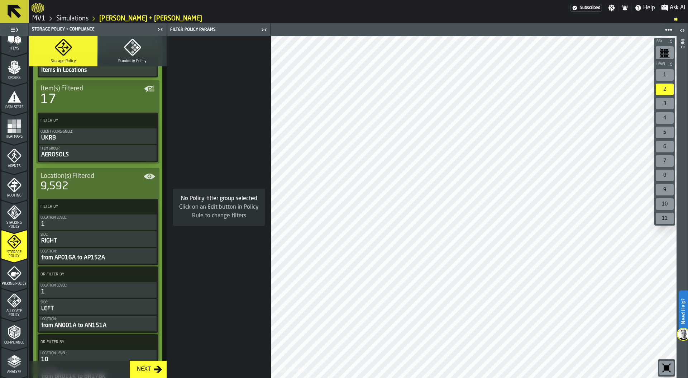
scroll to position [104, 0]
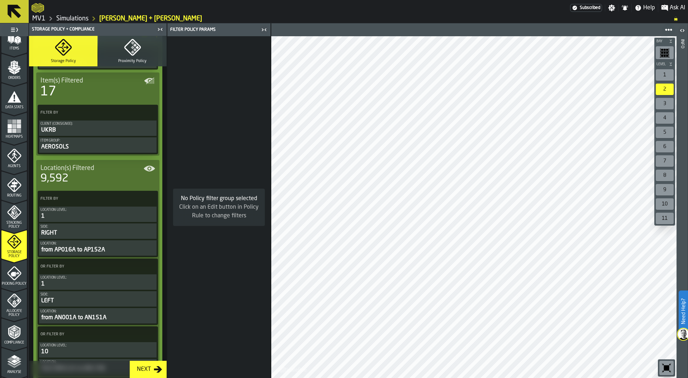
click at [100, 181] on div "9,592" at bounding box center [98, 178] width 115 height 13
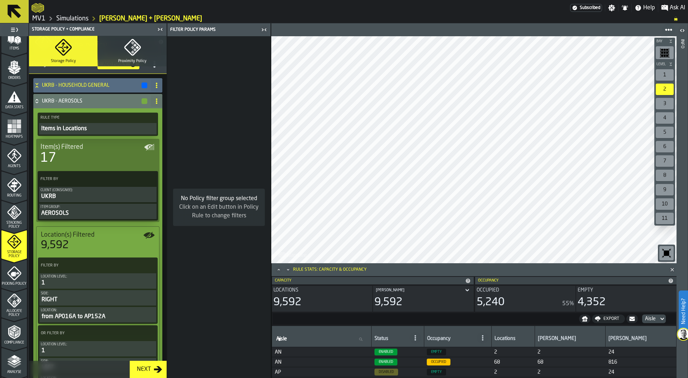
scroll to position [0, 0]
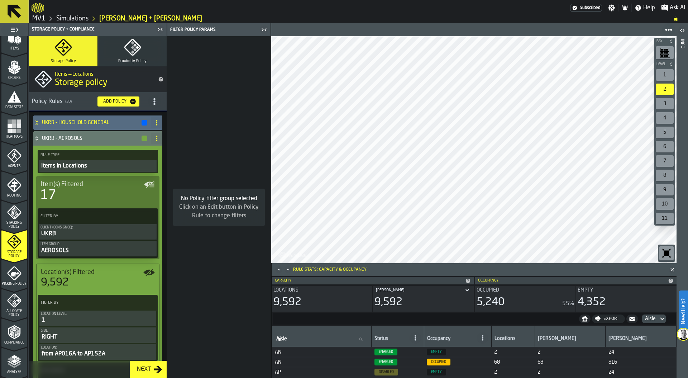
click at [36, 138] on icon at bounding box center [36, 139] width 7 height 6
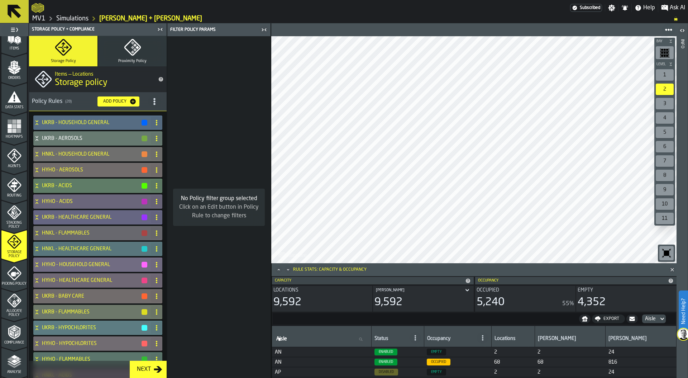
click at [134, 54] on icon "button" at bounding box center [132, 47] width 17 height 17
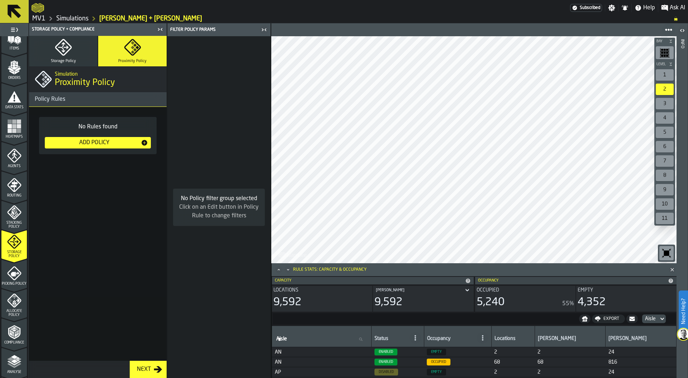
click at [78, 61] on button "Storage Policy" at bounding box center [63, 51] width 68 height 30
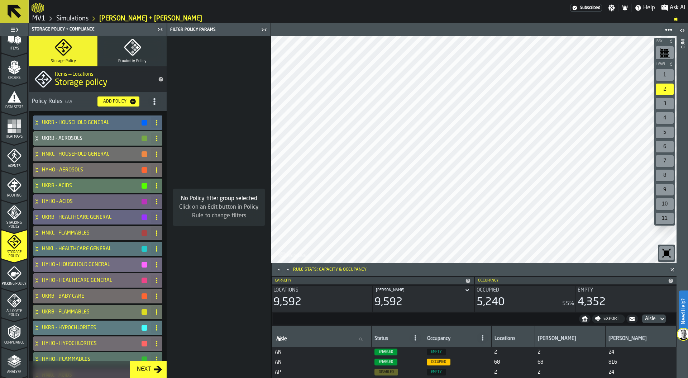
click at [12, 277] on icon "menu Picking Policy" at bounding box center [14, 273] width 14 height 14
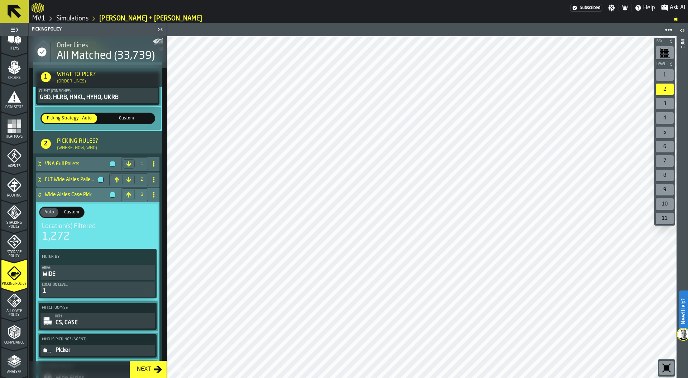
scroll to position [115, 0]
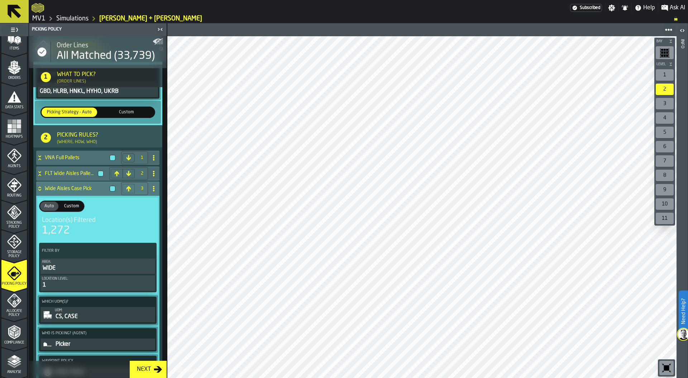
click at [40, 187] on icon at bounding box center [39, 189] width 7 height 6
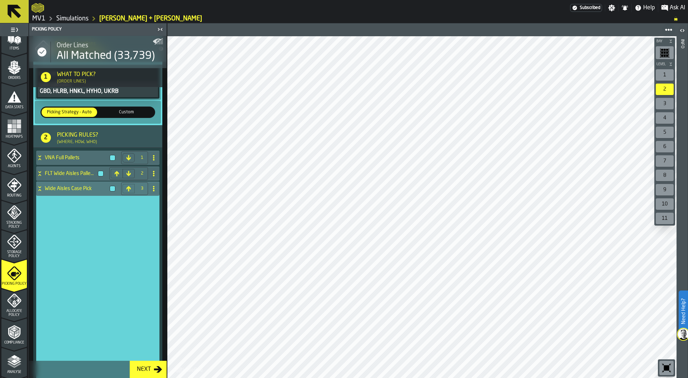
scroll to position [0, 0]
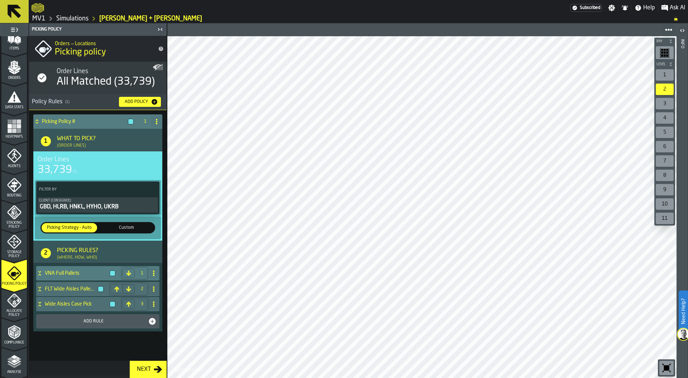
click at [40, 274] on icon at bounding box center [39, 275] width 3 height 2
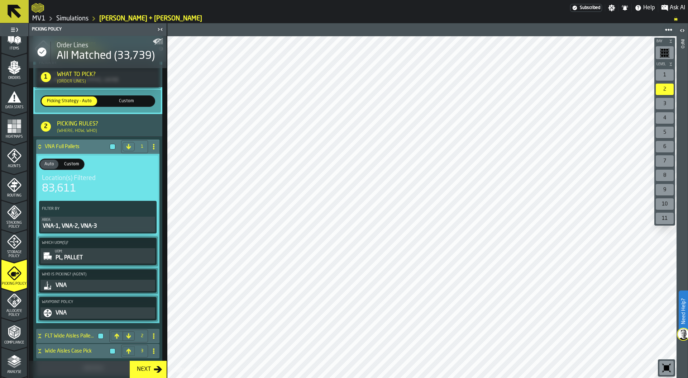
scroll to position [125, 0]
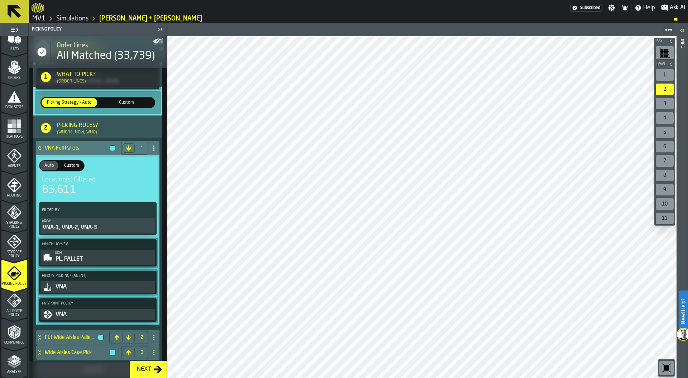
click at [73, 228] on div "VNA-1, VNA-2, VNA-3" at bounding box center [98, 227] width 112 height 9
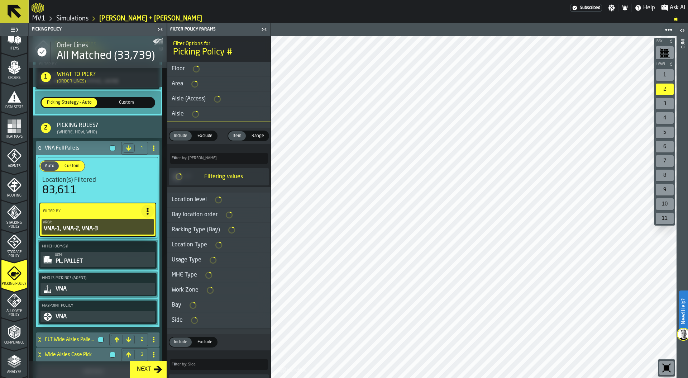
click at [83, 260] on div "PL, PALLET" at bounding box center [104, 261] width 99 height 9
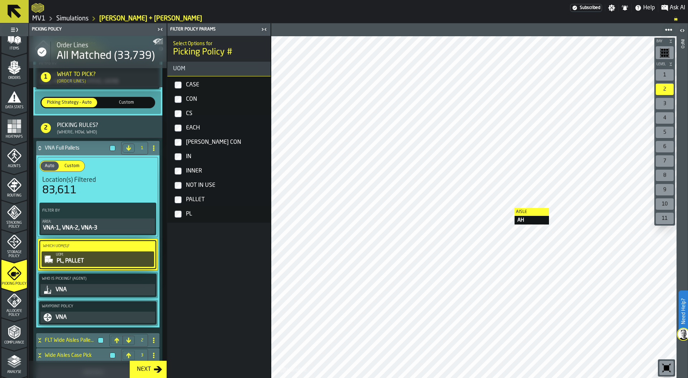
click at [508, 208] on div at bounding box center [473, 207] width 405 height 342
click at [83, 290] on div "VNA" at bounding box center [104, 289] width 99 height 9
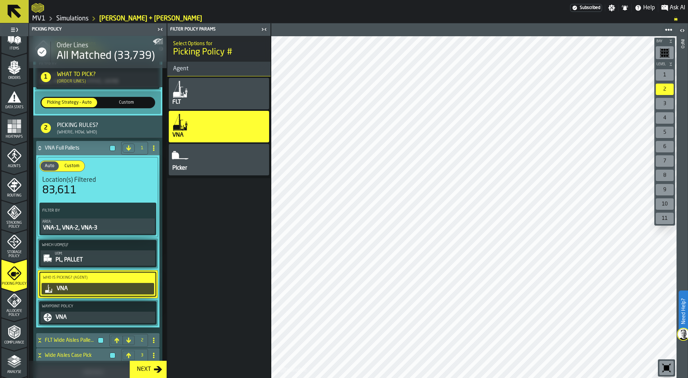
click at [96, 318] on div "VNA" at bounding box center [104, 317] width 99 height 9
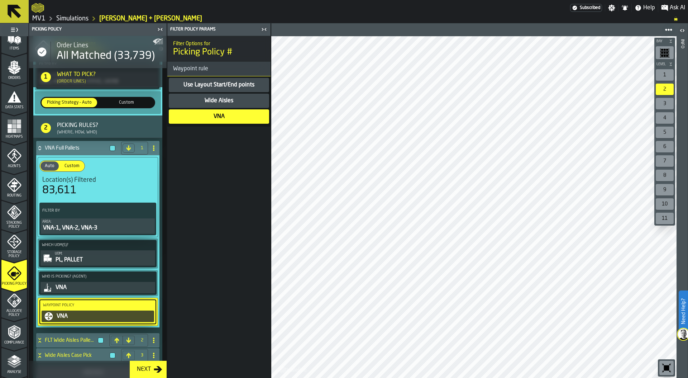
click at [41, 148] on icon at bounding box center [39, 148] width 7 height 6
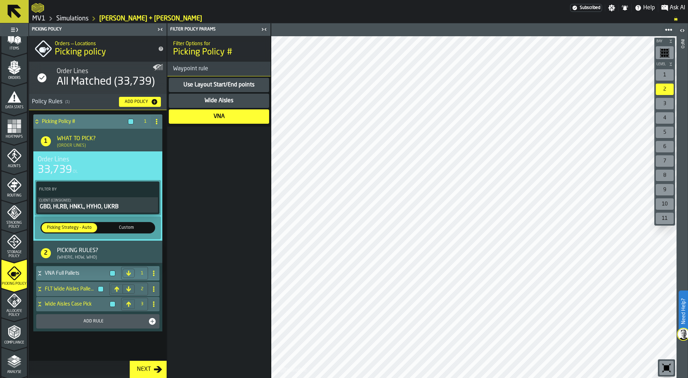
scroll to position [0, 0]
click at [54, 289] on h4 "FLT Wide Aisles Pallet Pick" at bounding box center [70, 289] width 50 height 6
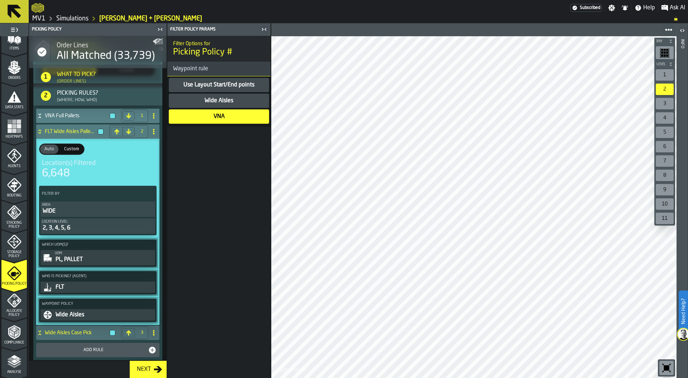
scroll to position [161, 0]
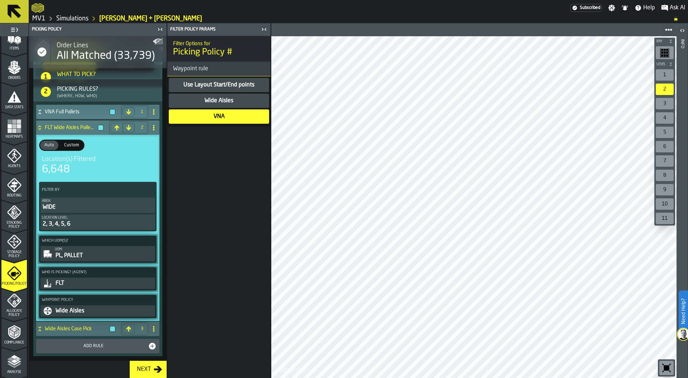
click at [71, 210] on div "WIDE" at bounding box center [98, 207] width 112 height 9
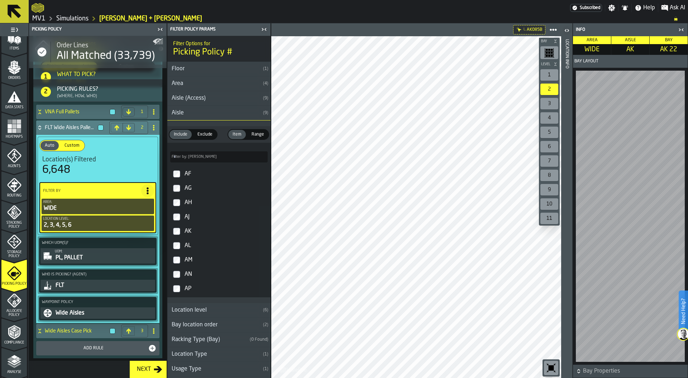
click at [40, 124] on div "FLT Wide Aisles Pallet Pick" at bounding box center [71, 127] width 70 height 14
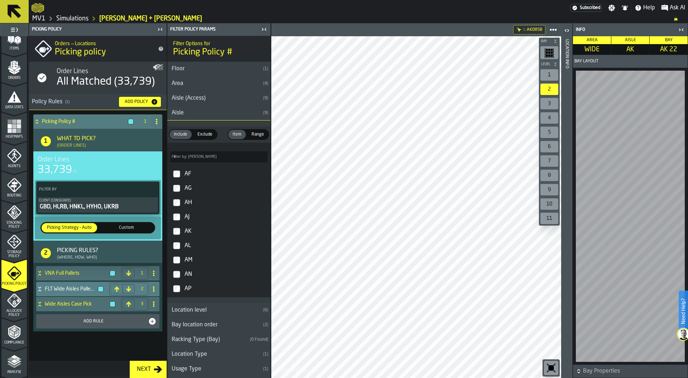
scroll to position [0, 0]
click at [42, 306] on icon at bounding box center [39, 304] width 7 height 6
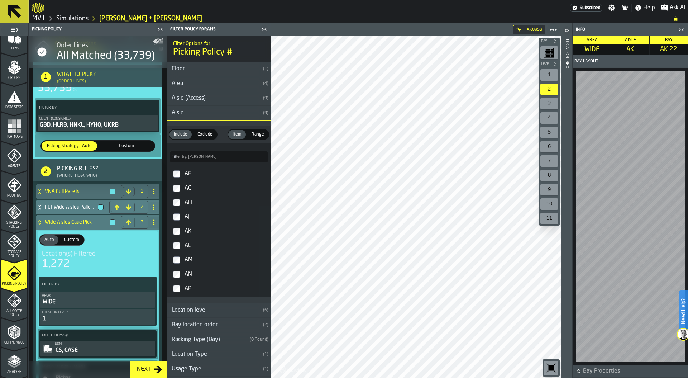
scroll to position [165, 0]
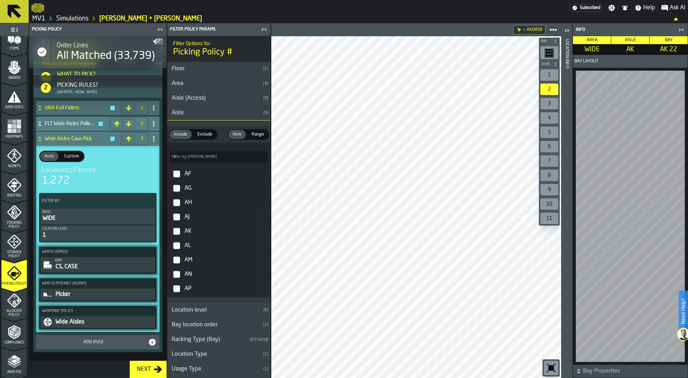
click at [66, 215] on div "WIDE" at bounding box center [98, 218] width 112 height 9
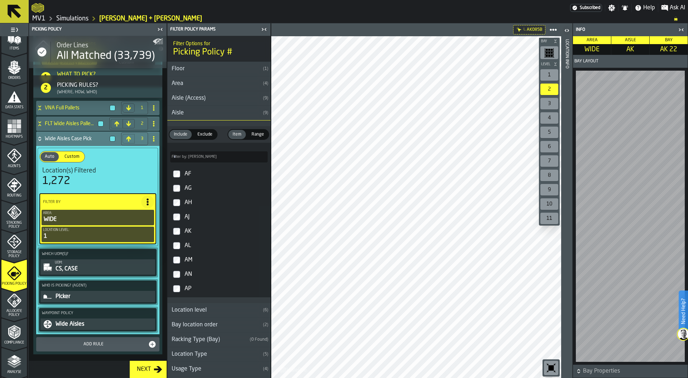
click at [546, 72] on div "1" at bounding box center [550, 74] width 18 height 11
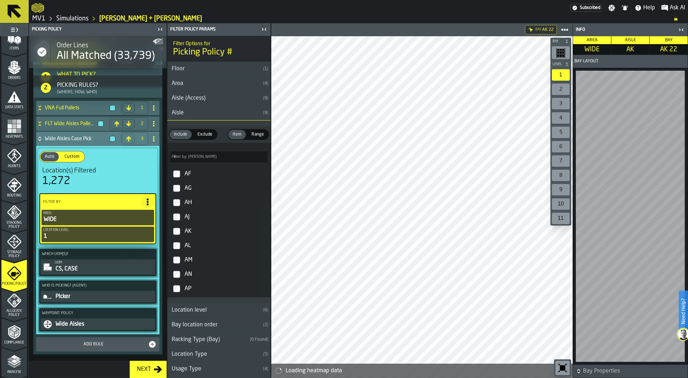
click at [74, 267] on div "CS, CASE" at bounding box center [104, 269] width 99 height 9
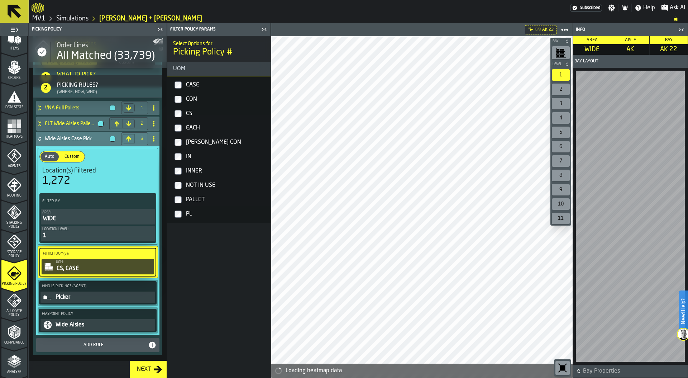
click at [77, 297] on div "PIcker" at bounding box center [104, 297] width 99 height 9
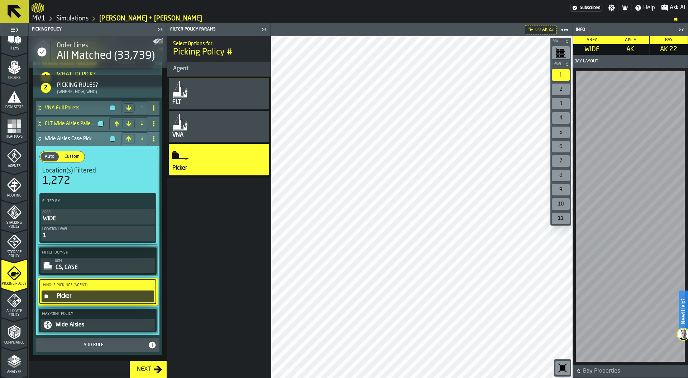
click at [76, 324] on div "Wide Aisles" at bounding box center [104, 325] width 99 height 9
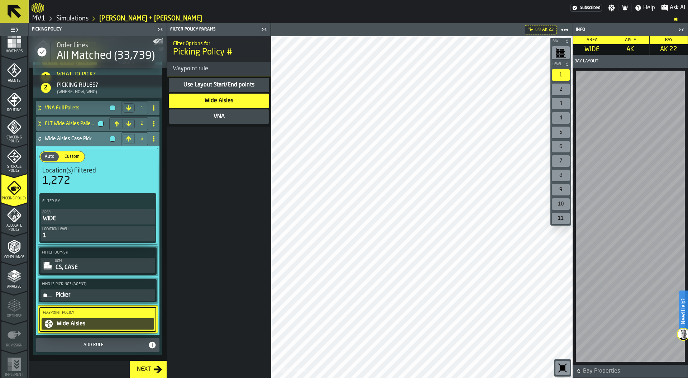
scroll to position [188, 0]
click at [11, 280] on polyline "menu Analyse" at bounding box center [14, 278] width 14 height 5
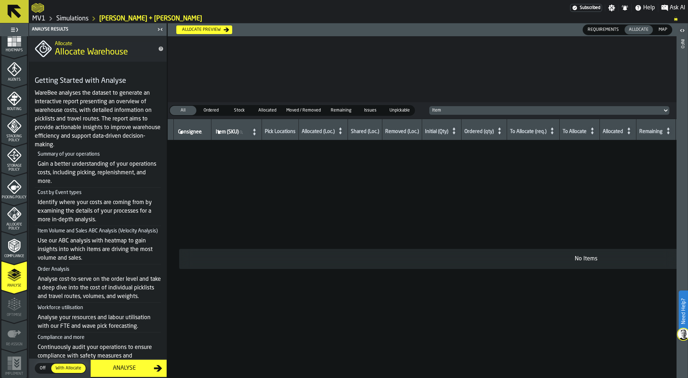
click at [73, 18] on link "Simulations" at bounding box center [72, 19] width 32 height 8
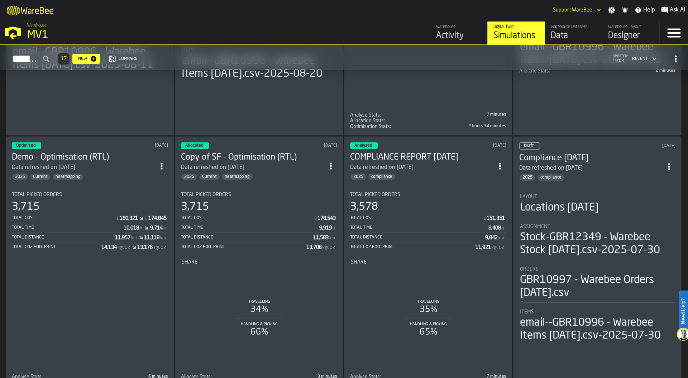
scroll to position [241, 0]
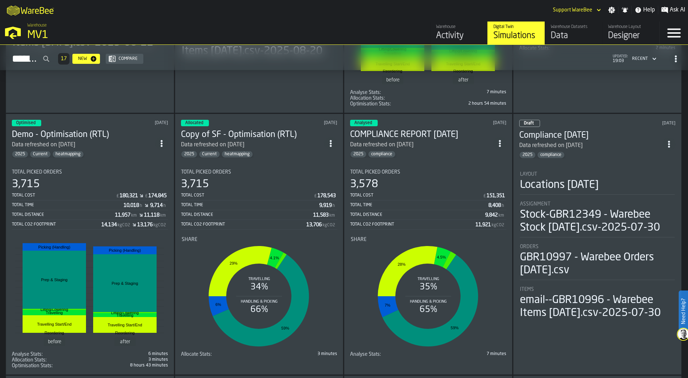
click at [274, 181] on div "3,715" at bounding box center [259, 184] width 156 height 13
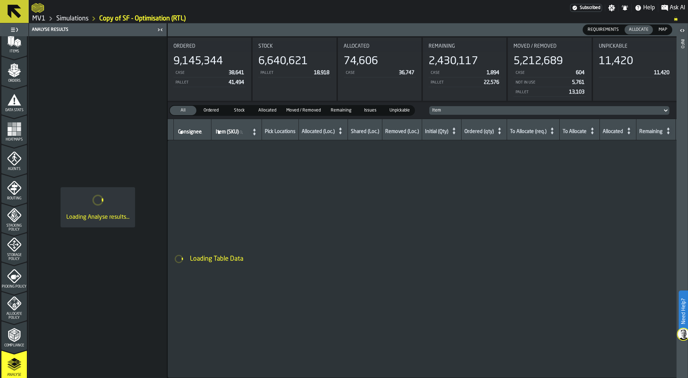
scroll to position [188, 0]
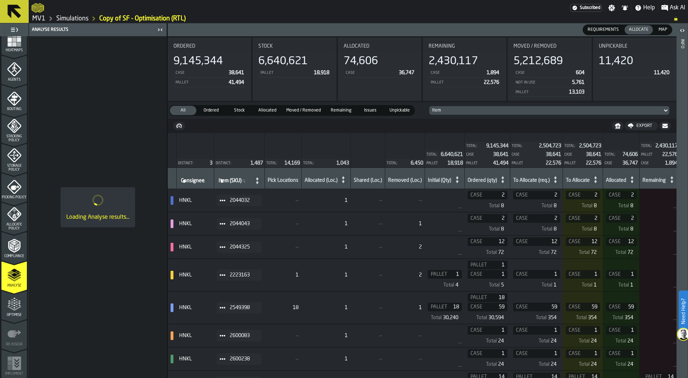
click at [15, 304] on polygon "menu Optimise" at bounding box center [16, 304] width 2 height 1
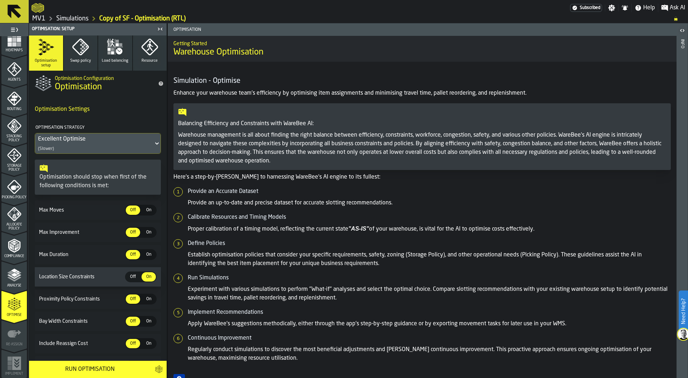
click at [146, 209] on span "On" at bounding box center [148, 210] width 11 height 6
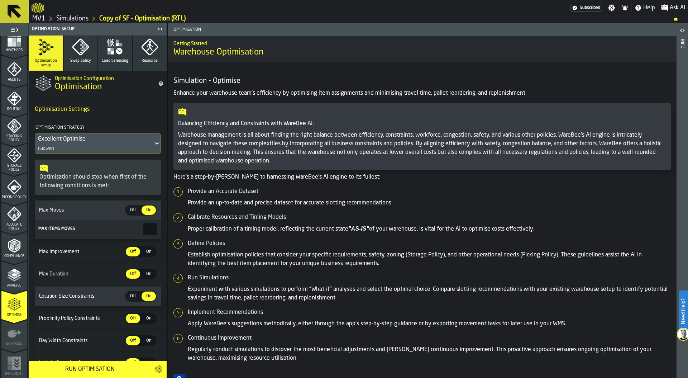
drag, startPoint x: 139, startPoint y: 231, endPoint x: 169, endPoint y: 227, distance: 30.1
click at [169, 227] on main "1 Start 1.1 Layout 1.2 Assignment 1.3 Items 1.4 Orders 1.5 Data Stats 1.6 Heatm…" at bounding box center [344, 200] width 688 height 355
type input "***"
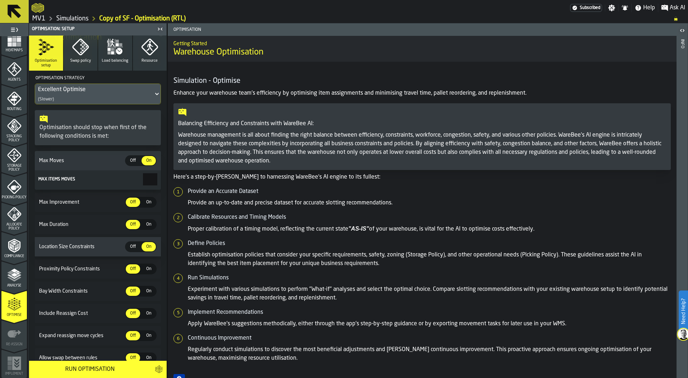
scroll to position [0, 0]
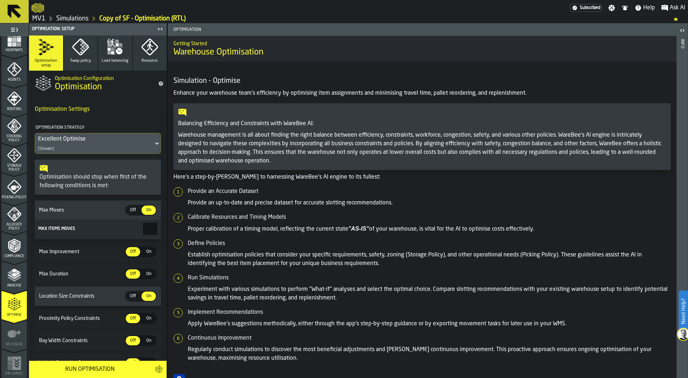
click at [82, 52] on icon "button" at bounding box center [80, 46] width 16 height 16
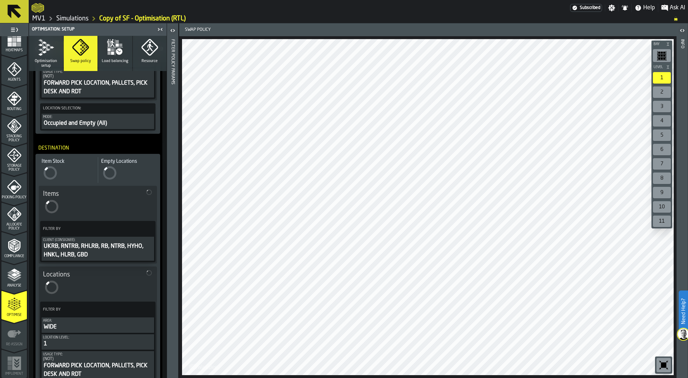
scroll to position [249, 0]
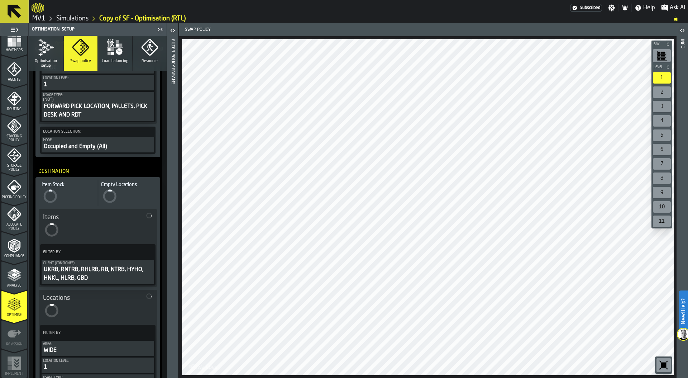
click at [113, 57] on button "Load balancing" at bounding box center [115, 53] width 34 height 35
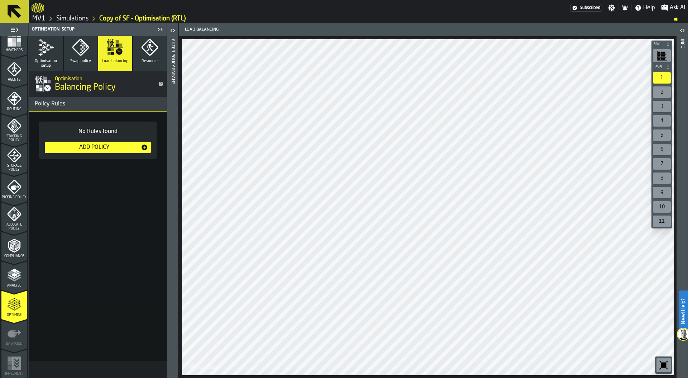
click at [111, 149] on div "Add Policy" at bounding box center [94, 147] width 93 height 9
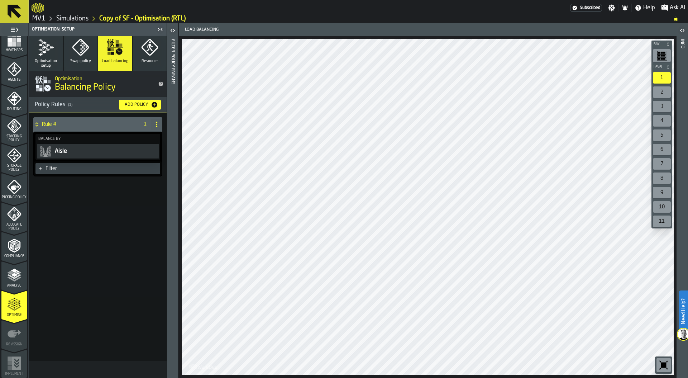
click at [89, 168] on div "Filter" at bounding box center [102, 169] width 112 height 6
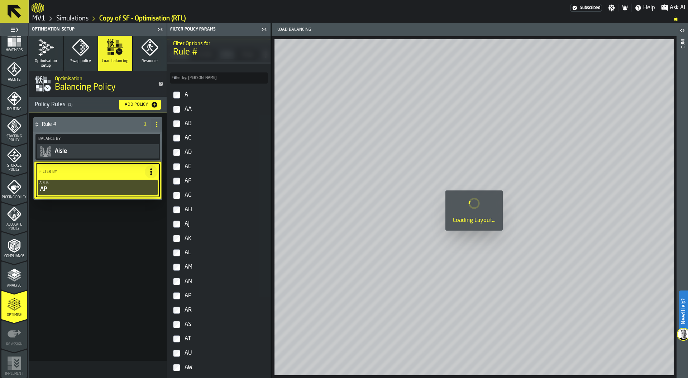
scroll to position [83, 0]
click at [177, 284] on label "AN" at bounding box center [219, 280] width 100 height 14
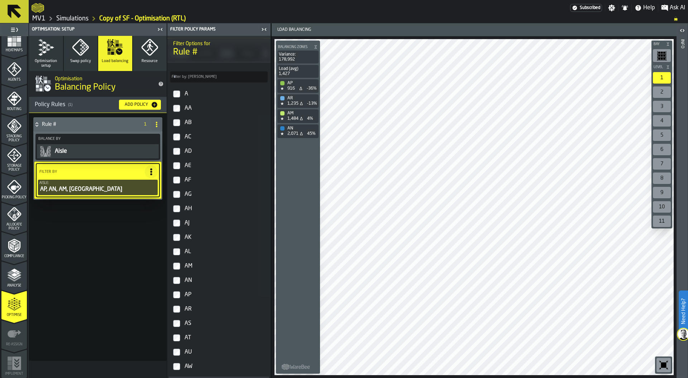
scroll to position [82, 0]
click at [48, 54] on icon "button" at bounding box center [45, 47] width 17 height 17
